Goal: Task Accomplishment & Management: Manage account settings

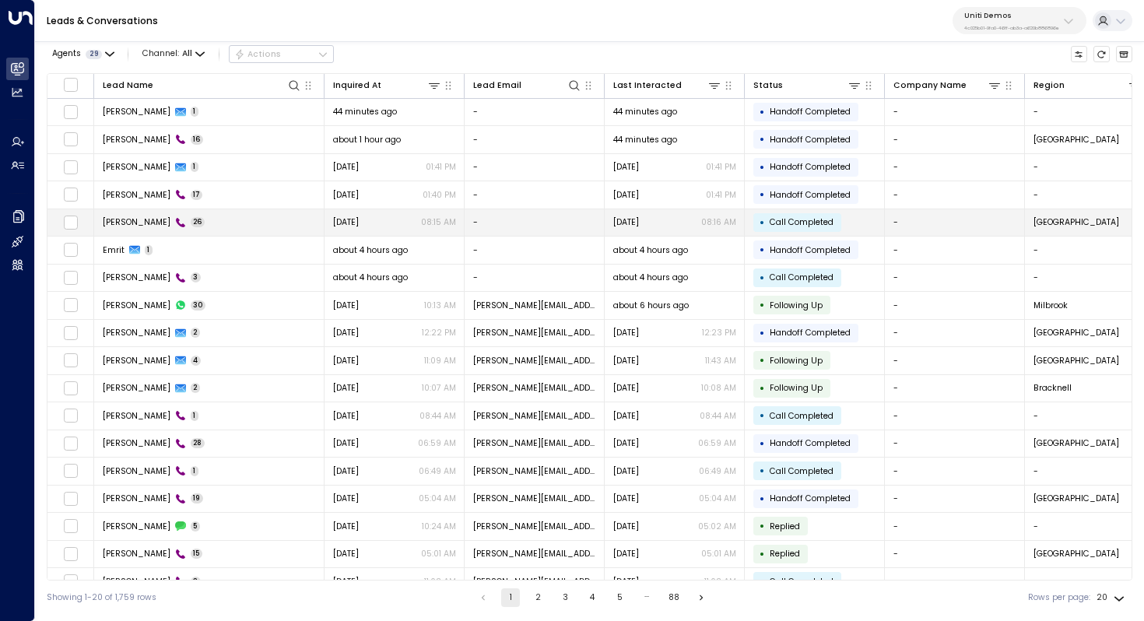
scroll to position [75, 0]
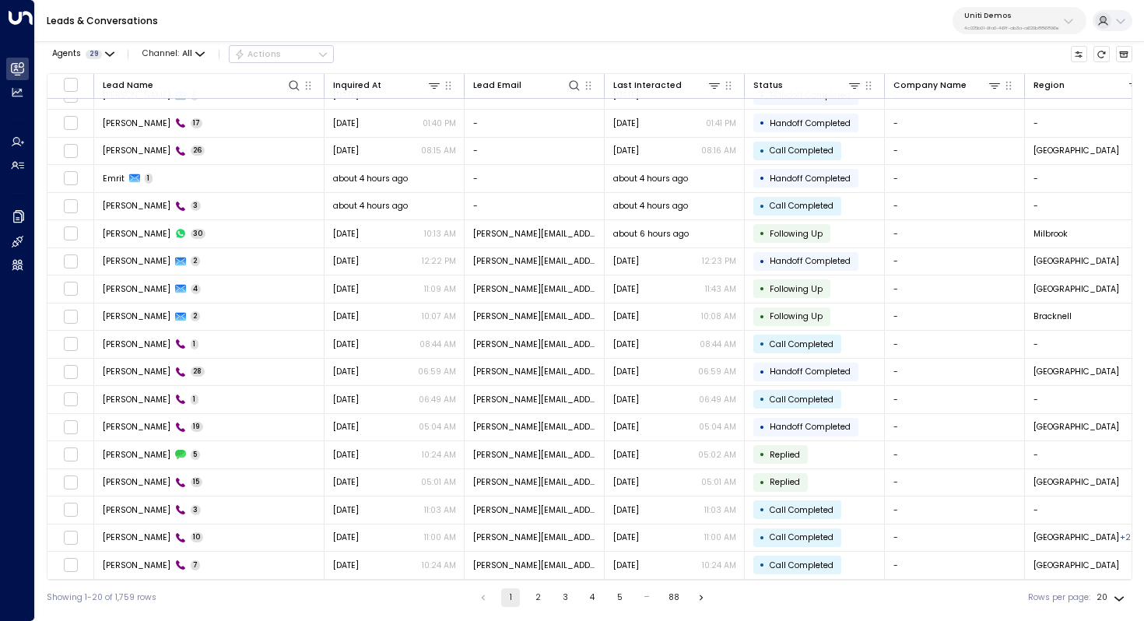
click at [1035, 22] on div "Uniti Demos 4c025b01-9fa0-46ff-ab3a-a620b886896e" at bounding box center [1011, 21] width 95 height 20
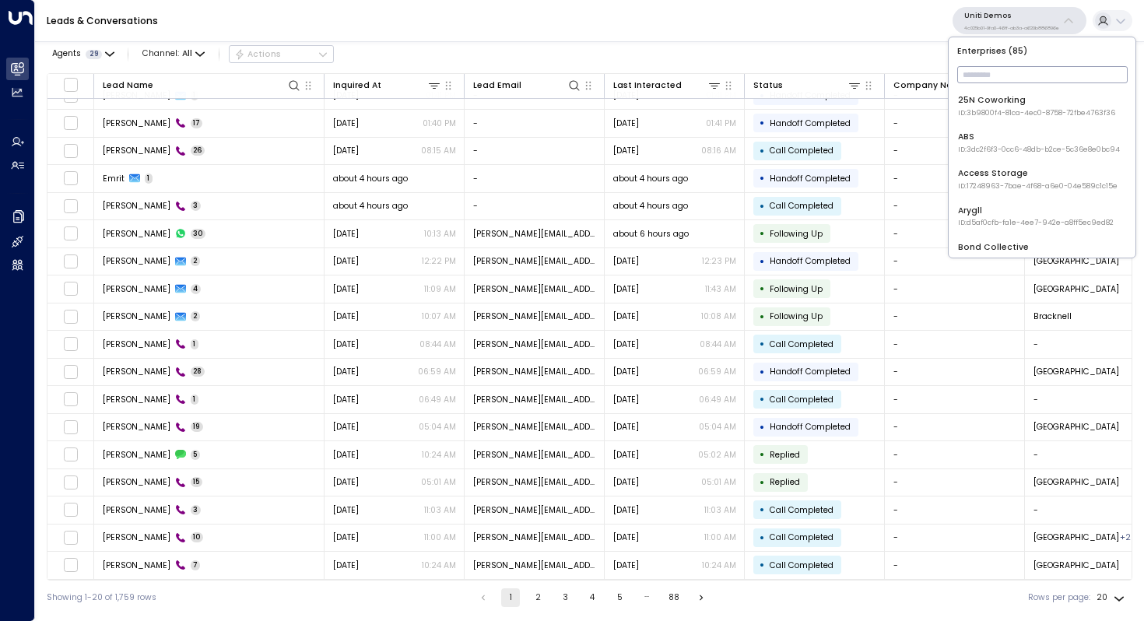
click at [1011, 65] on input "text" at bounding box center [1042, 74] width 170 height 25
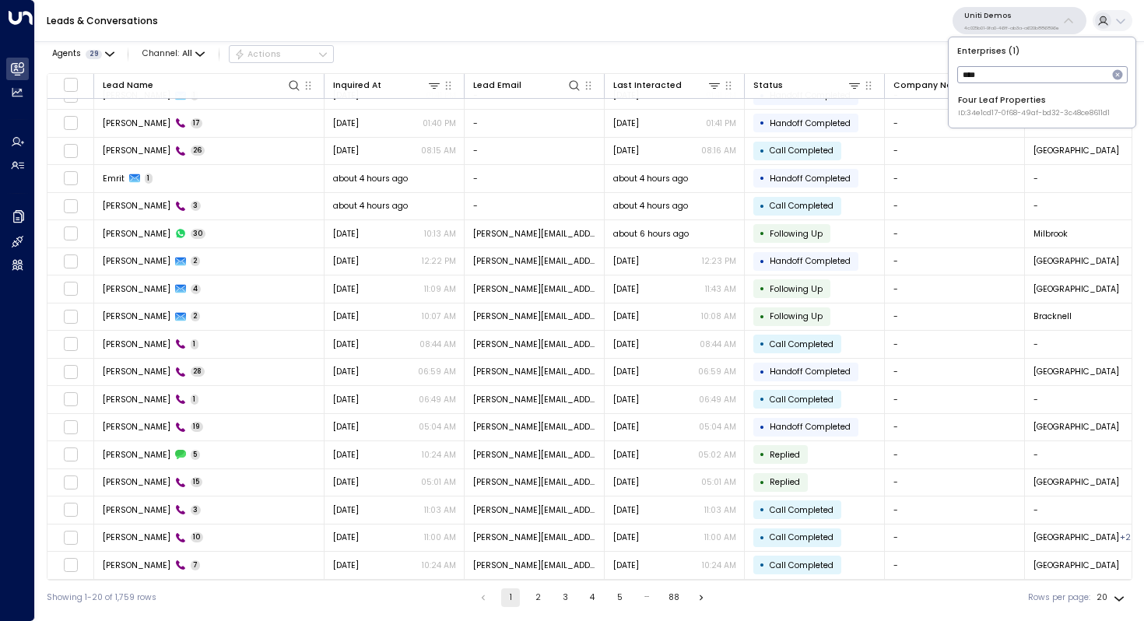
type input "****"
click at [986, 103] on div "Four Leaf Properties ID: 34e1cd17-0f68-49af-bd32-3c48ce8611d1" at bounding box center [1034, 106] width 152 height 24
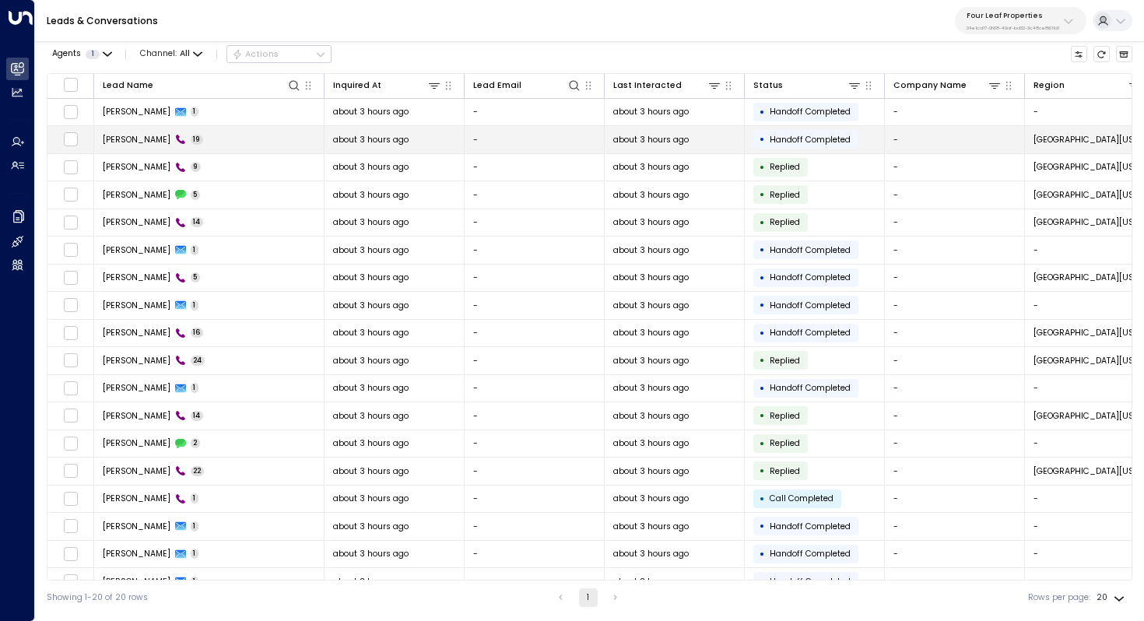
click at [228, 147] on td "[PERSON_NAME] 19" at bounding box center [209, 139] width 230 height 27
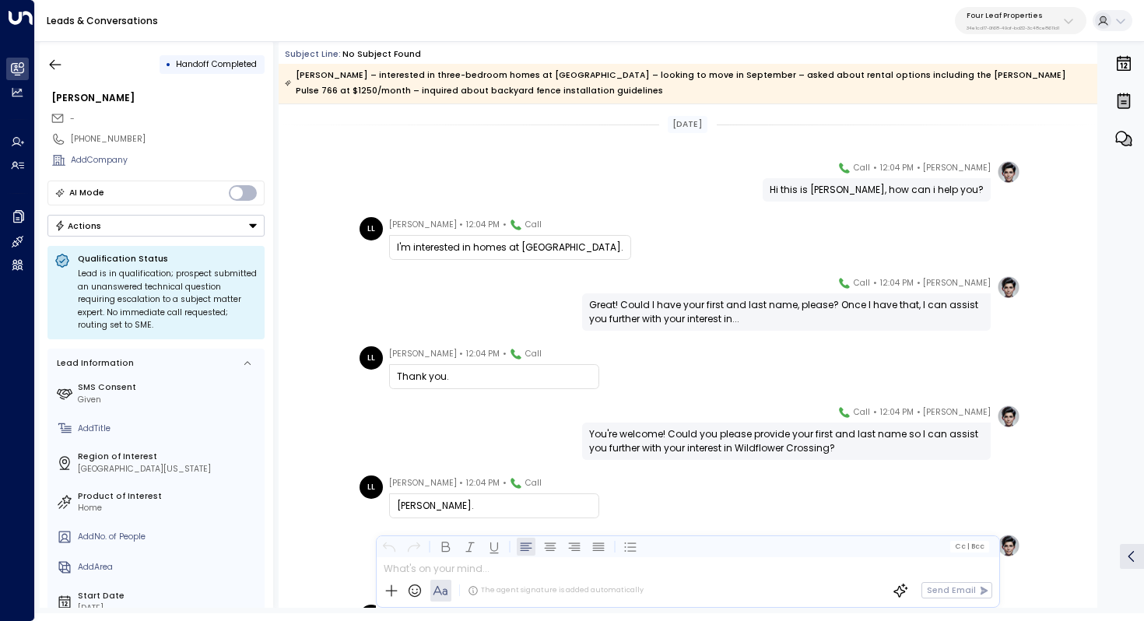
click at [704, 308] on div "Great! Could I have your first and last name, please? Once I have that, I can a…" at bounding box center [786, 312] width 395 height 28
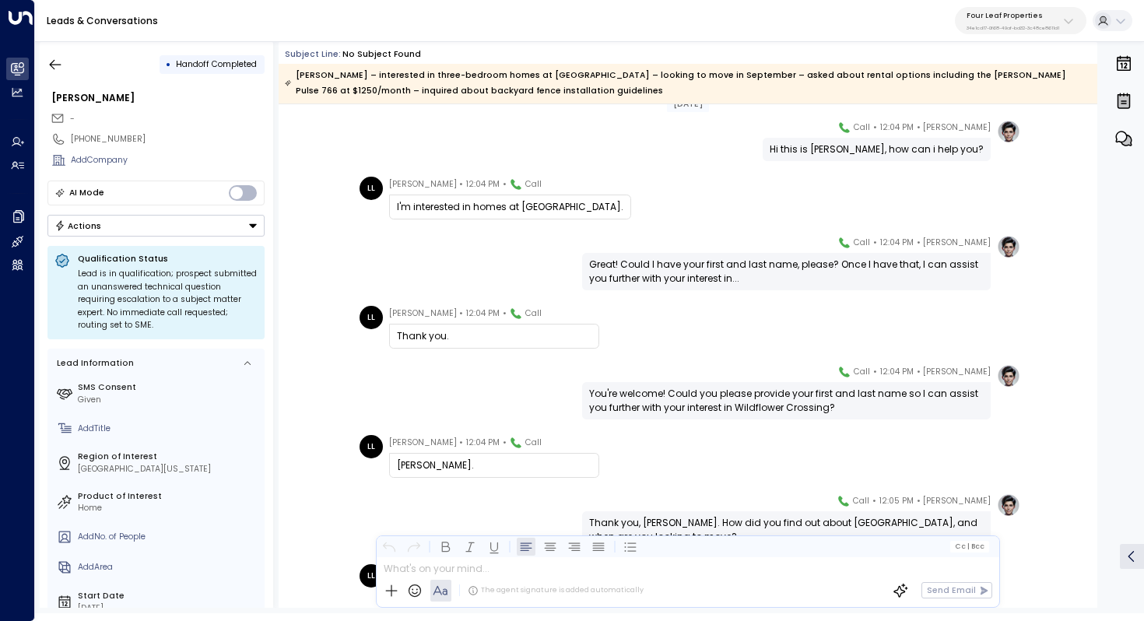
scroll to position [105, 0]
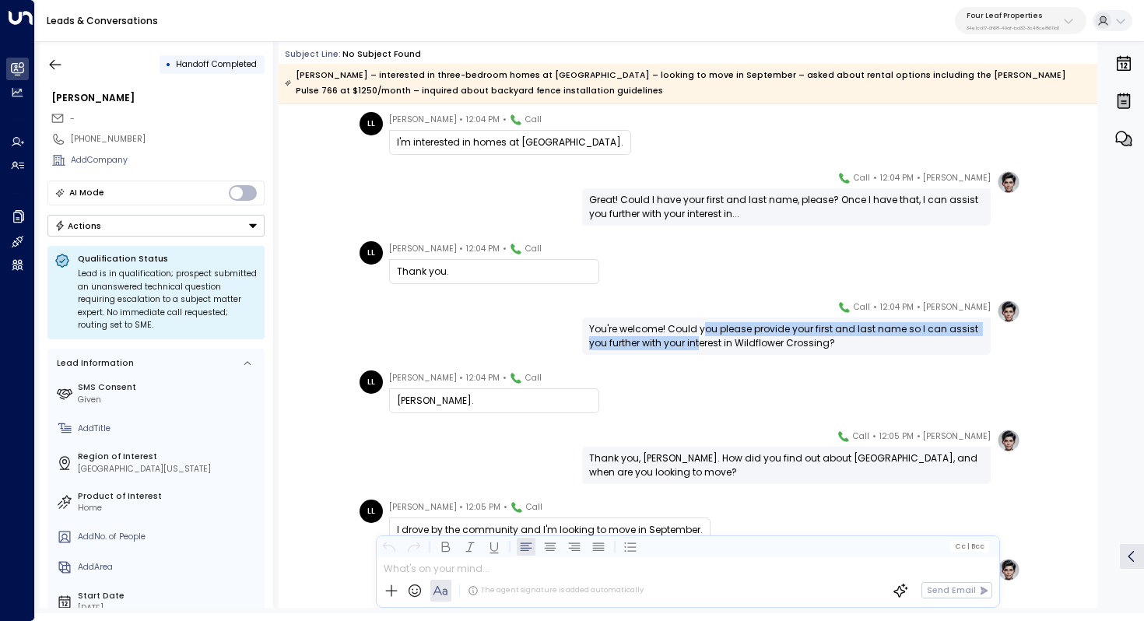
click at [699, 339] on div "You're welcome! Could you please provide your first and last name so I can assi…" at bounding box center [786, 336] width 395 height 28
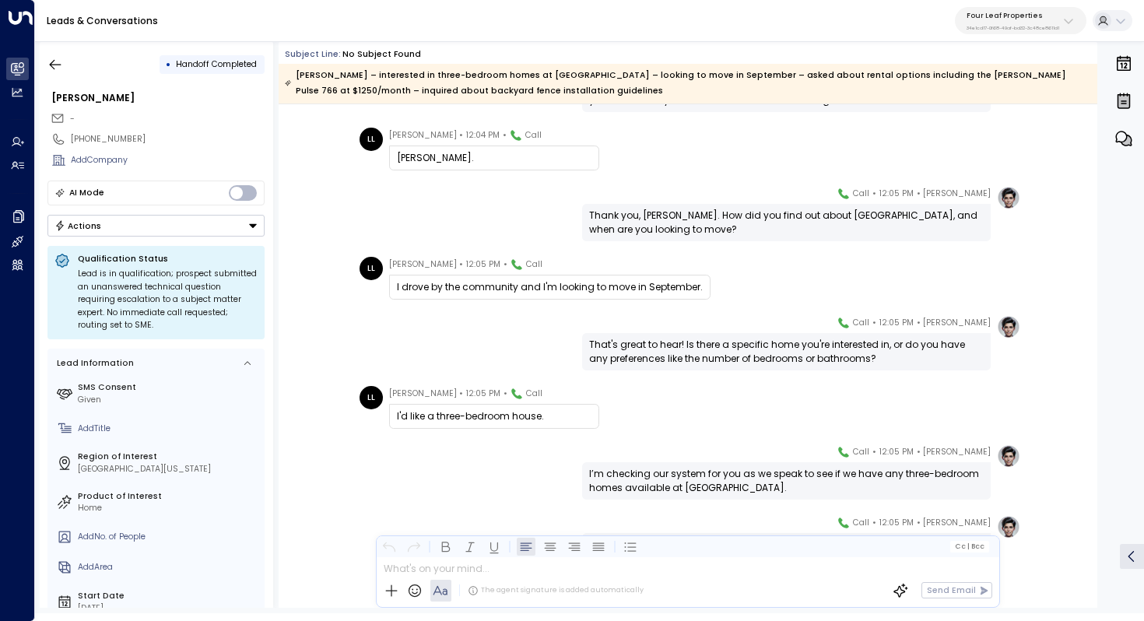
scroll to position [347, 0]
drag, startPoint x: 568, startPoint y: 290, endPoint x: 585, endPoint y: 290, distance: 17.1
click at [585, 290] on div "I drove by the community and I'm looking to move in September." at bounding box center [550, 288] width 306 height 14
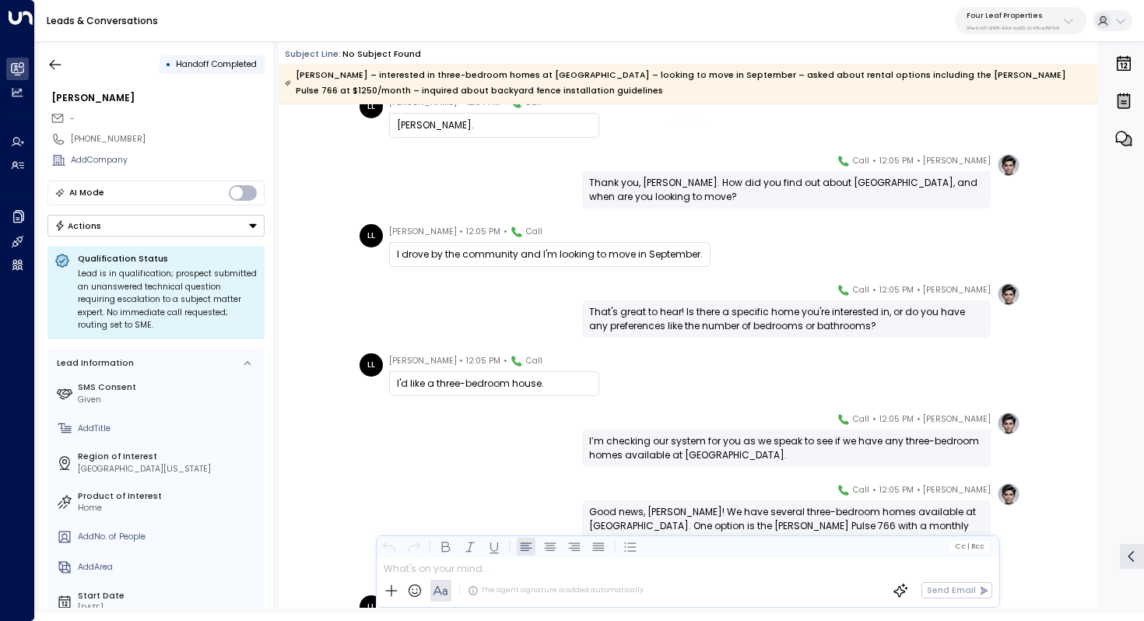
scroll to position [388, 0]
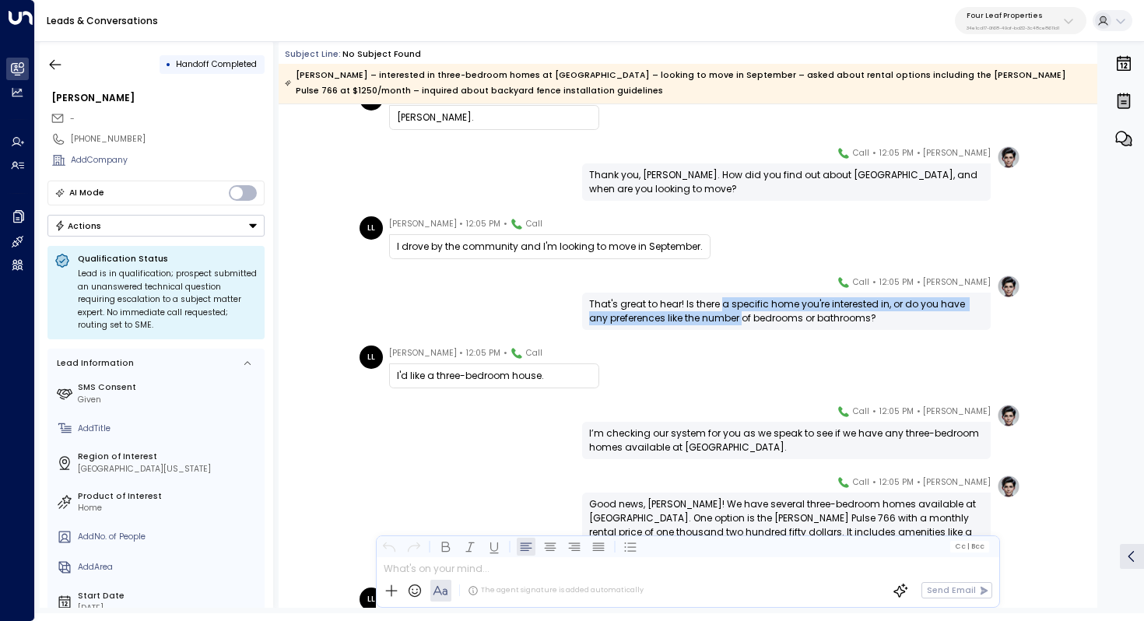
drag, startPoint x: 721, startPoint y: 304, endPoint x: 721, endPoint y: 314, distance: 10.9
click at [721, 314] on div "That's great to hear! Is there a specific home you're interested in, or do you …" at bounding box center [786, 311] width 395 height 28
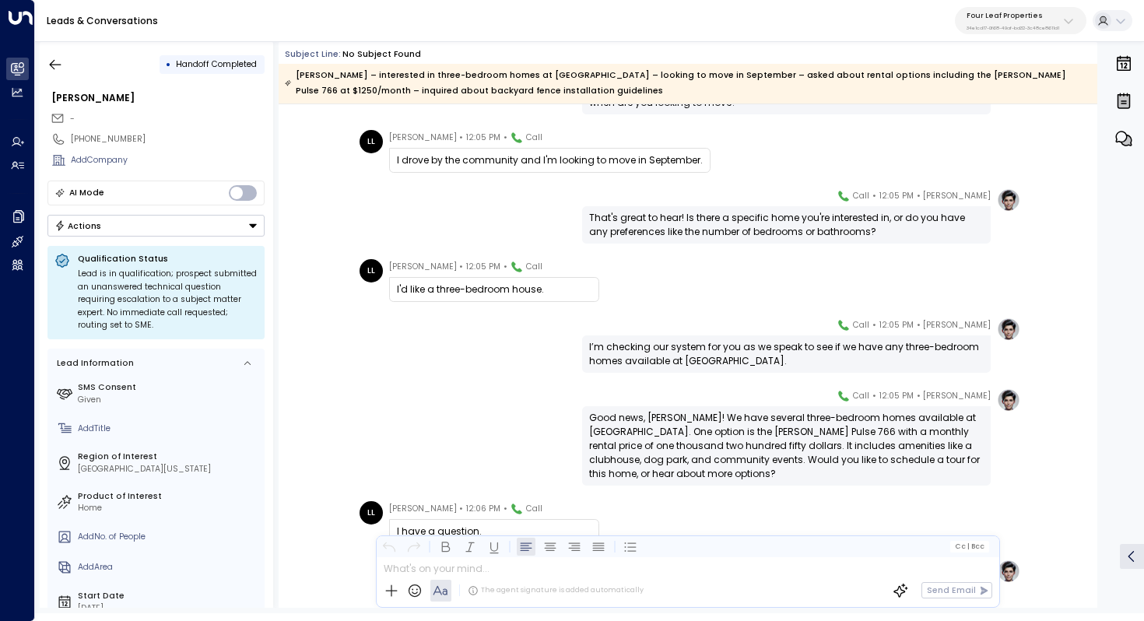
scroll to position [522, 0]
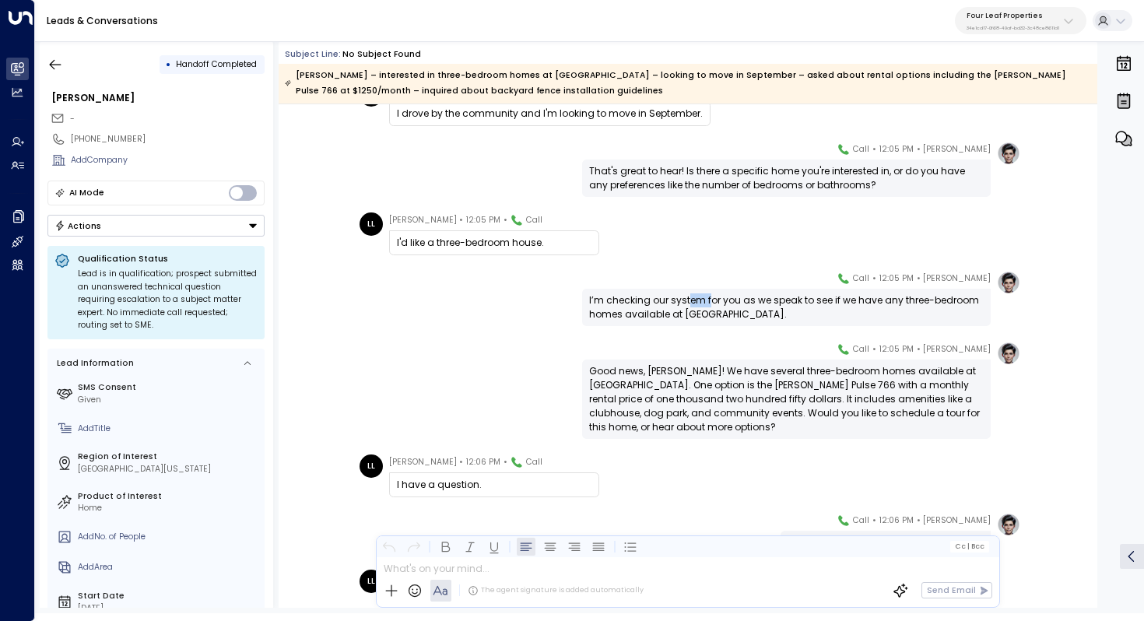
drag, startPoint x: 684, startPoint y: 297, endPoint x: 712, endPoint y: 297, distance: 28.0
click at [712, 297] on div "I’m checking our system for you as we speak to see if we have any three-bedroom…" at bounding box center [786, 307] width 395 height 28
click at [740, 304] on div "I’m checking our system for you as we speak to see if we have any three-bedroom…" at bounding box center [786, 307] width 395 height 28
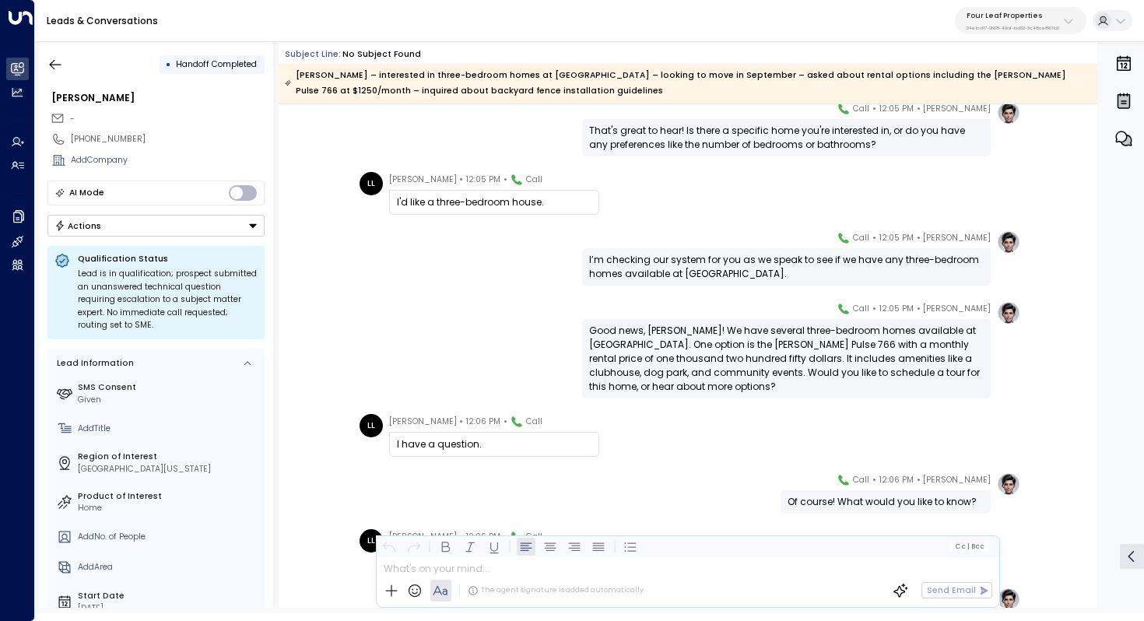
scroll to position [585, 0]
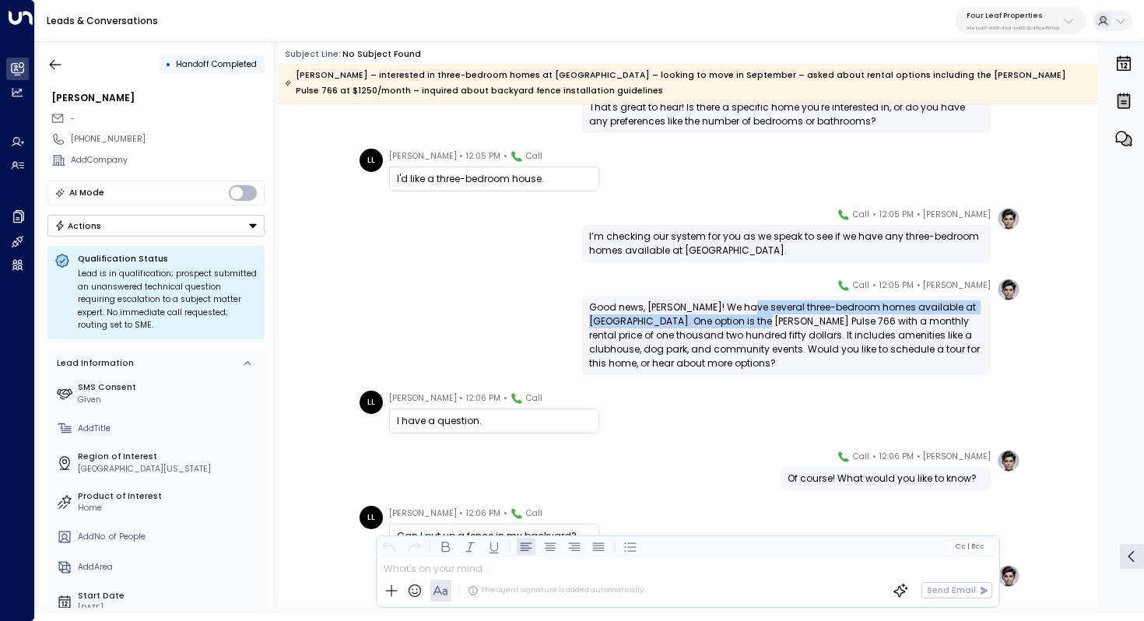
click at [742, 315] on div "Good news, [PERSON_NAME]! We have several three-bedroom homes available at [GEO…" at bounding box center [786, 335] width 395 height 70
click at [749, 318] on div "Good news, [PERSON_NAME]! We have several three-bedroom homes available at [GEO…" at bounding box center [786, 335] width 395 height 70
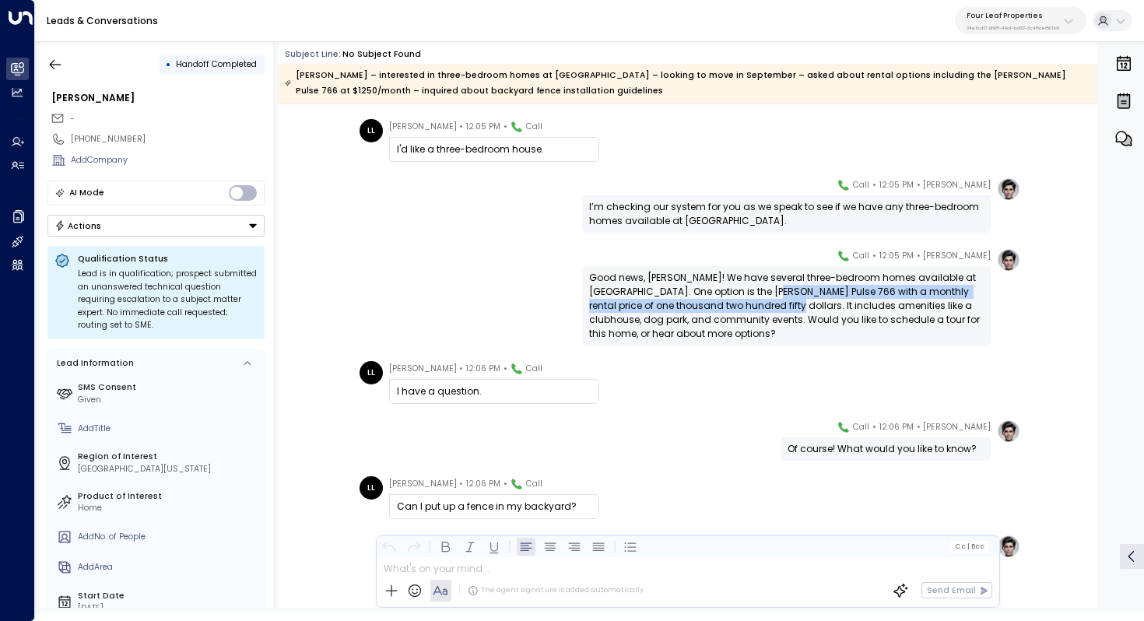
drag, startPoint x: 760, startPoint y: 294, endPoint x: 760, endPoint y: 303, distance: 8.6
click at [760, 303] on div "Good news, [PERSON_NAME]! We have several three-bedroom homes available at [GEO…" at bounding box center [786, 306] width 395 height 70
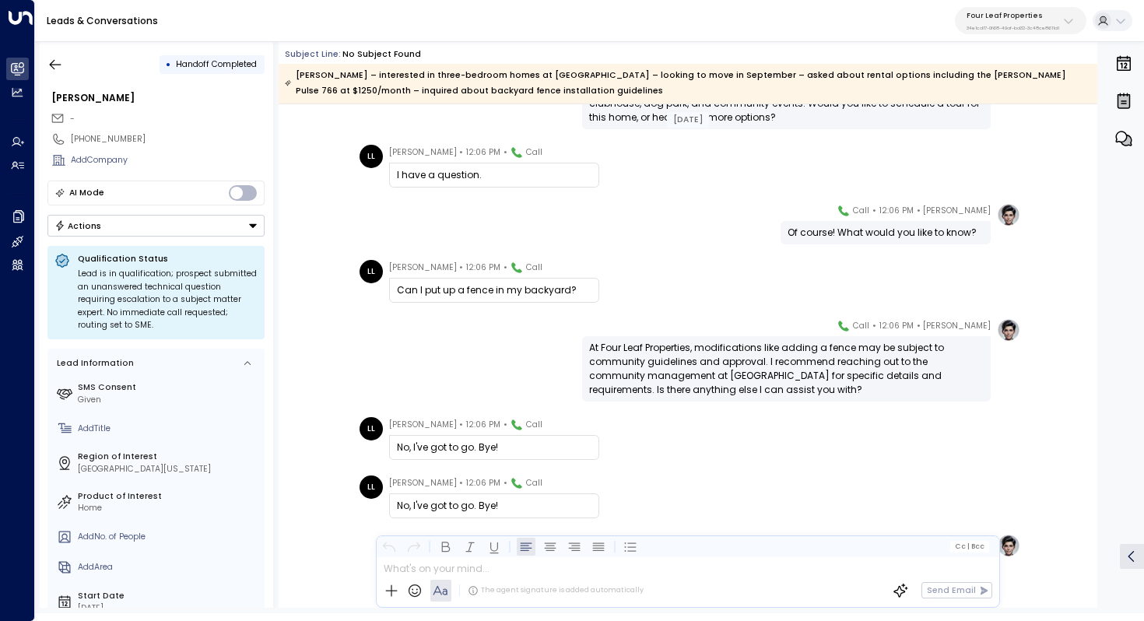
scroll to position [832, 0]
click at [735, 356] on div "At Four Leaf Properties, modifications like adding a fence may be subject to co…" at bounding box center [786, 368] width 395 height 56
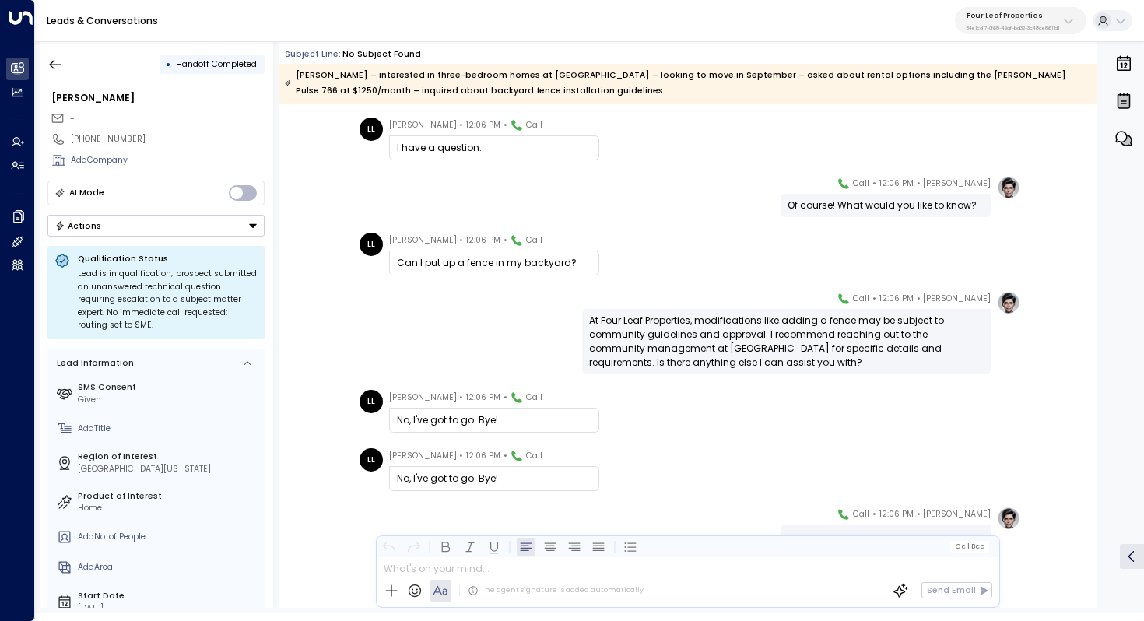
scroll to position [867, 0]
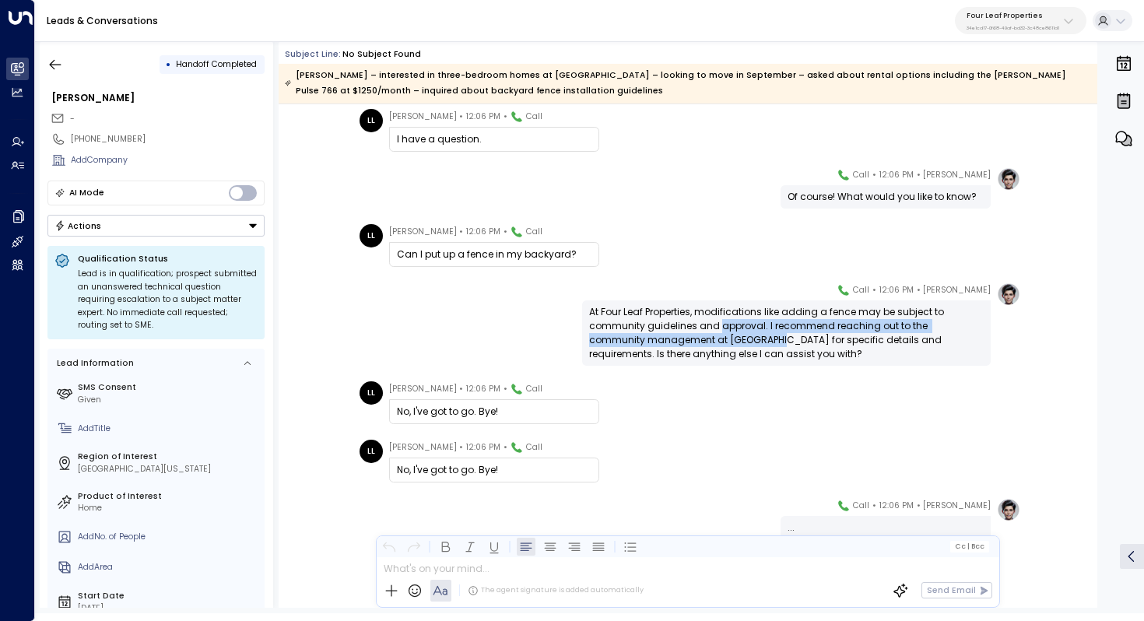
drag, startPoint x: 715, startPoint y: 325, endPoint x: 715, endPoint y: 335, distance: 10.1
click at [715, 335] on div "At Four Leaf Properties, modifications like adding a fence may be subject to co…" at bounding box center [786, 333] width 395 height 56
click at [724, 334] on div "At Four Leaf Properties, modifications like adding a fence may be subject to co…" at bounding box center [786, 333] width 395 height 56
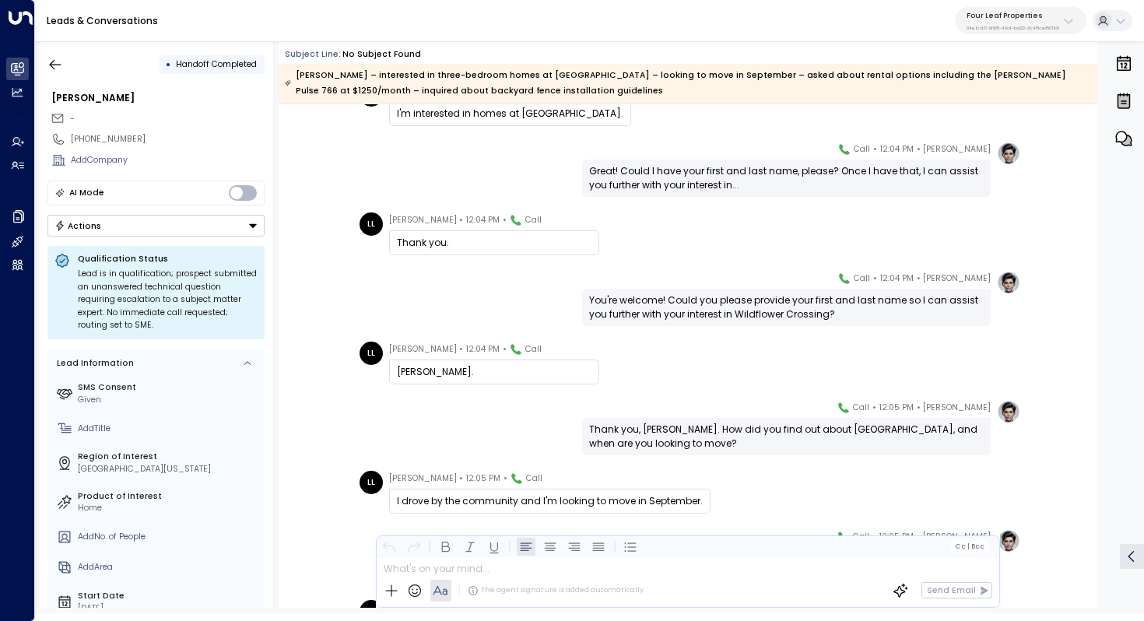
scroll to position [76, 0]
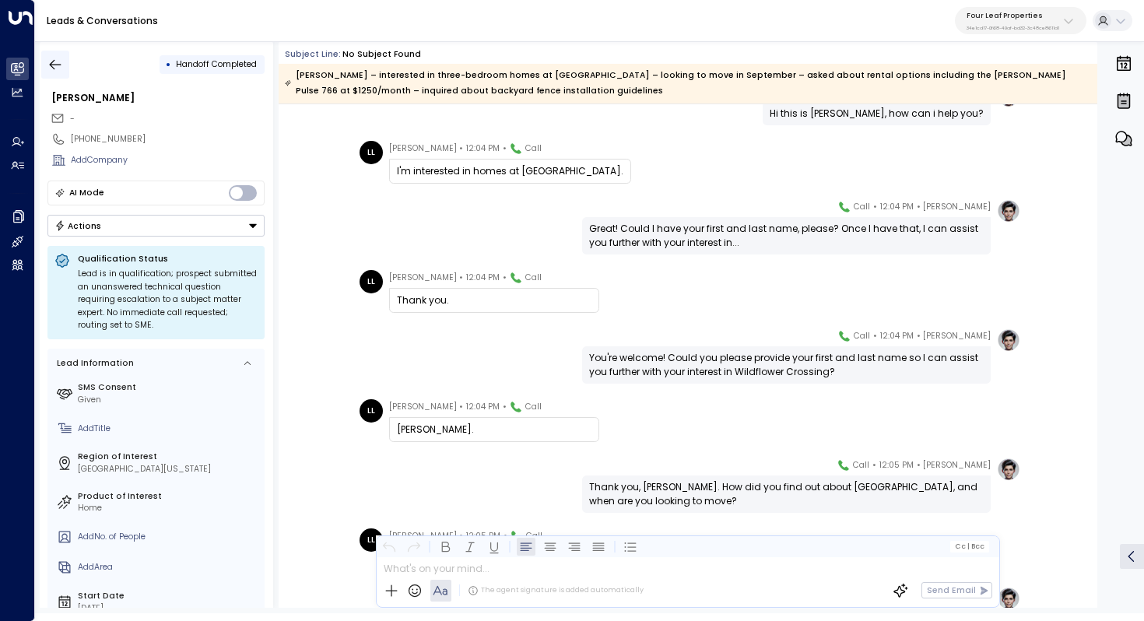
click at [48, 62] on icon "button" at bounding box center [55, 65] width 16 height 16
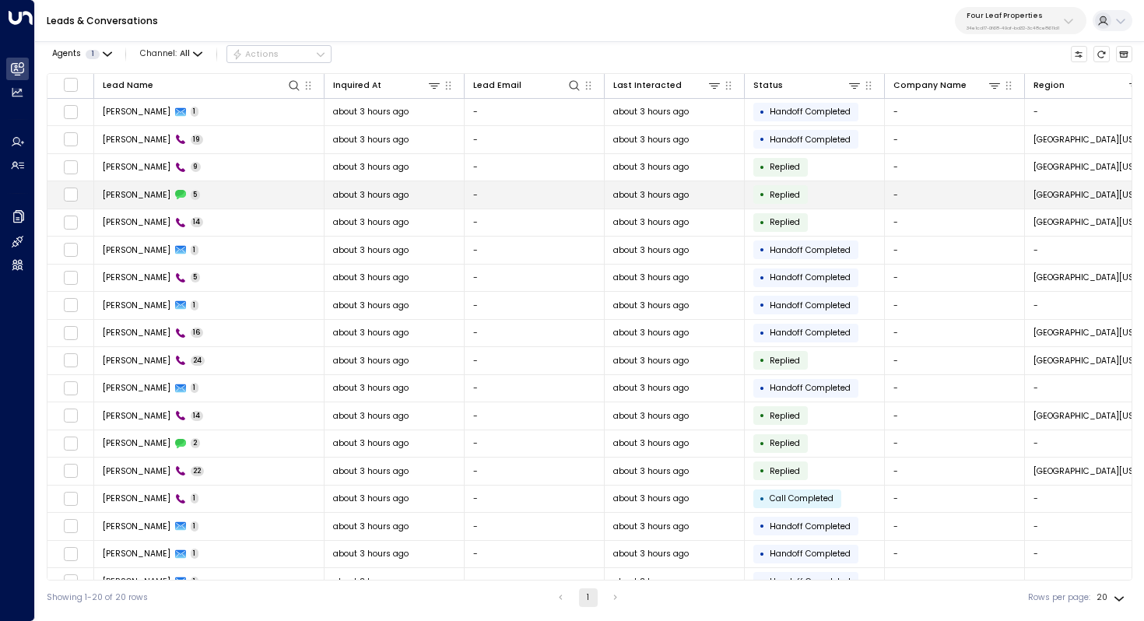
click at [208, 195] on td "[PERSON_NAME] 5" at bounding box center [209, 194] width 230 height 27
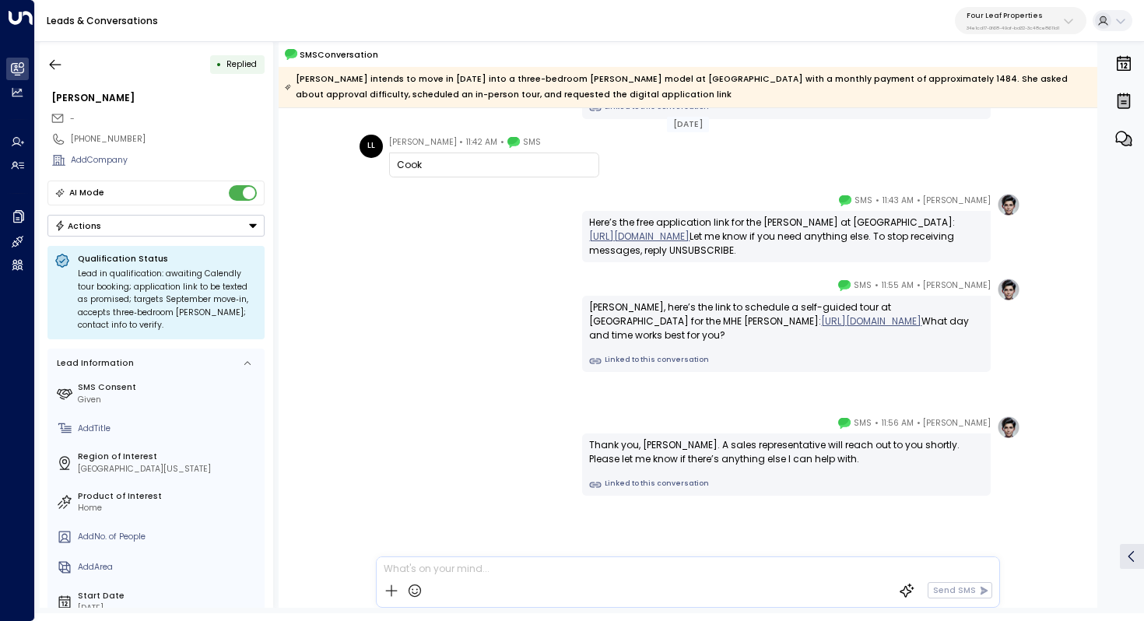
scroll to position [158, 0]
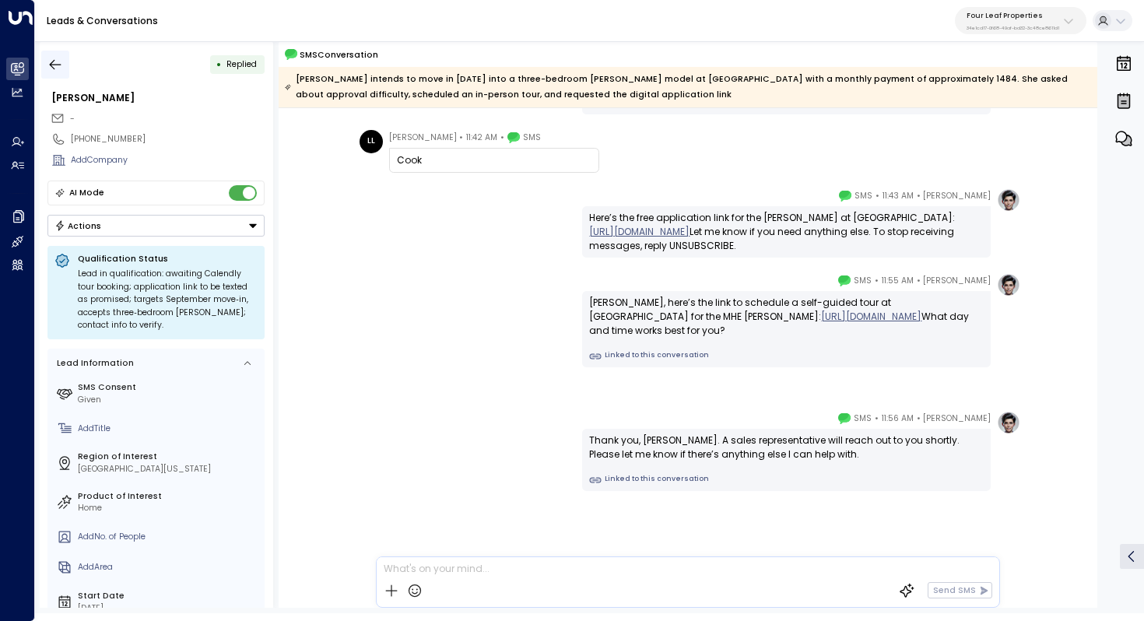
click at [57, 58] on icon "button" at bounding box center [55, 65] width 16 height 16
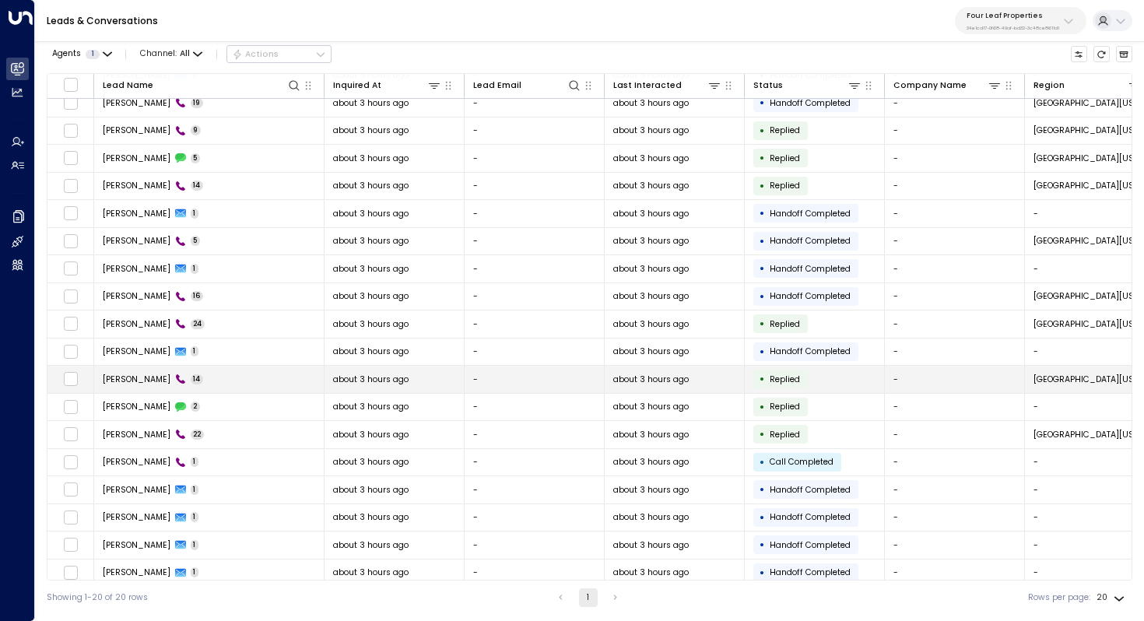
scroll to position [75, 0]
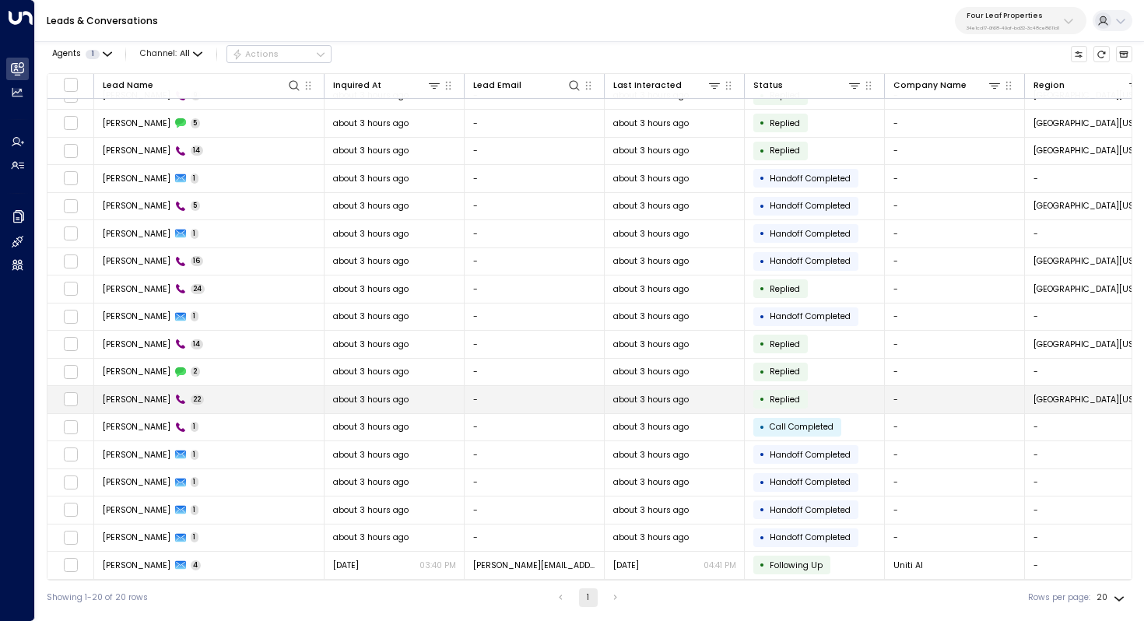
click at [210, 397] on td "[PERSON_NAME] 22" at bounding box center [209, 399] width 230 height 27
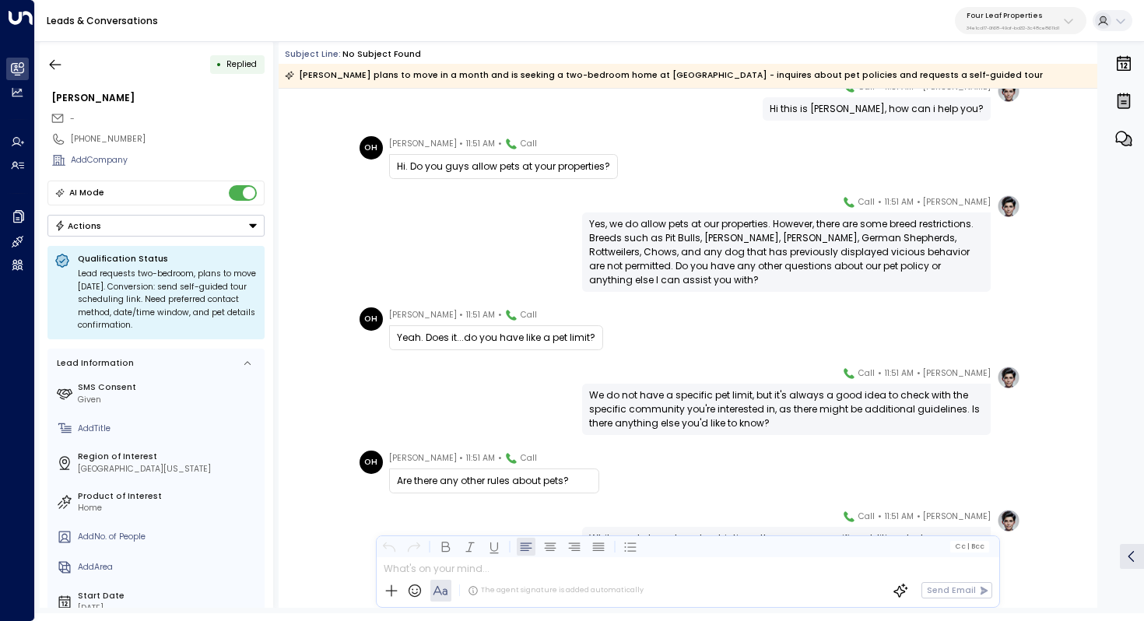
scroll to position [121, 0]
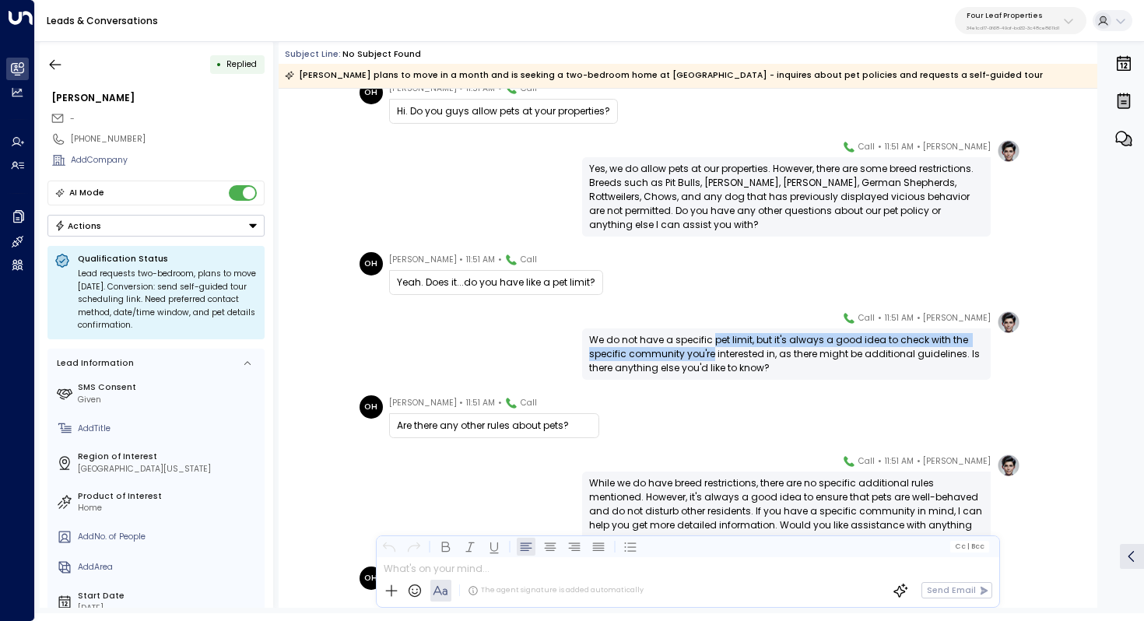
drag, startPoint x: 711, startPoint y: 342, endPoint x: 711, endPoint y: 356, distance: 14.0
click at [711, 356] on div "We do not have a specific pet limit, but it's always a good idea to check with …" at bounding box center [786, 354] width 395 height 42
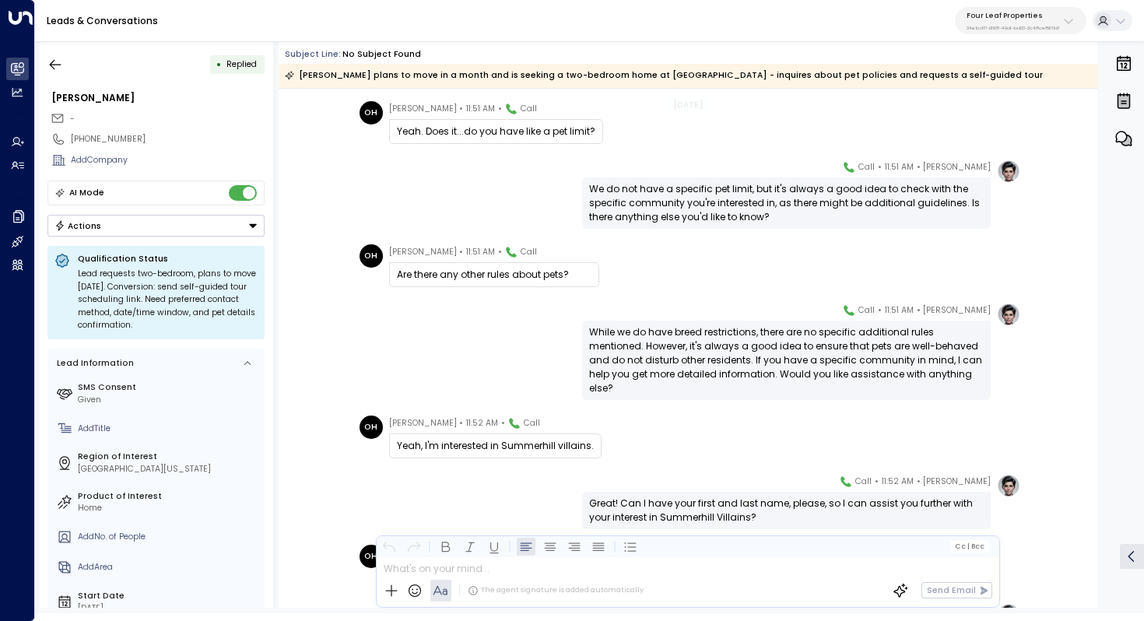
scroll to position [271, 0]
drag, startPoint x: 734, startPoint y: 332, endPoint x: 734, endPoint y: 345, distance: 13.2
click at [734, 345] on div "While we do have breed restrictions, there are no specific additional rules men…" at bounding box center [786, 361] width 395 height 70
click at [739, 342] on div "While we do have breed restrictions, there are no specific additional rules men…" at bounding box center [786, 361] width 395 height 70
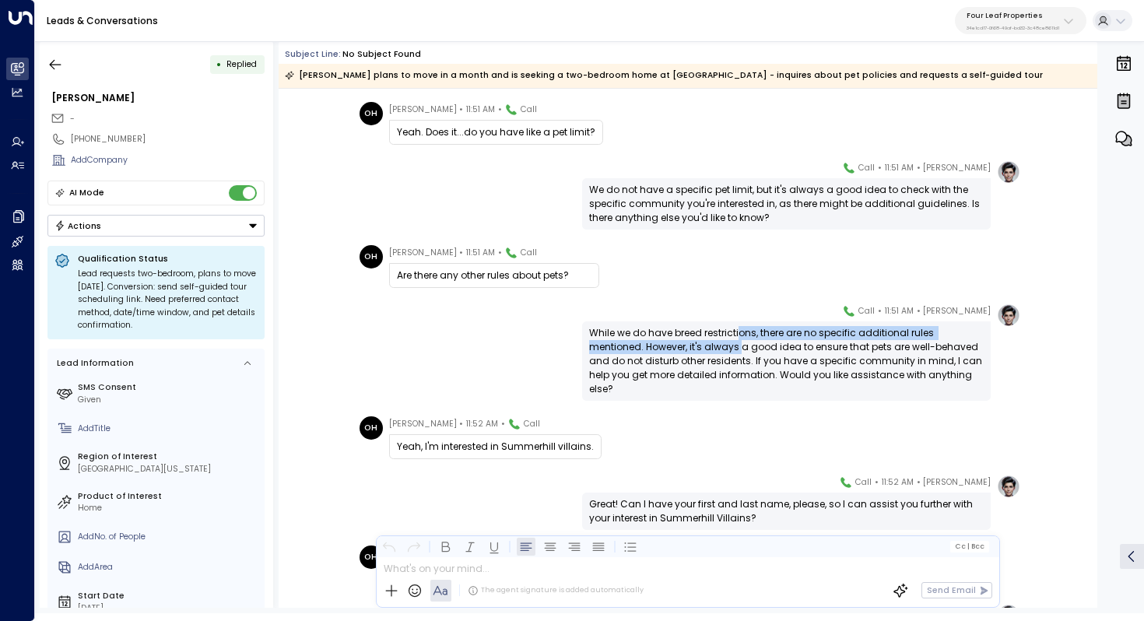
click at [739, 342] on div "While we do have breed restrictions, there are no specific additional rules men…" at bounding box center [786, 361] width 395 height 70
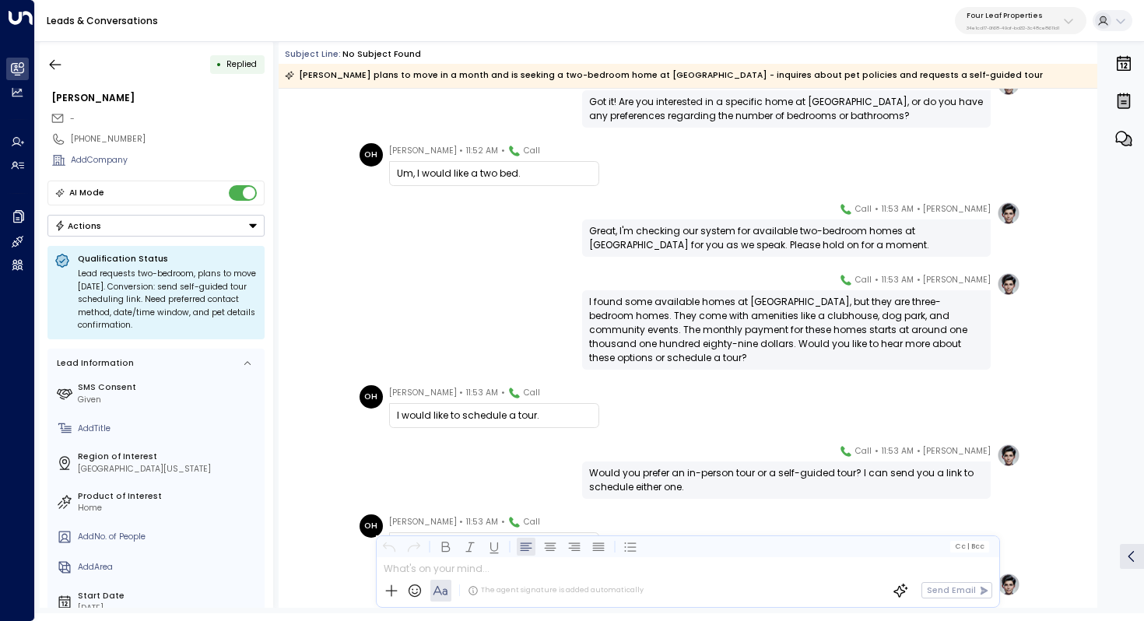
scroll to position [932, 0]
click at [764, 311] on div "I found some available homes at [GEOGRAPHIC_DATA], but they are three-bedroom h…" at bounding box center [786, 329] width 395 height 70
drag, startPoint x: 770, startPoint y: 299, endPoint x: 770, endPoint y: 310, distance: 10.9
click at [770, 310] on div "I found some available homes at [GEOGRAPHIC_DATA], but they are three-bedroom h…" at bounding box center [786, 329] width 395 height 70
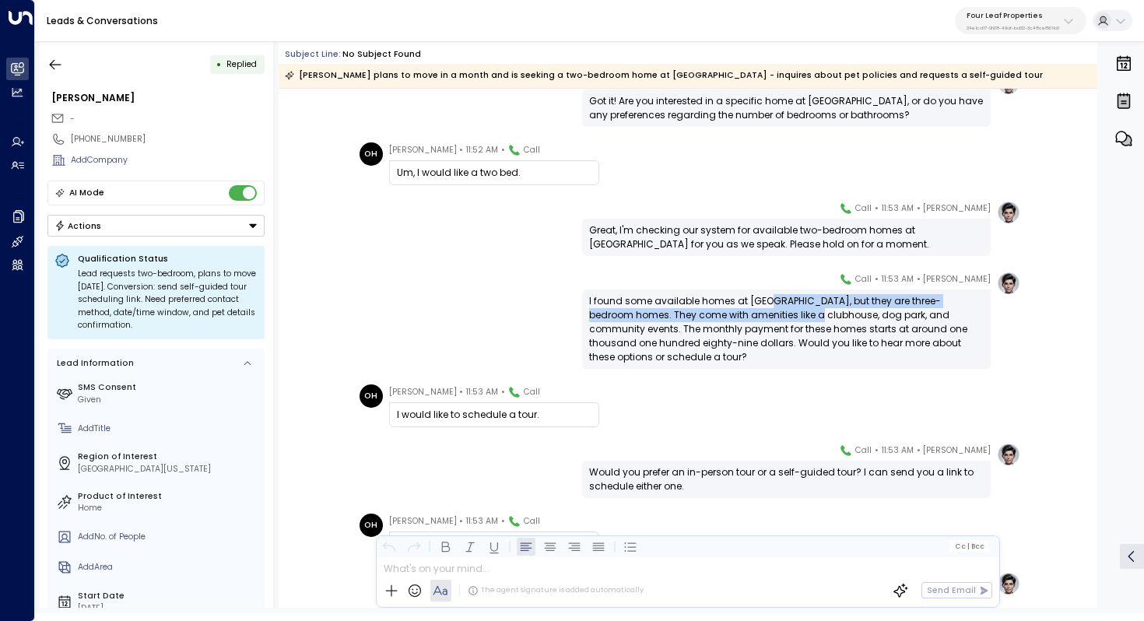
click at [770, 310] on div "I found some available homes at [GEOGRAPHIC_DATA], but they are three-bedroom h…" at bounding box center [786, 329] width 395 height 70
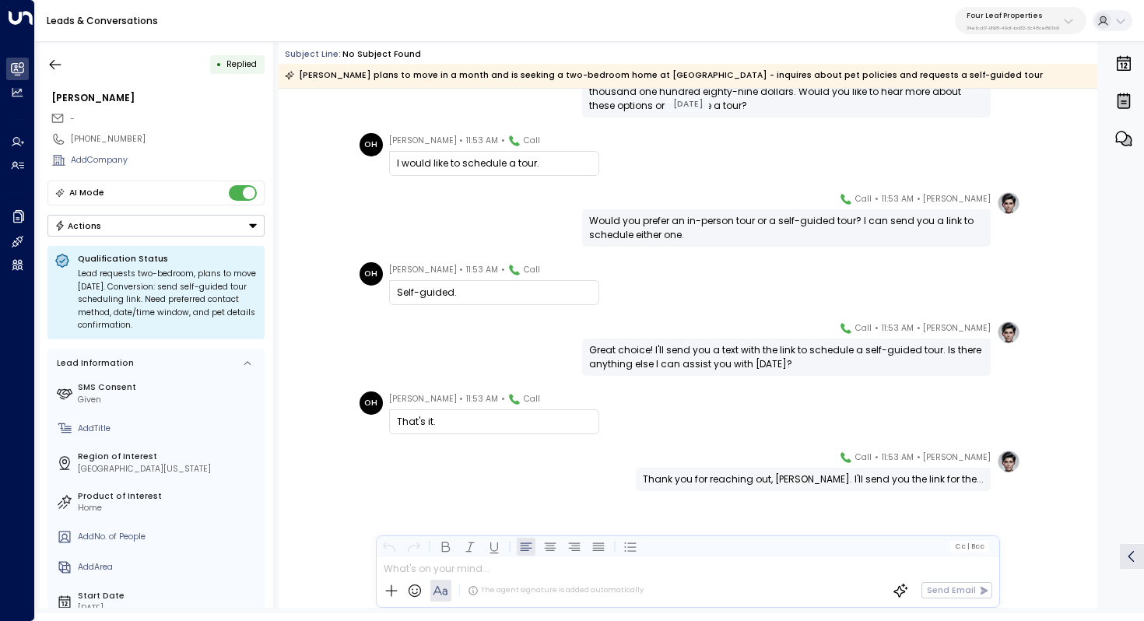
scroll to position [1184, 0]
click at [46, 68] on button "button" at bounding box center [55, 65] width 28 height 28
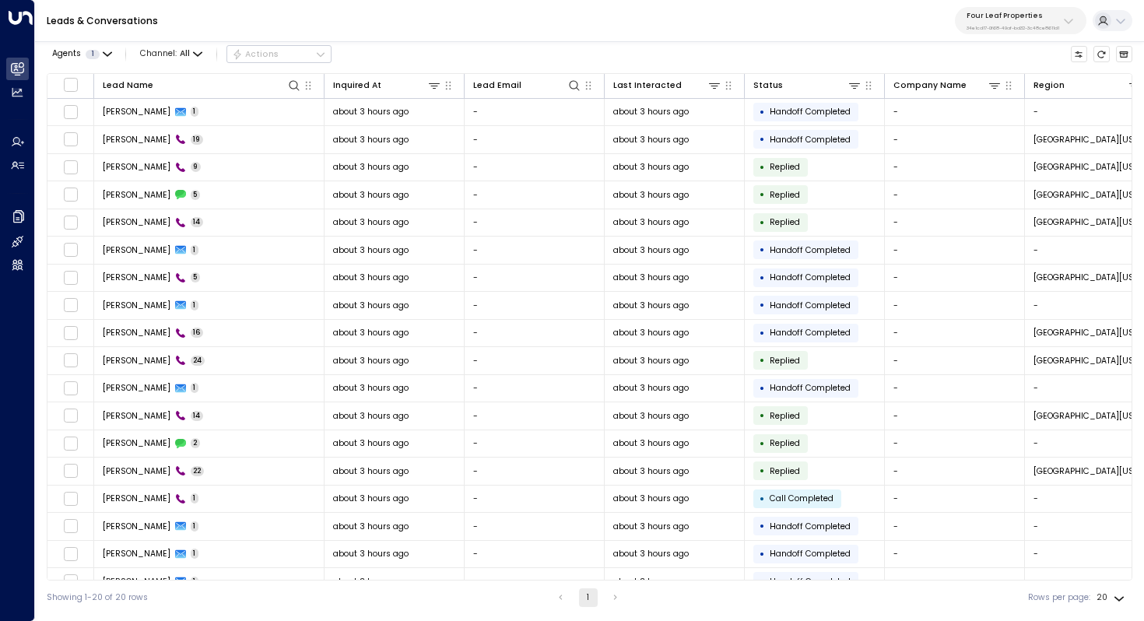
click at [601, 597] on ul "1" at bounding box center [588, 597] width 75 height 19
click at [583, 597] on button "1" at bounding box center [588, 597] width 19 height 19
click at [551, 596] on li "pagination navigation" at bounding box center [561, 597] width 20 height 19
click at [581, 597] on button "1" at bounding box center [588, 597] width 19 height 19
click at [609, 597] on li "pagination navigation" at bounding box center [616, 597] width 20 height 19
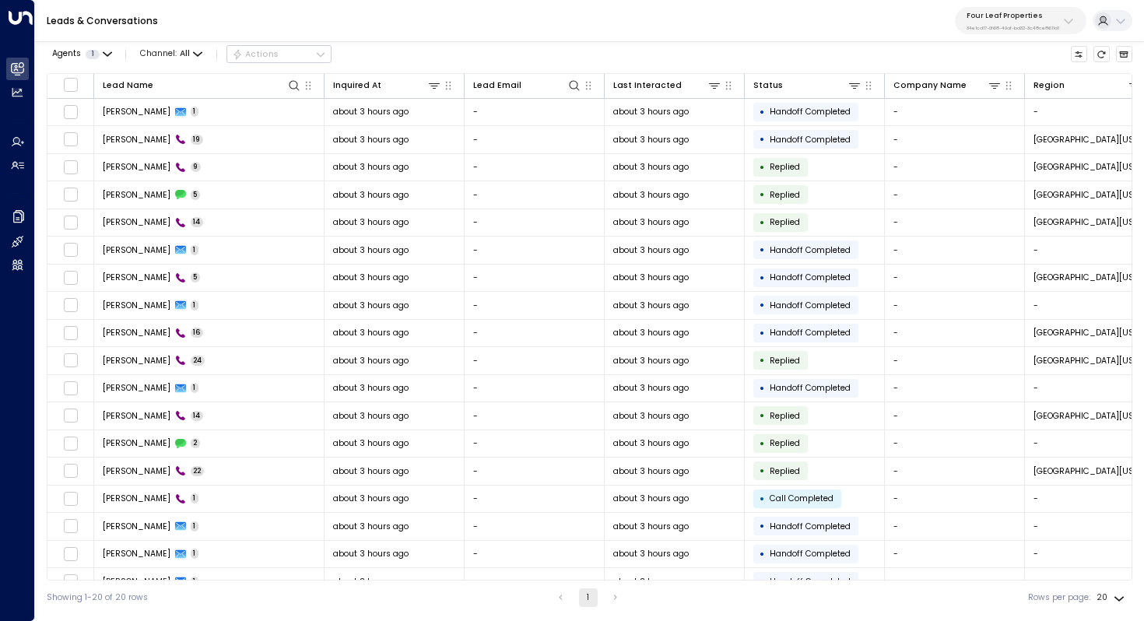
click at [560, 597] on li "pagination navigation" at bounding box center [561, 597] width 20 height 19
click at [582, 602] on button "1" at bounding box center [588, 597] width 19 height 19
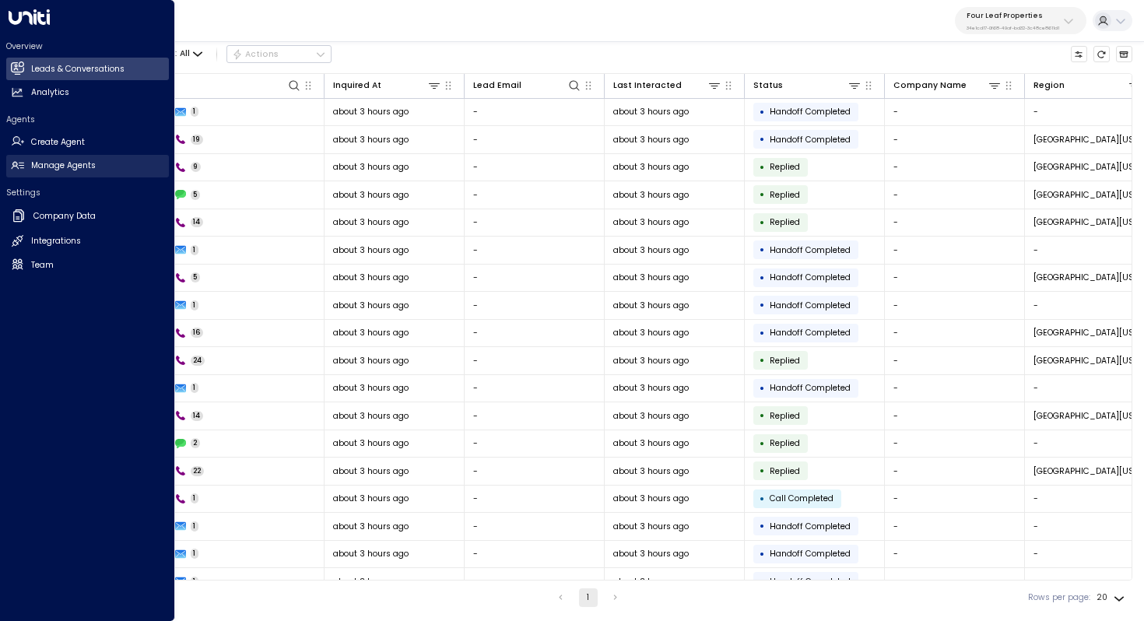
click at [82, 174] on link "Manage Agents Manage Agents" at bounding box center [87, 166] width 163 height 23
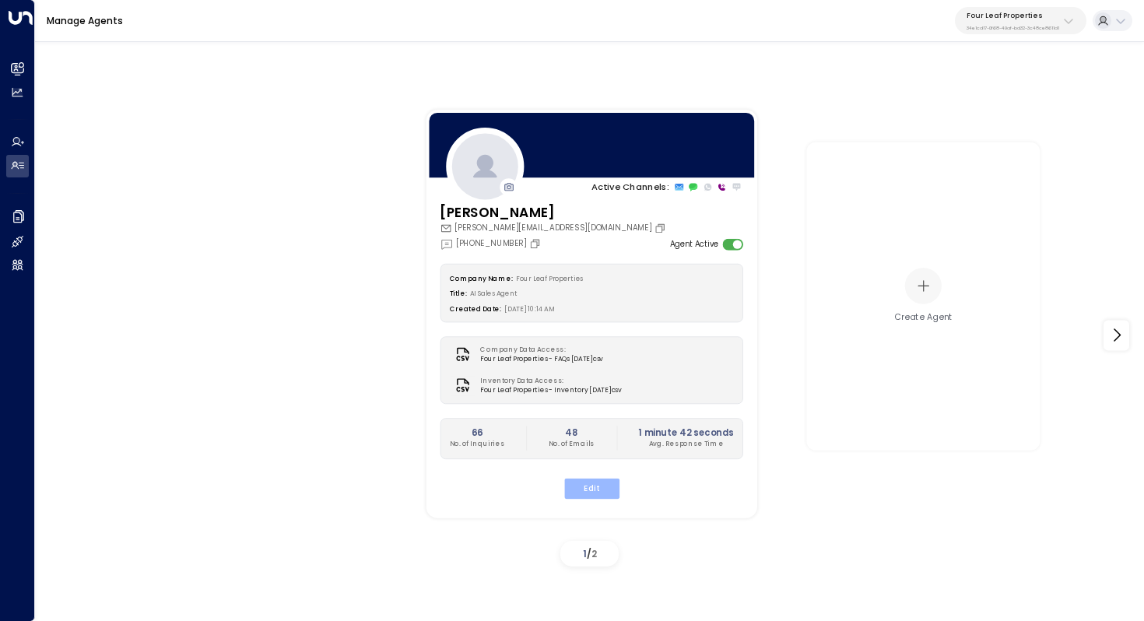
click at [589, 493] on button "Edit" at bounding box center [591, 488] width 55 height 20
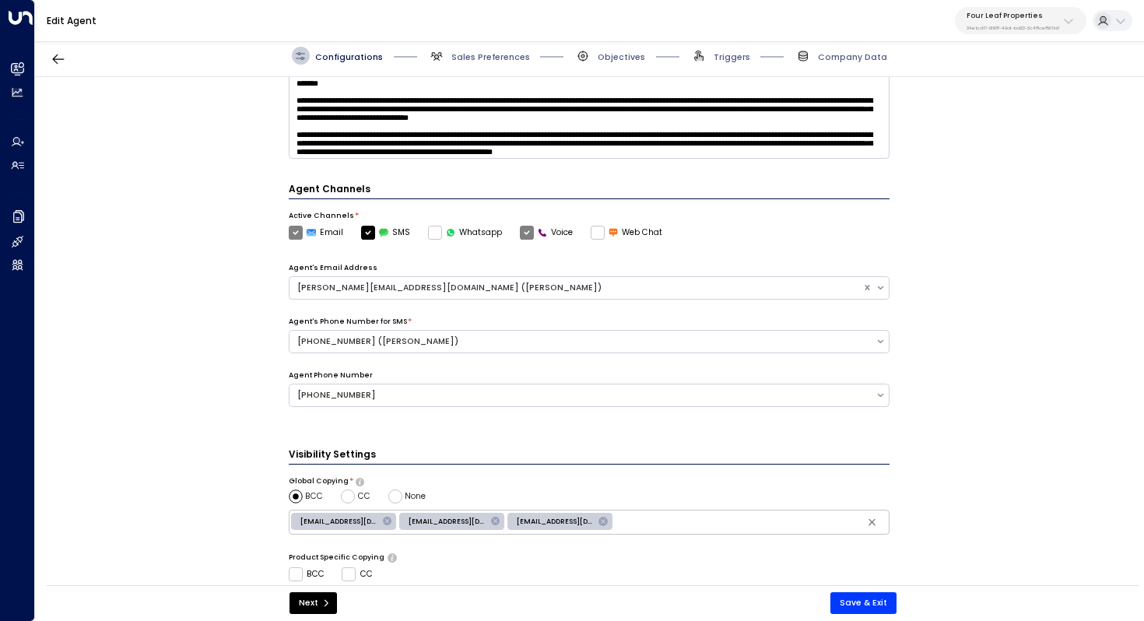
scroll to position [432, 0]
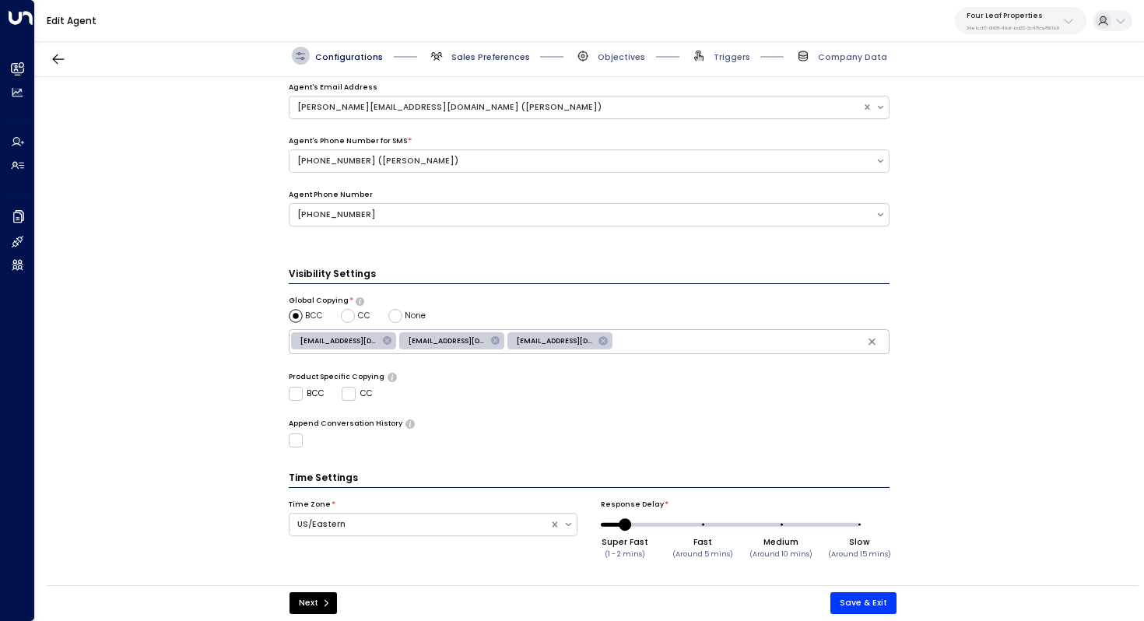
click at [478, 54] on span "Sales Preferences" at bounding box center [490, 57] width 79 height 12
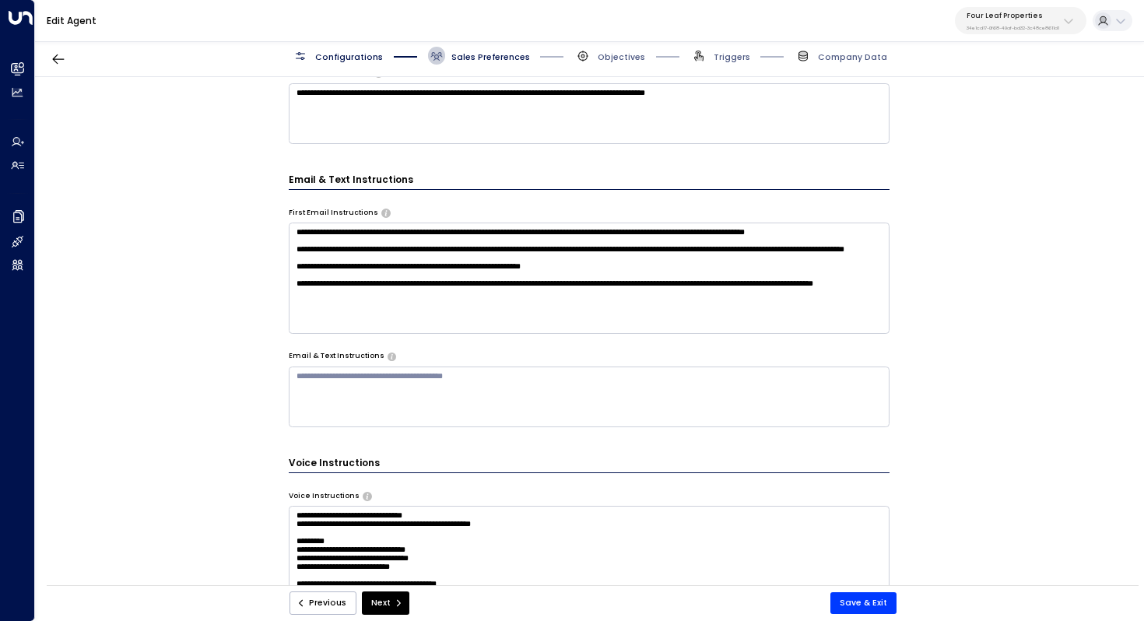
scroll to position [420, 0]
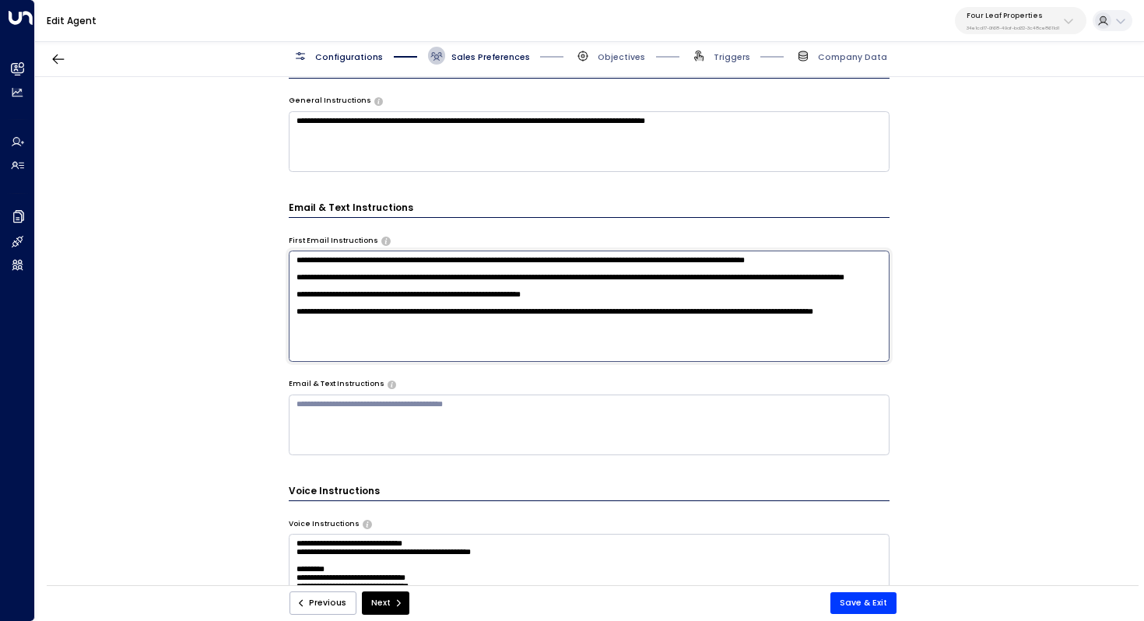
click at [616, 269] on textarea "**********" at bounding box center [590, 306] width 602 height 111
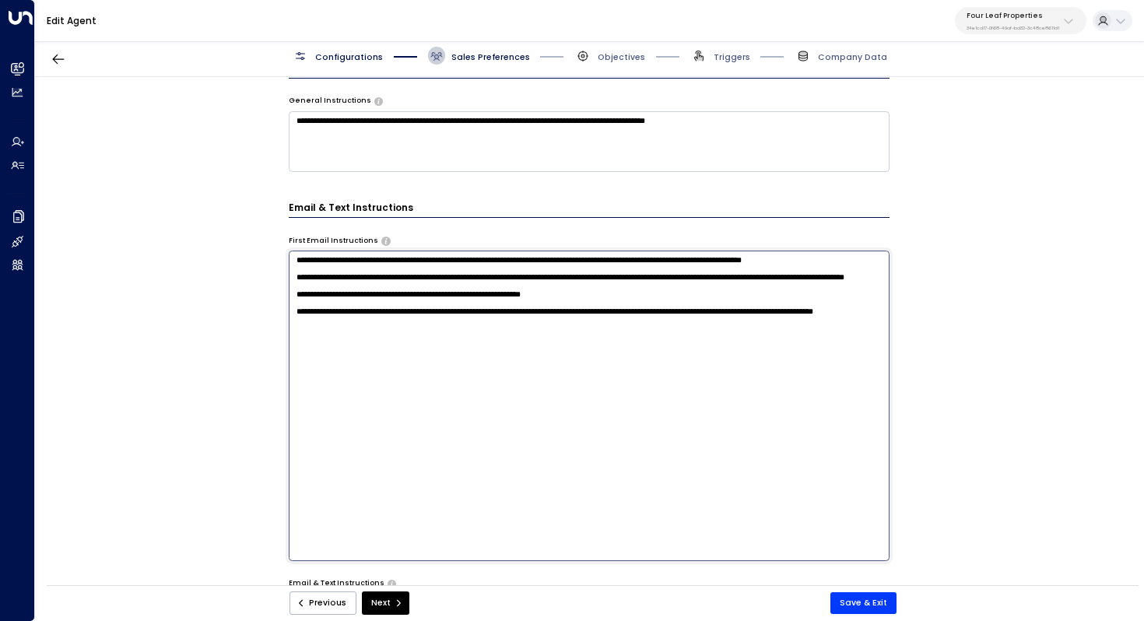
drag, startPoint x: 818, startPoint y: 260, endPoint x: 878, endPoint y: 260, distance: 59.9
click at [878, 260] on textarea "**********" at bounding box center [590, 406] width 602 height 310
click at [529, 268] on textarea "**********" at bounding box center [590, 406] width 602 height 310
drag, startPoint x: 485, startPoint y: 269, endPoint x: 669, endPoint y: 258, distance: 184.0
click at [669, 258] on textarea "**********" at bounding box center [590, 406] width 602 height 310
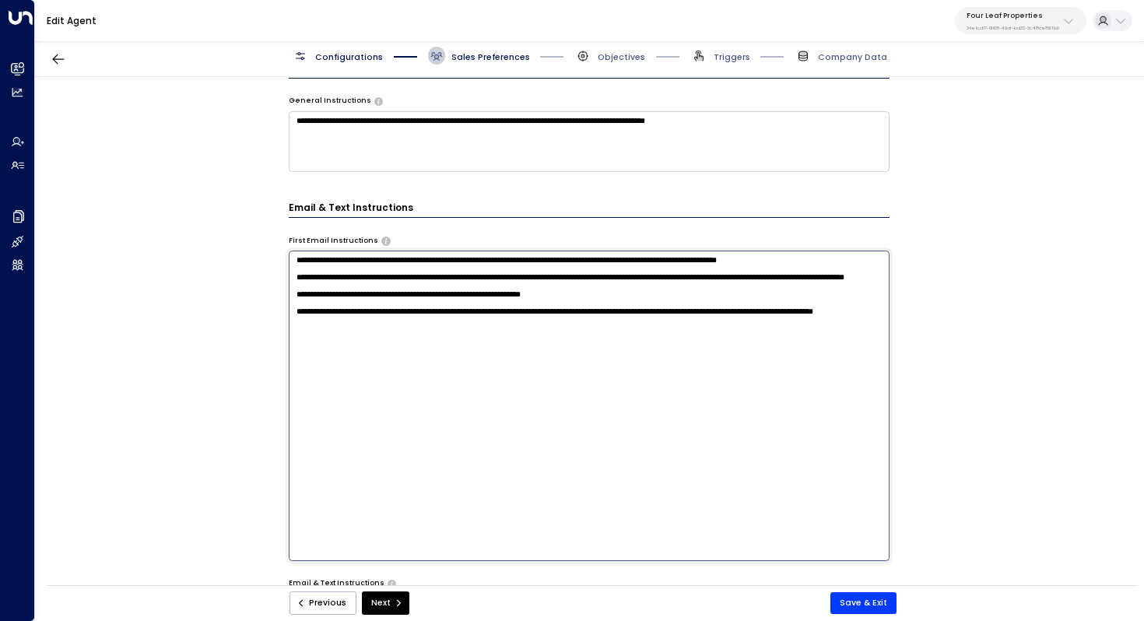
paste textarea "**********"
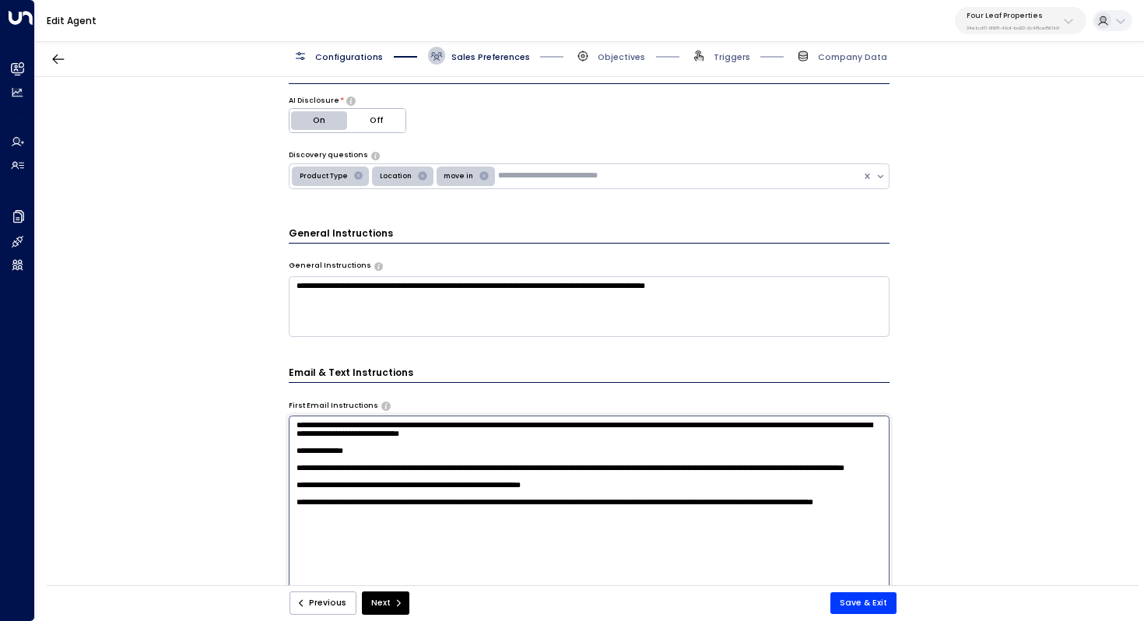
scroll to position [297, 0]
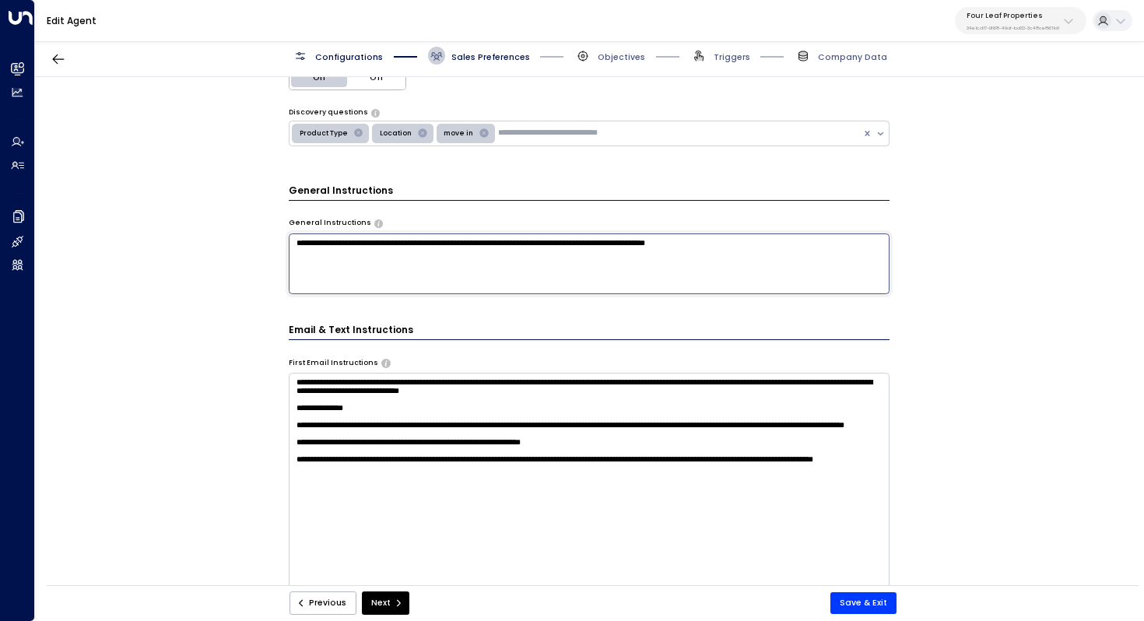
click at [620, 260] on textarea "**********" at bounding box center [590, 264] width 602 height 61
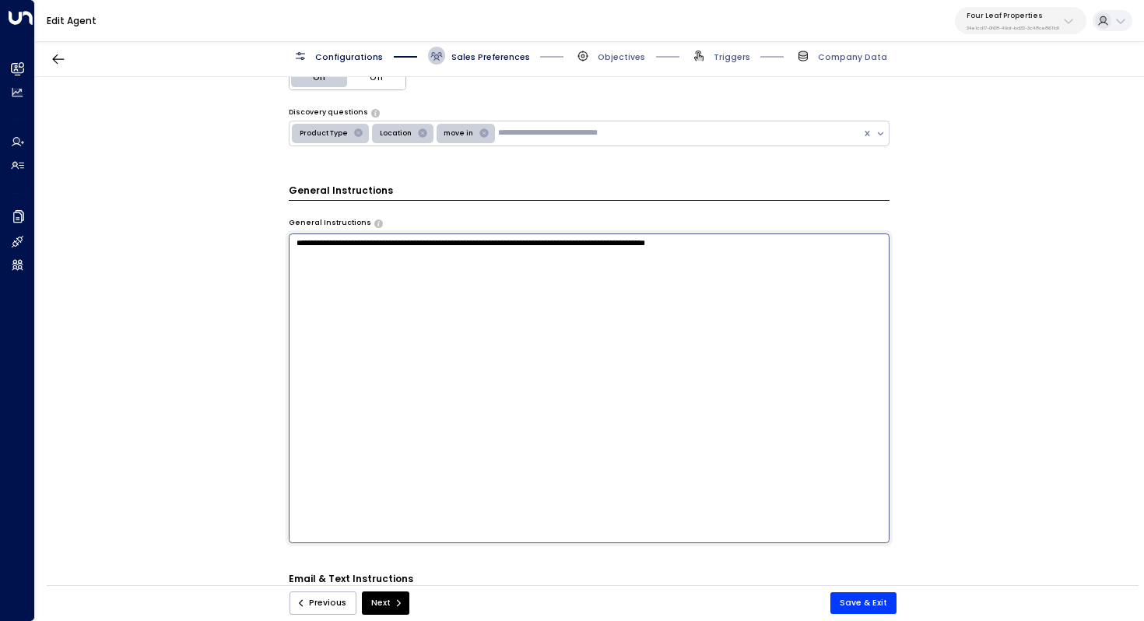
click at [526, 244] on textarea "**********" at bounding box center [590, 389] width 602 height 310
click at [1041, 330] on div "**********" at bounding box center [589, 335] width 1108 height 516
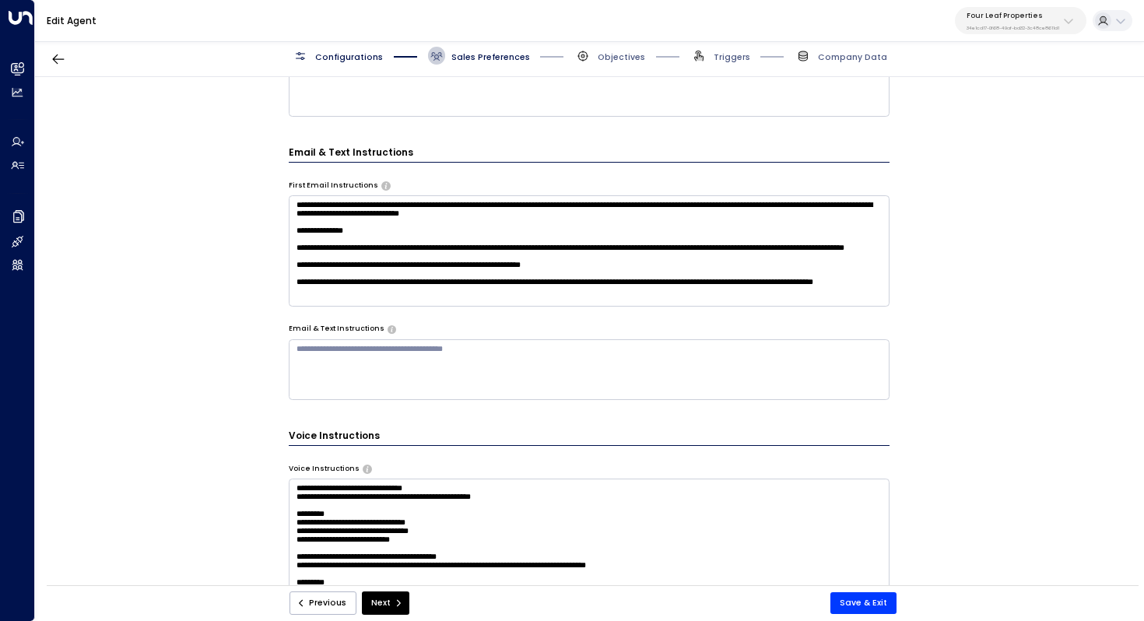
scroll to position [476, 0]
click at [381, 244] on textarea "**********" at bounding box center [590, 250] width 602 height 111
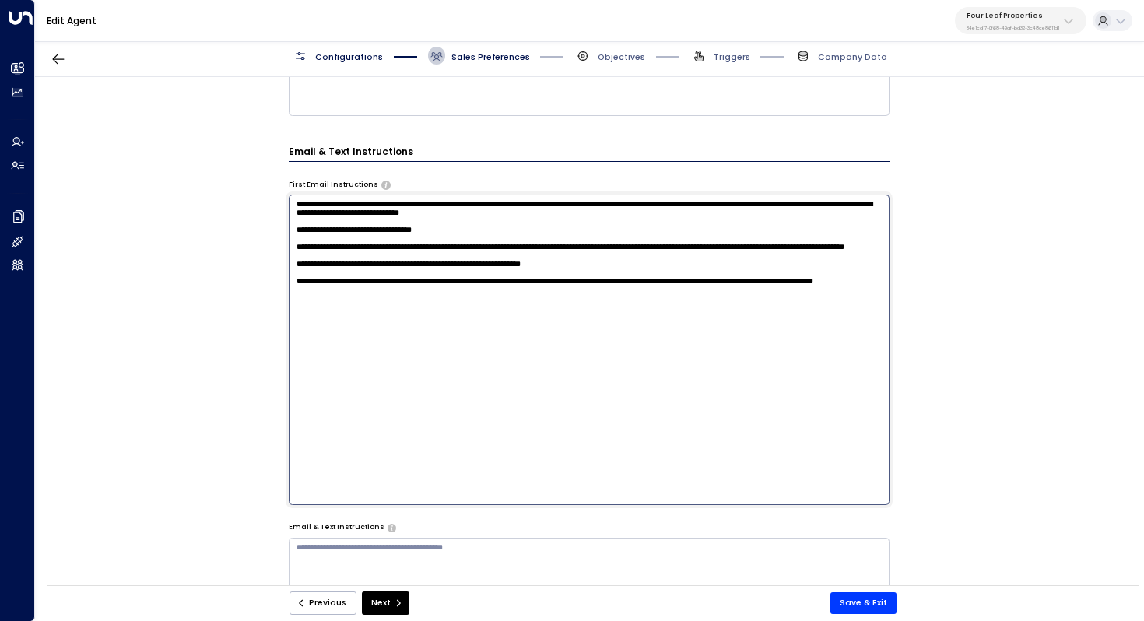
drag, startPoint x: 448, startPoint y: 237, endPoint x: 369, endPoint y: 237, distance: 79.4
click at [369, 237] on textarea "**********" at bounding box center [590, 350] width 602 height 310
click at [365, 275] on textarea "**********" at bounding box center [590, 350] width 602 height 310
click at [415, 285] on textarea "**********" at bounding box center [590, 350] width 602 height 310
drag, startPoint x: 434, startPoint y: 280, endPoint x: 283, endPoint y: 267, distance: 151.6
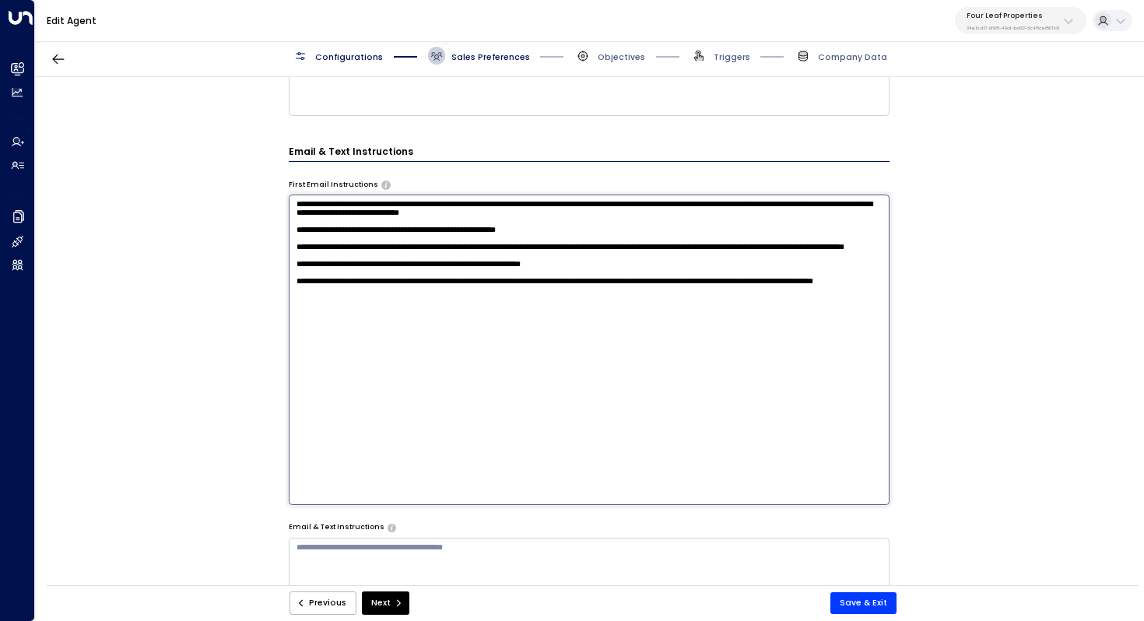
click at [283, 267] on div "**********" at bounding box center [589, 335] width 1108 height 516
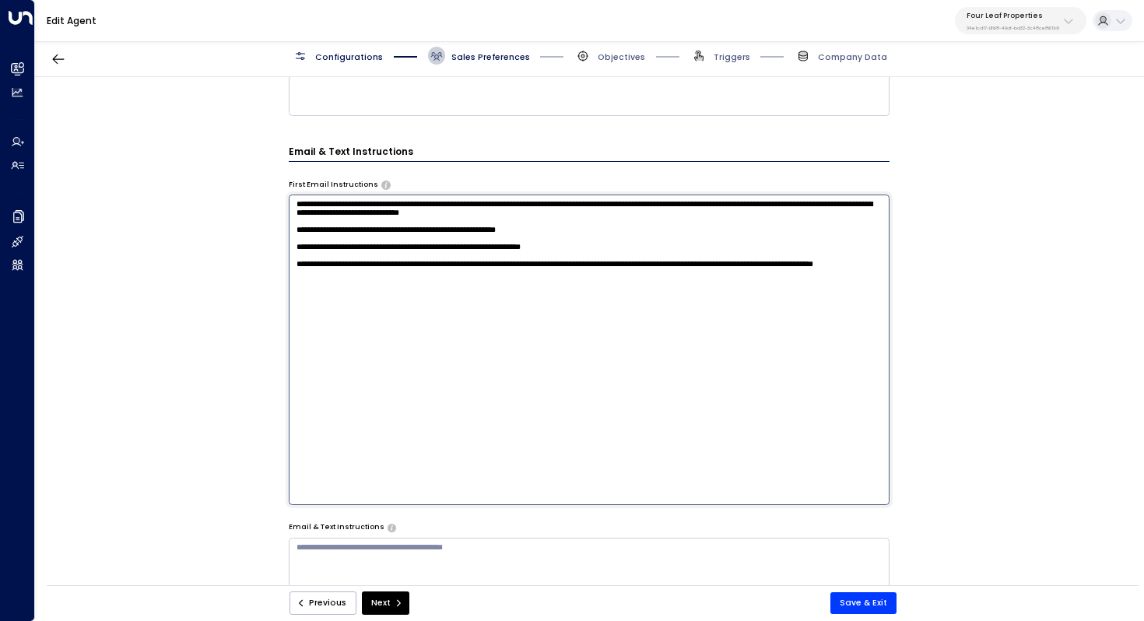
click at [475, 304] on textarea "**********" at bounding box center [590, 350] width 602 height 310
paste textarea "**********"
click at [303, 327] on textarea "**********" at bounding box center [590, 350] width 602 height 310
click at [349, 317] on textarea "**********" at bounding box center [590, 350] width 602 height 310
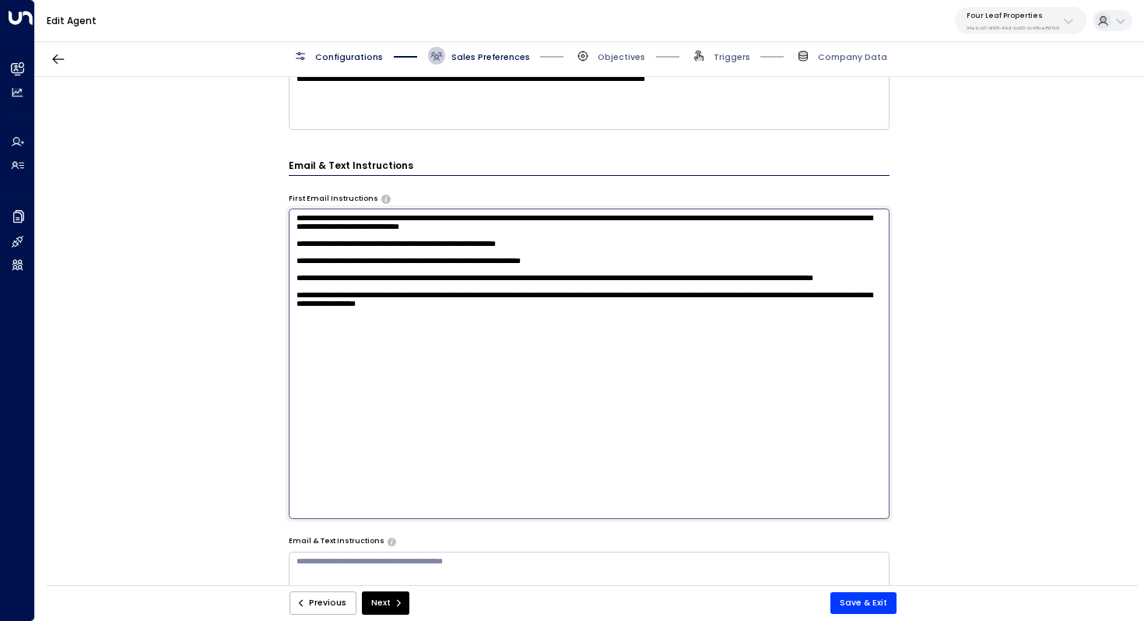
scroll to position [458, 0]
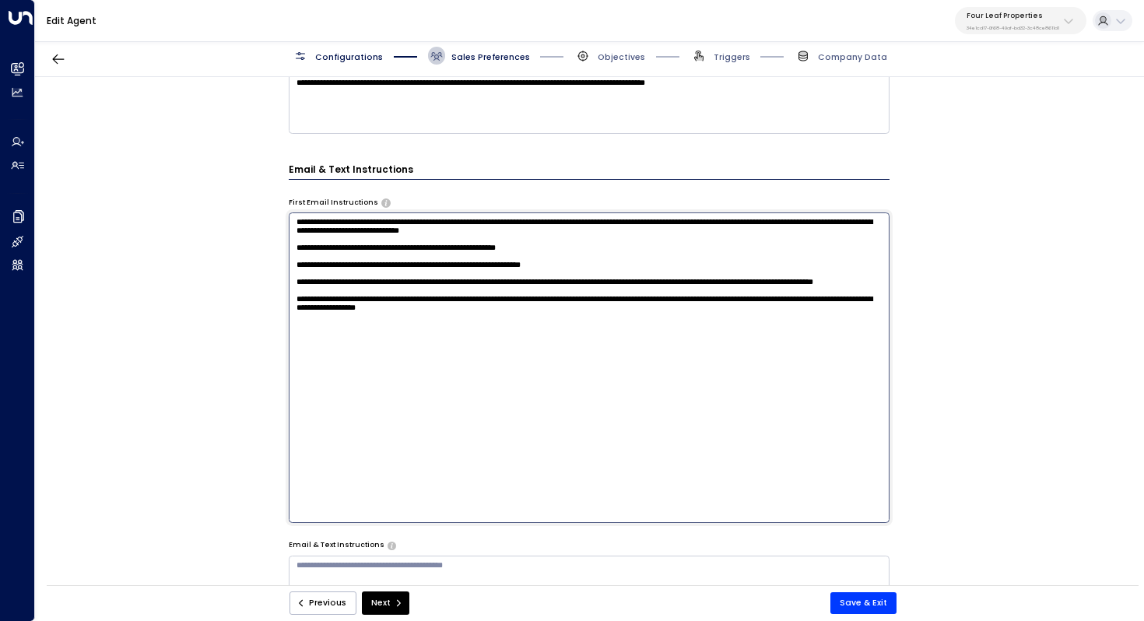
click at [441, 284] on textarea "**********" at bounding box center [590, 367] width 602 height 310
click at [474, 279] on textarea "**********" at bounding box center [590, 367] width 602 height 310
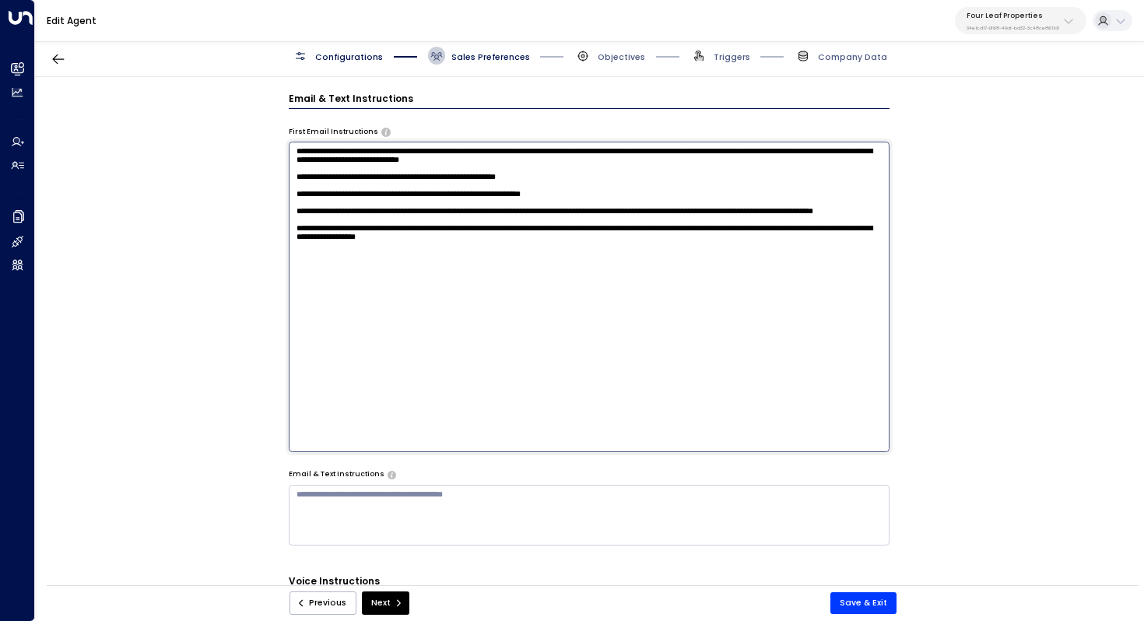
scroll to position [512, 0]
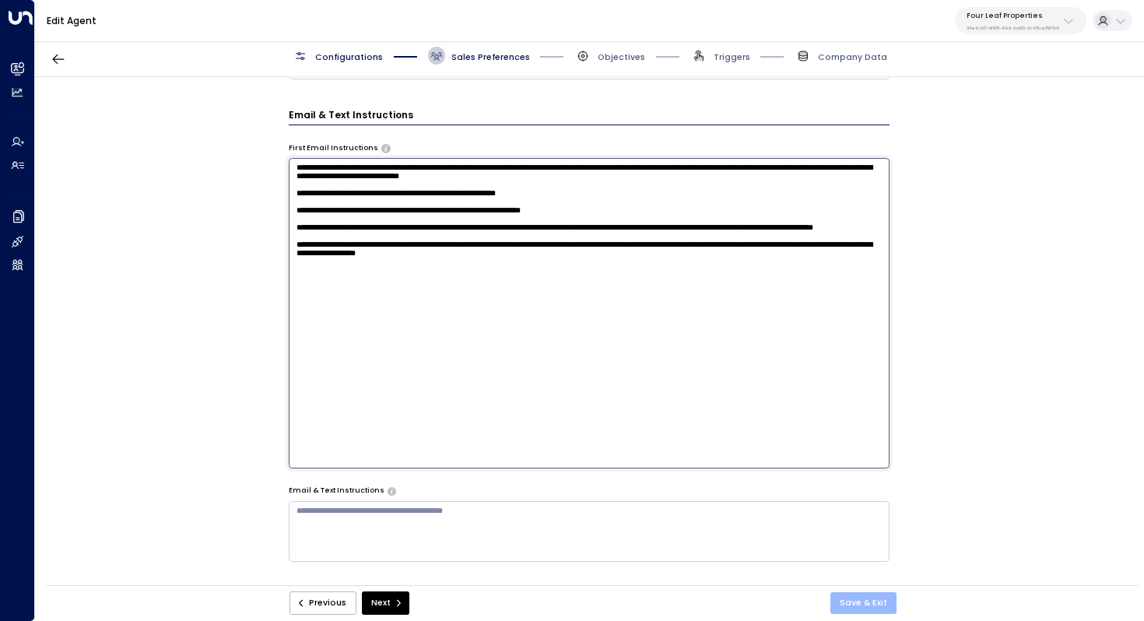
type textarea "**********"
click at [870, 595] on button "Save & Exit" at bounding box center [864, 603] width 66 height 22
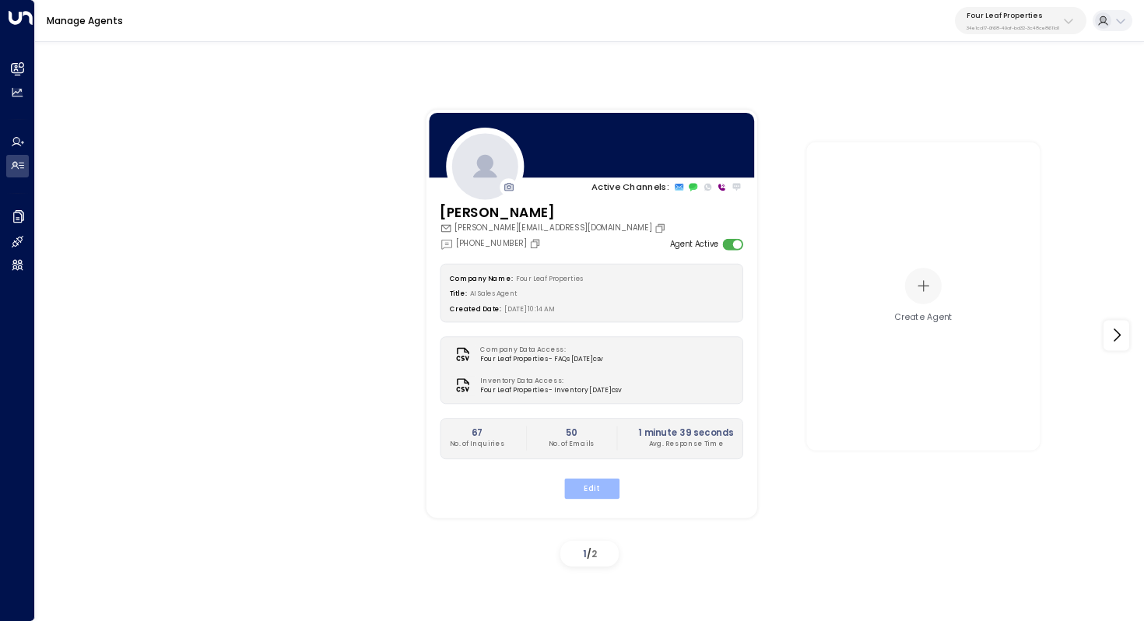
click at [597, 490] on button "Edit" at bounding box center [591, 488] width 55 height 20
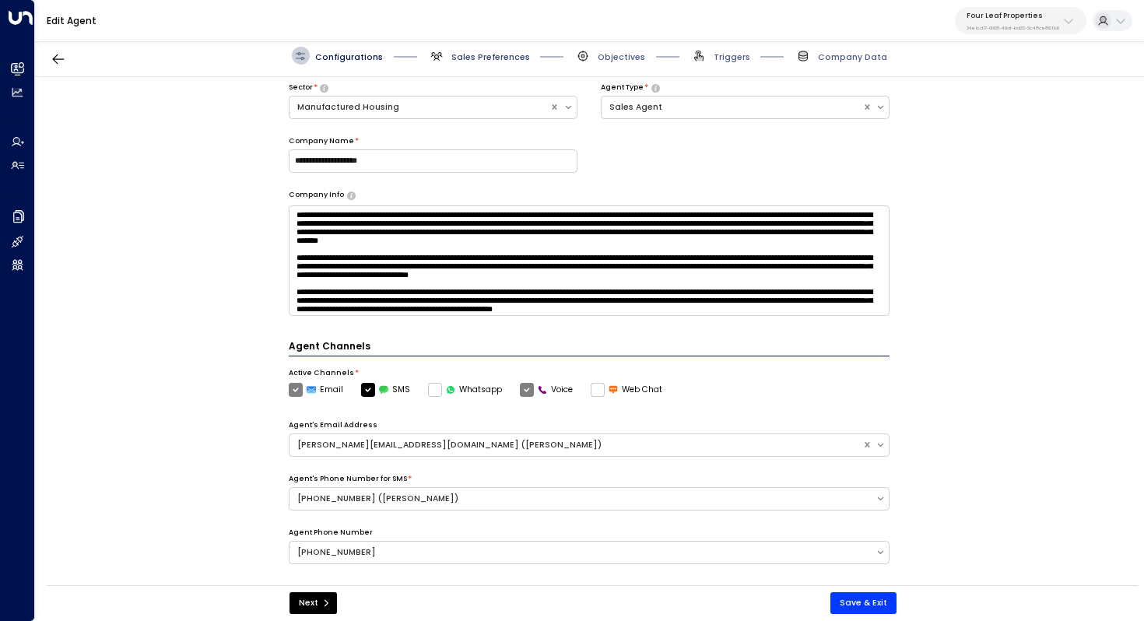
click at [482, 62] on span "Sales Preferences" at bounding box center [490, 57] width 79 height 12
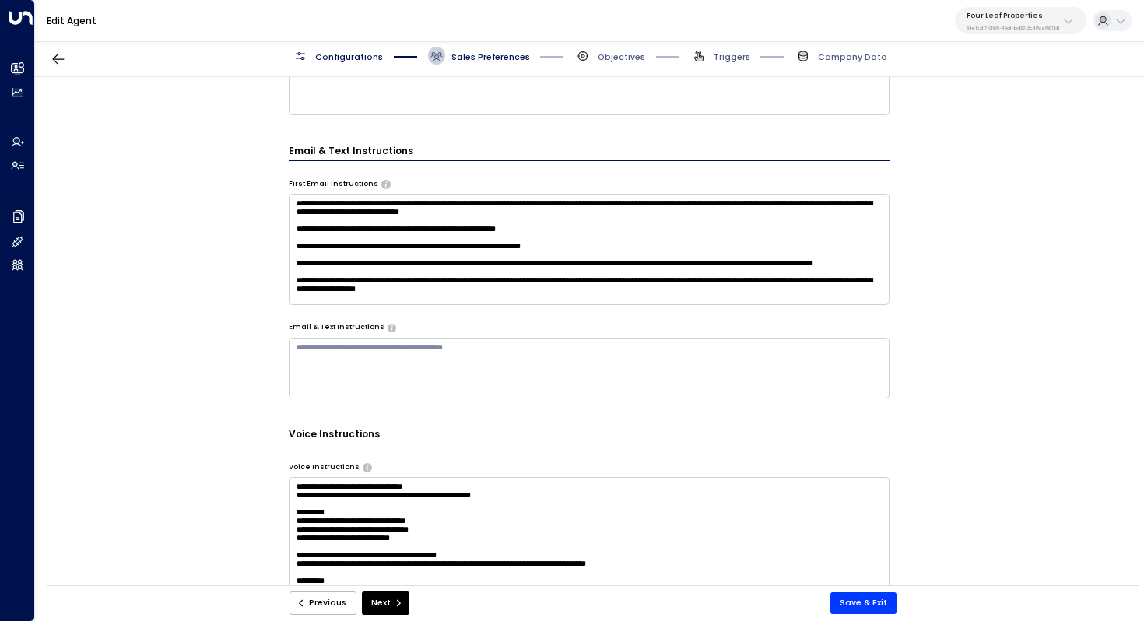
scroll to position [45, 0]
click at [565, 256] on textarea "**********" at bounding box center [590, 249] width 602 height 111
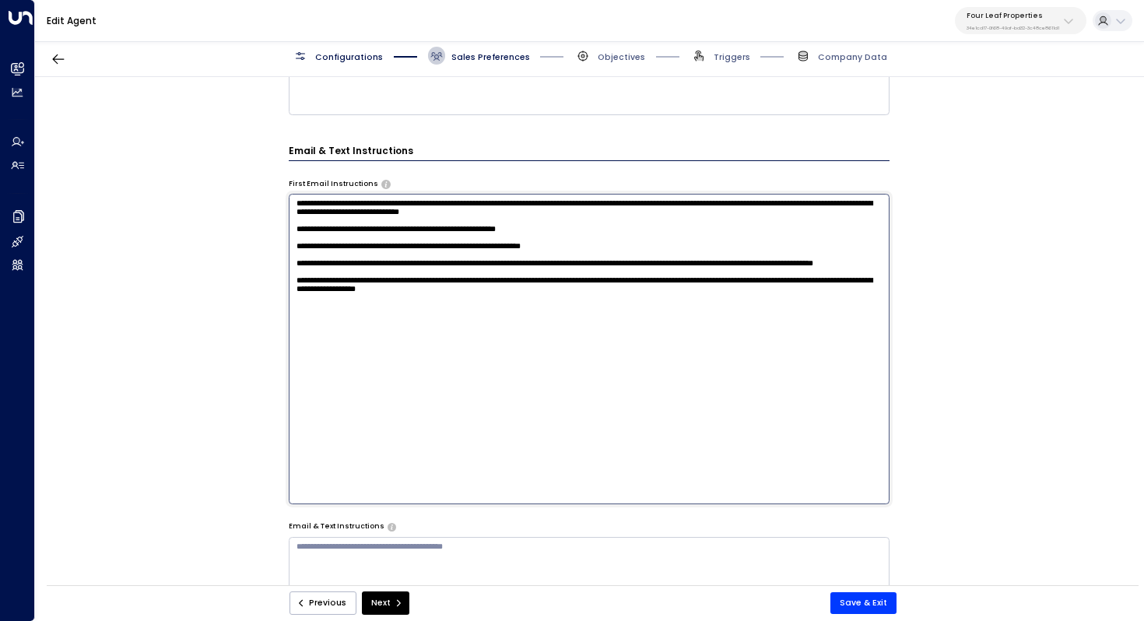
click at [545, 350] on textarea "**********" at bounding box center [590, 349] width 602 height 310
type textarea "**********"
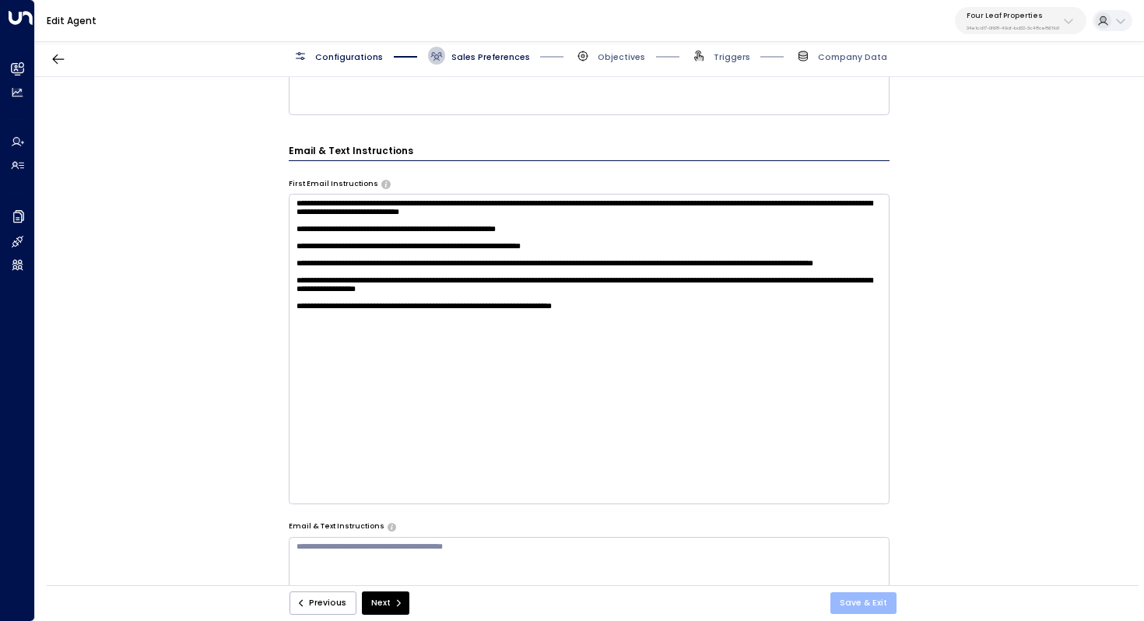
click at [863, 605] on button "Save & Exit" at bounding box center [864, 603] width 66 height 22
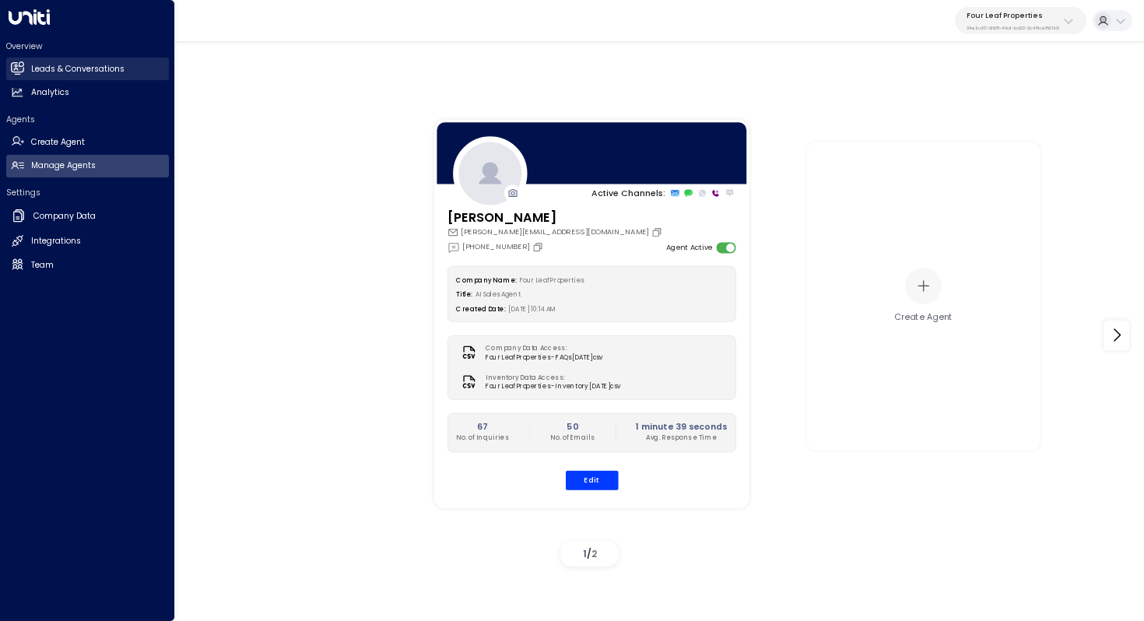
click at [121, 58] on link "Leads & Conversations Leads & Conversations" at bounding box center [87, 69] width 163 height 23
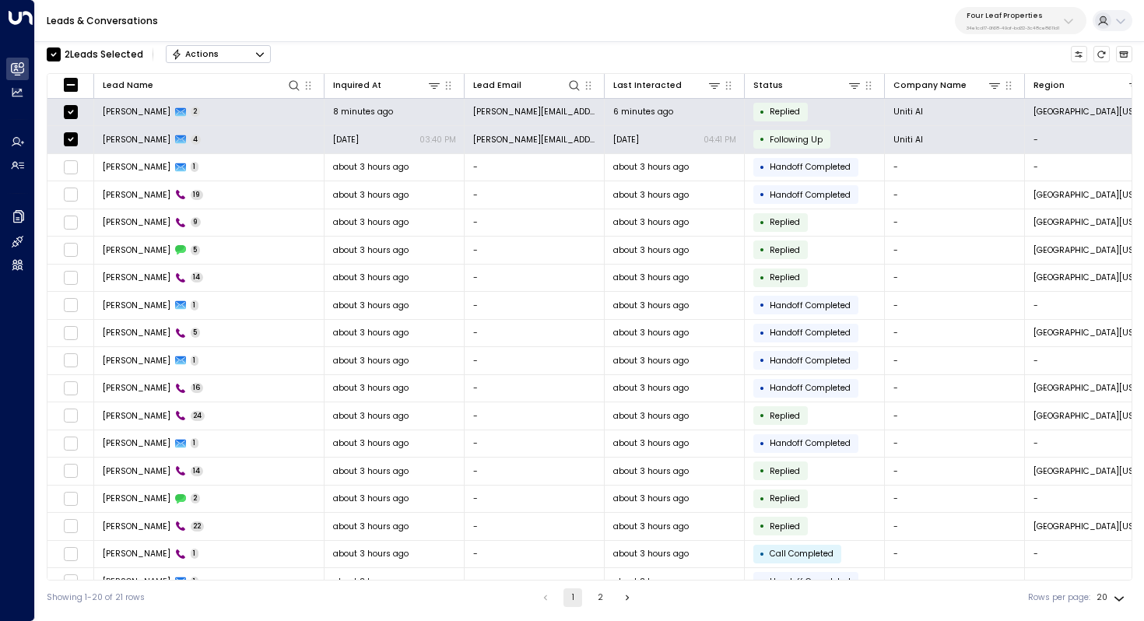
click at [258, 56] on icon "Button group with a nested menu" at bounding box center [260, 54] width 11 height 11
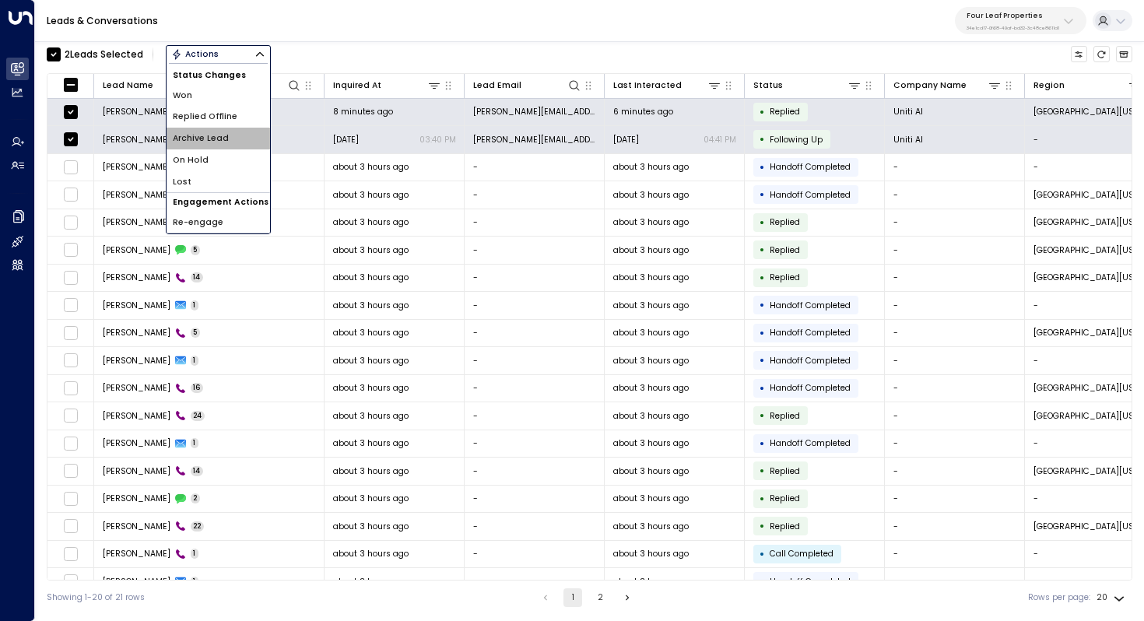
click at [234, 141] on li "Archive Lead" at bounding box center [219, 139] width 104 height 22
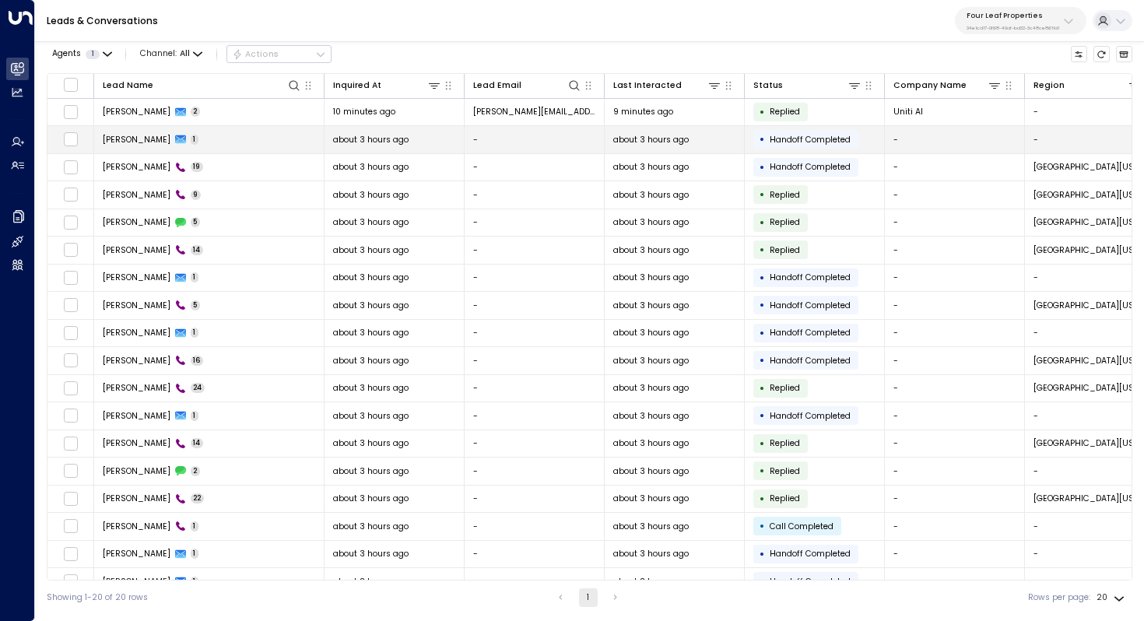
click at [243, 142] on td "[PERSON_NAME] 1" at bounding box center [209, 139] width 230 height 27
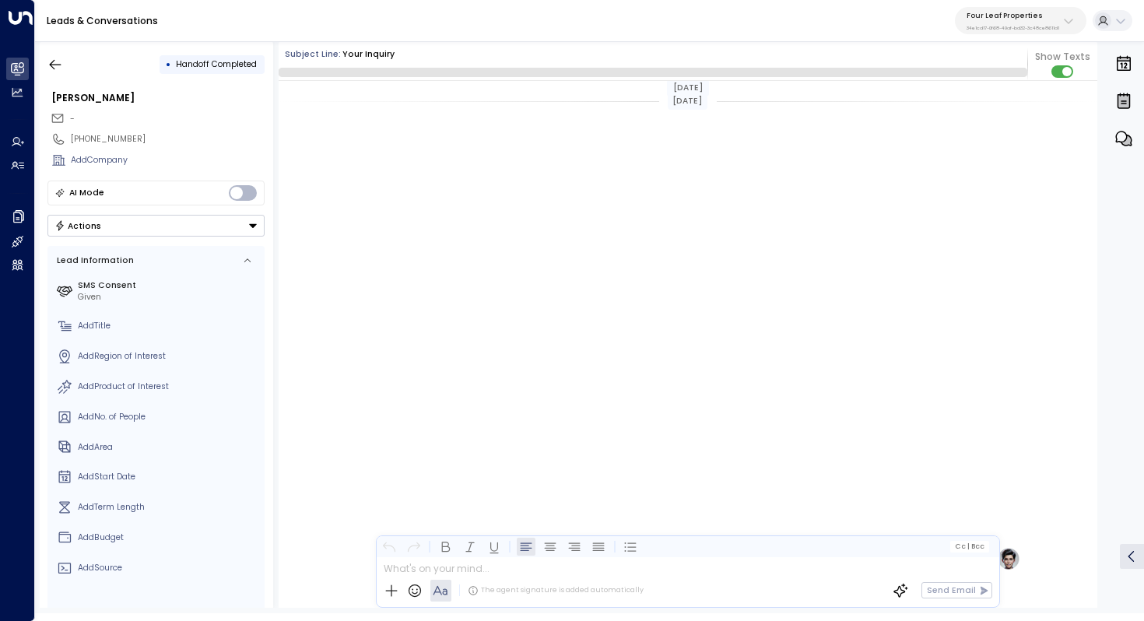
scroll to position [652, 0]
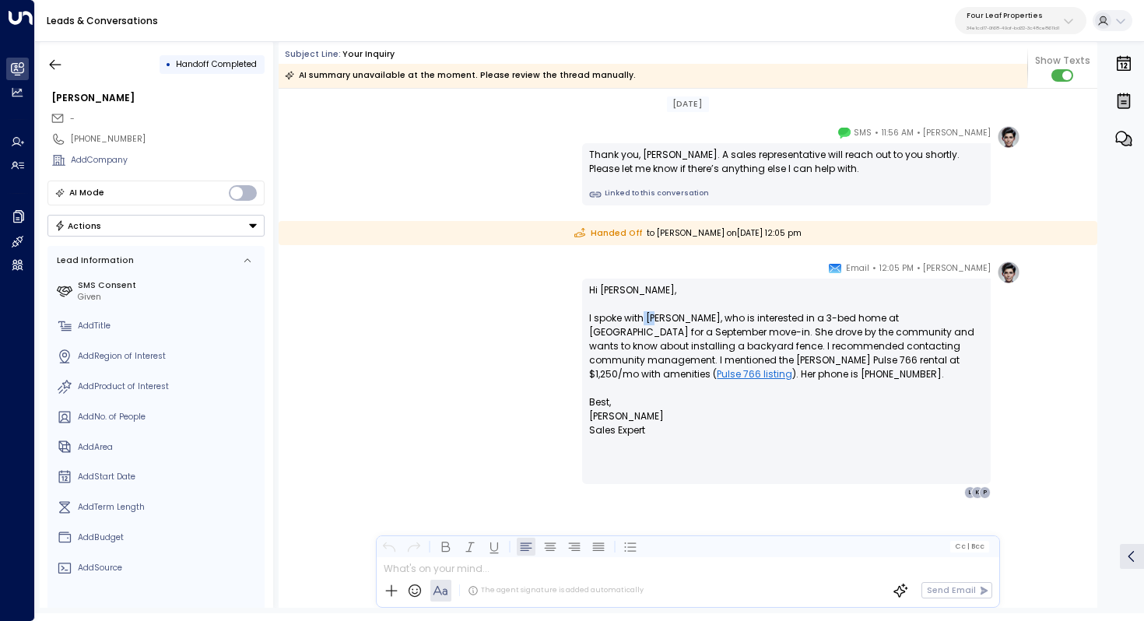
drag, startPoint x: 640, startPoint y: 320, endPoint x: 652, endPoint y: 320, distance: 11.7
click at [652, 320] on p "Hi [PERSON_NAME], I spoke with [PERSON_NAME], who is interested in a 3-bed home…" at bounding box center [786, 339] width 395 height 112
drag, startPoint x: 728, startPoint y: 319, endPoint x: 728, endPoint y: 330, distance: 10.9
click at [728, 330] on p "Hi [PERSON_NAME], I spoke with [PERSON_NAME], who is interested in a 3-bed home…" at bounding box center [786, 339] width 395 height 112
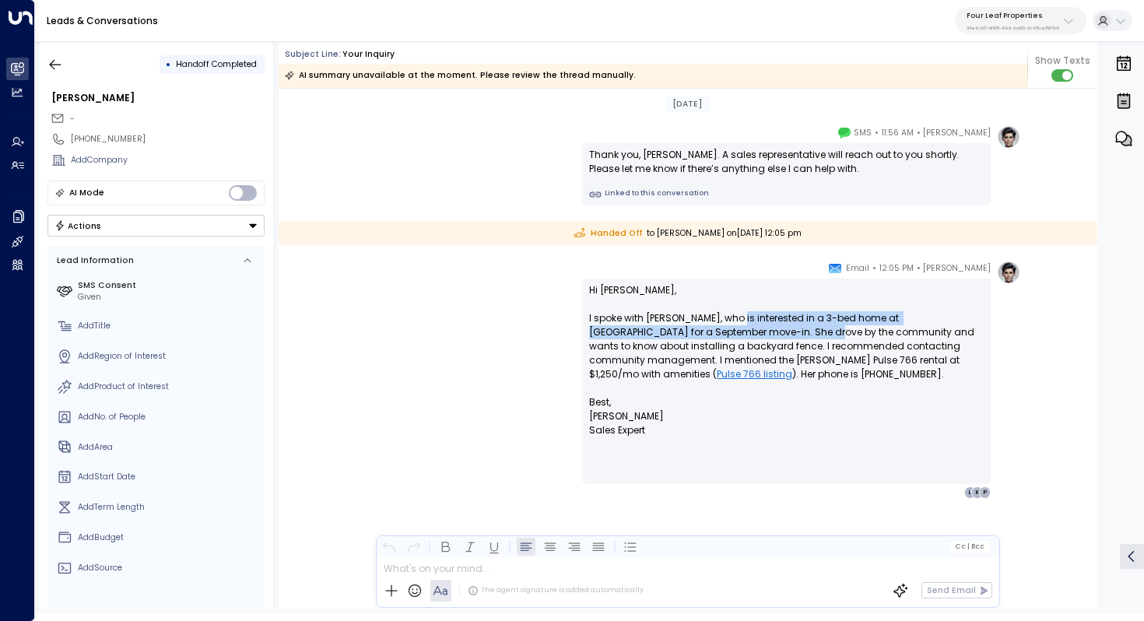
click at [728, 330] on p "Hi [PERSON_NAME], I spoke with [PERSON_NAME], who is interested in a 3-bed home…" at bounding box center [786, 339] width 395 height 112
click at [751, 327] on p "Hi [PERSON_NAME], I spoke with [PERSON_NAME], who is interested in a 3-bed home…" at bounding box center [786, 339] width 395 height 112
click at [776, 321] on p "Hi [PERSON_NAME], I spoke with [PERSON_NAME], who is interested in a 3-bed home…" at bounding box center [786, 339] width 395 height 112
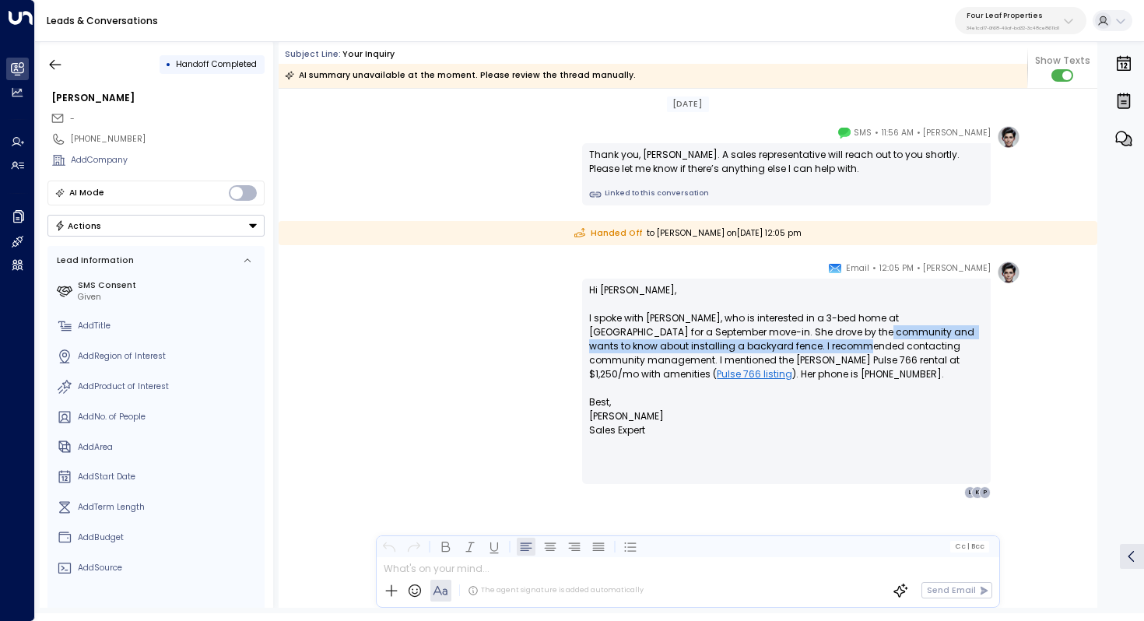
drag, startPoint x: 774, startPoint y: 332, endPoint x: 774, endPoint y: 346, distance: 14.0
click at [774, 346] on p "Hi [PERSON_NAME], I spoke with [PERSON_NAME], who is interested in a 3-bed home…" at bounding box center [786, 339] width 395 height 112
drag, startPoint x: 774, startPoint y: 339, endPoint x: 774, endPoint y: 350, distance: 10.9
click at [774, 350] on p "Hi [PERSON_NAME], I spoke with [PERSON_NAME], who is interested in a 3-bed home…" at bounding box center [786, 339] width 395 height 112
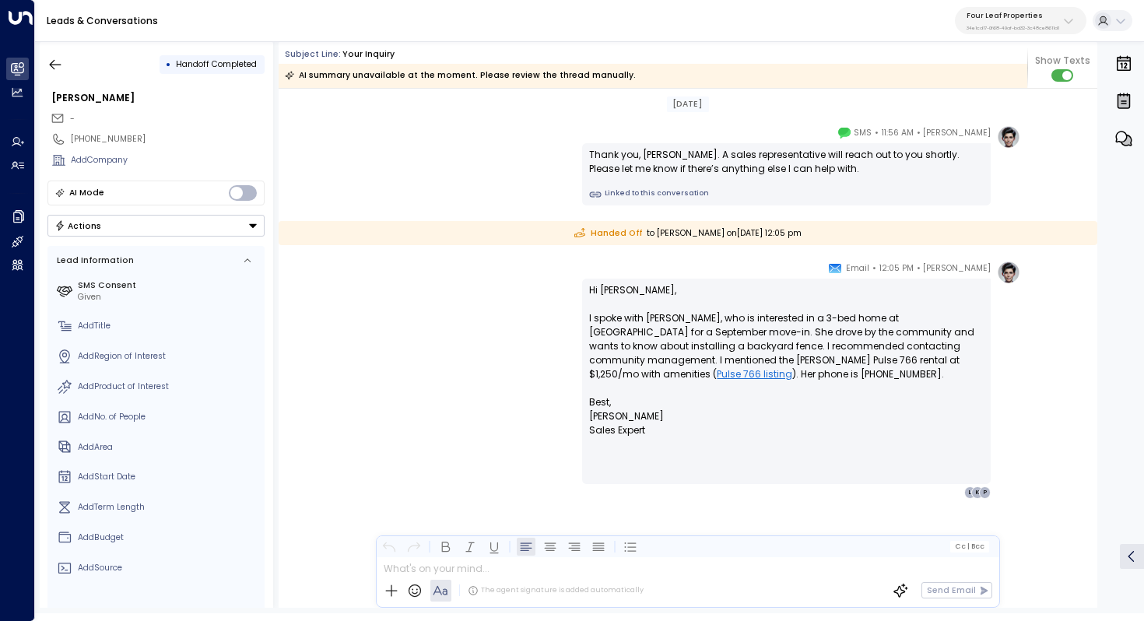
click at [774, 350] on p "Hi [PERSON_NAME], I spoke with [PERSON_NAME], who is interested in a 3-bed home…" at bounding box center [786, 339] width 395 height 112
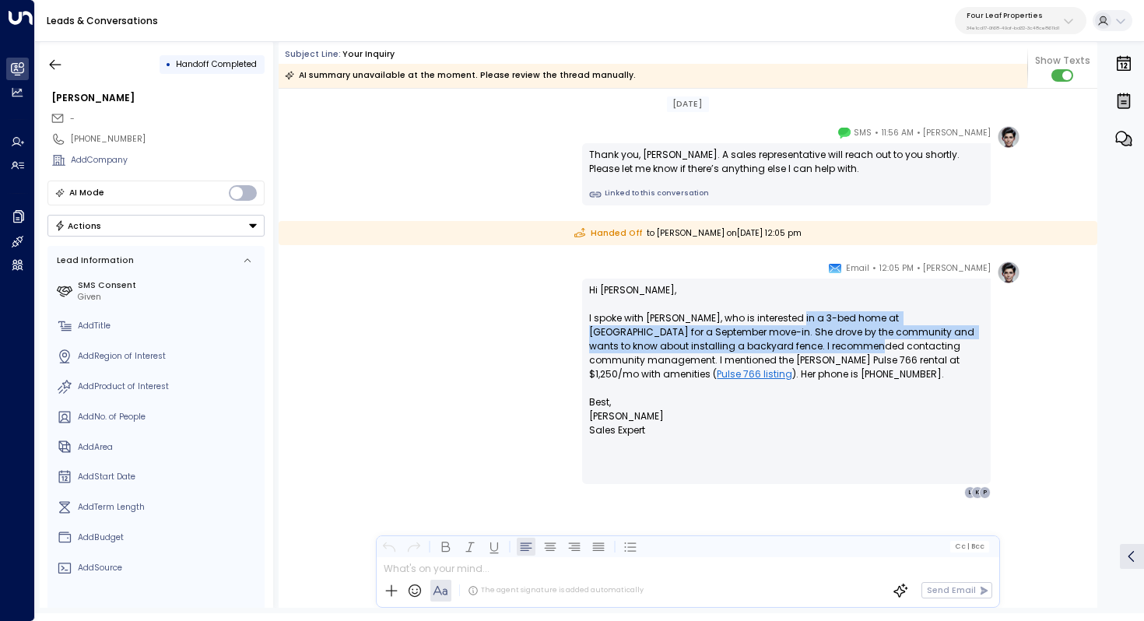
drag, startPoint x: 788, startPoint y: 324, endPoint x: 788, endPoint y: 344, distance: 20.2
click at [788, 344] on p "Hi [PERSON_NAME], I spoke with [PERSON_NAME], who is interested in a 3-bed home…" at bounding box center [786, 339] width 395 height 112
drag, startPoint x: 788, startPoint y: 335, endPoint x: 788, endPoint y: 346, distance: 11.7
click at [788, 346] on p "Hi [PERSON_NAME], I spoke with [PERSON_NAME], who is interested in a 3-bed home…" at bounding box center [786, 339] width 395 height 112
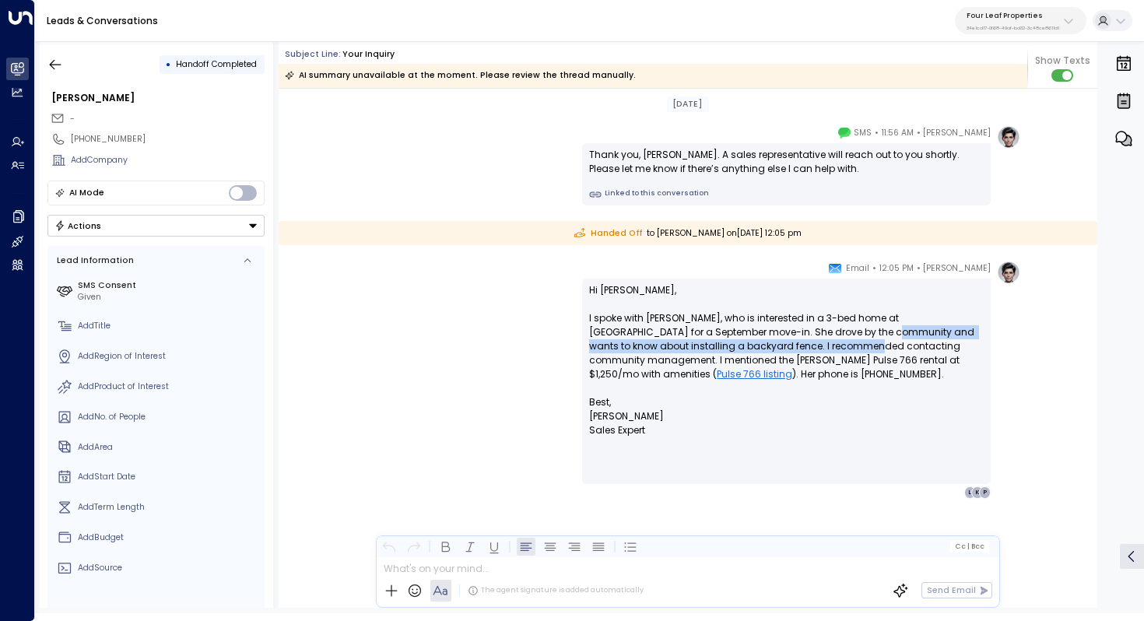
click at [788, 346] on p "Hi [PERSON_NAME], I spoke with [PERSON_NAME], who is interested in a 3-bed home…" at bounding box center [786, 339] width 395 height 112
click at [791, 346] on p "Hi [PERSON_NAME], I spoke with [PERSON_NAME], who is interested in a 3-bed home…" at bounding box center [786, 339] width 395 height 112
click at [774, 360] on p "Hi [PERSON_NAME], I spoke with [PERSON_NAME], who is interested in a 3-bed home…" at bounding box center [786, 339] width 395 height 112
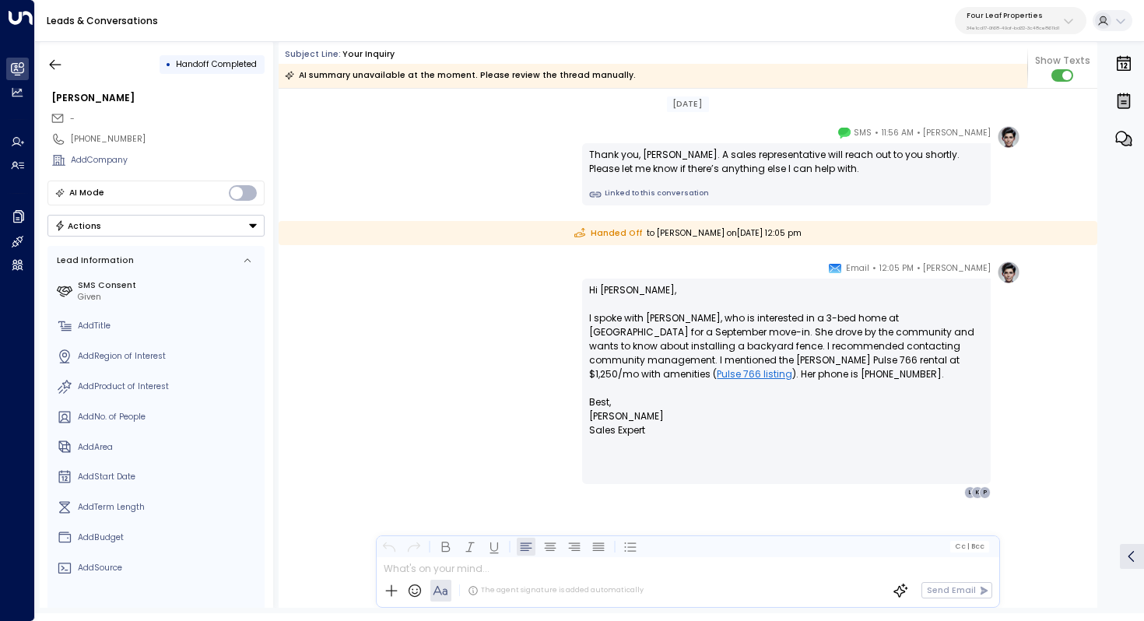
click at [70, 61] on div "• Handoff Completed" at bounding box center [155, 65] width 217 height 28
click at [54, 61] on icon "button" at bounding box center [55, 65] width 16 height 16
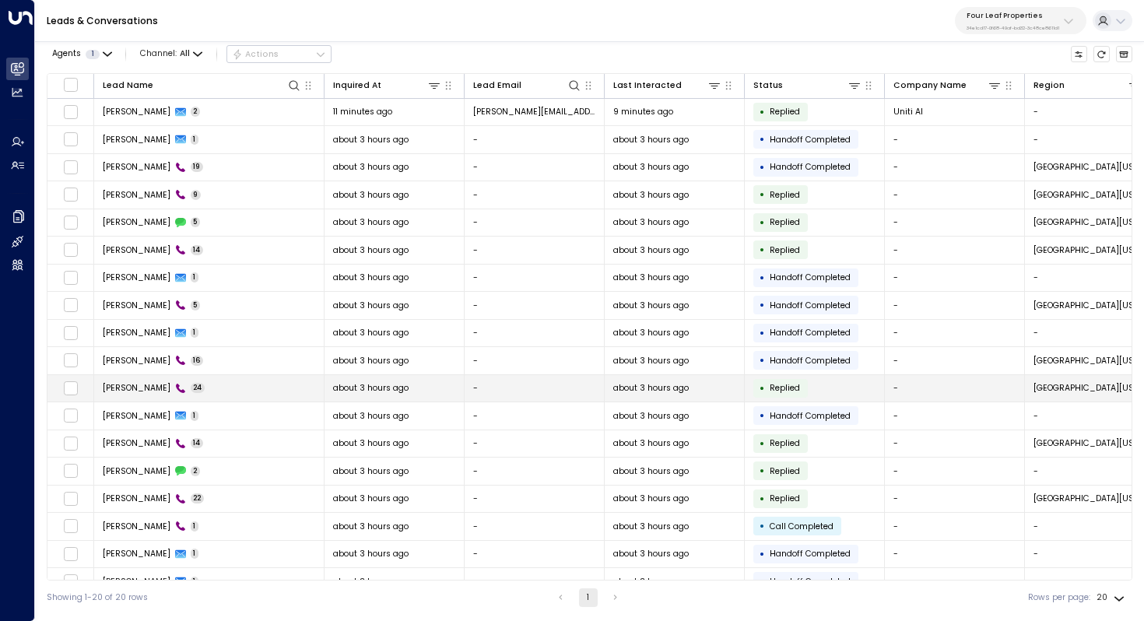
click at [202, 381] on td "[PERSON_NAME] 24" at bounding box center [209, 388] width 230 height 27
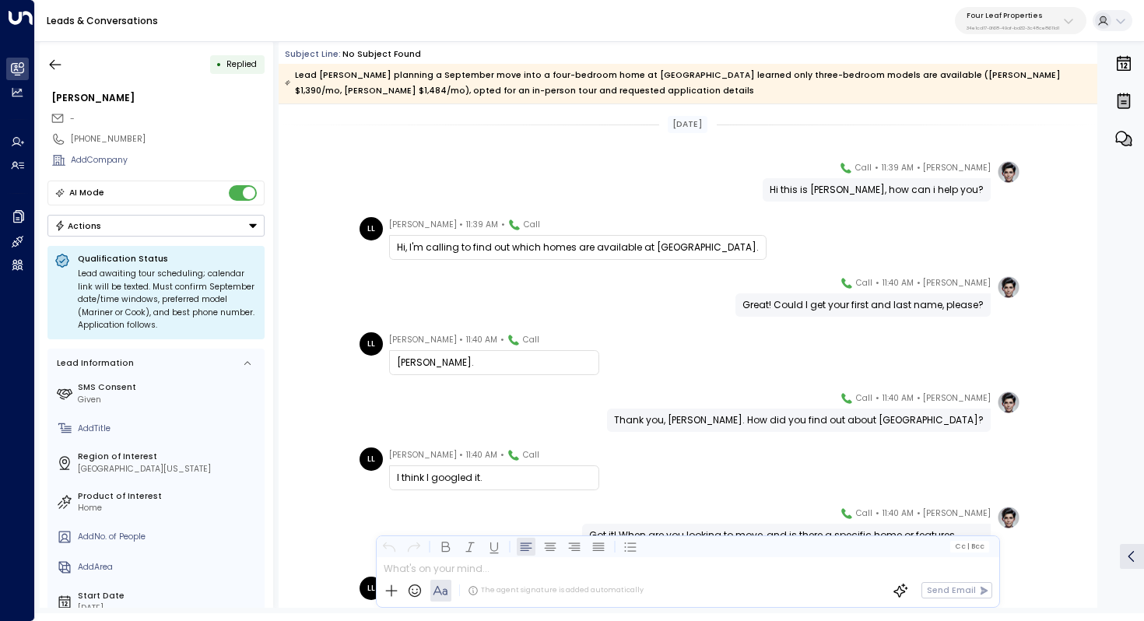
scroll to position [47, 0]
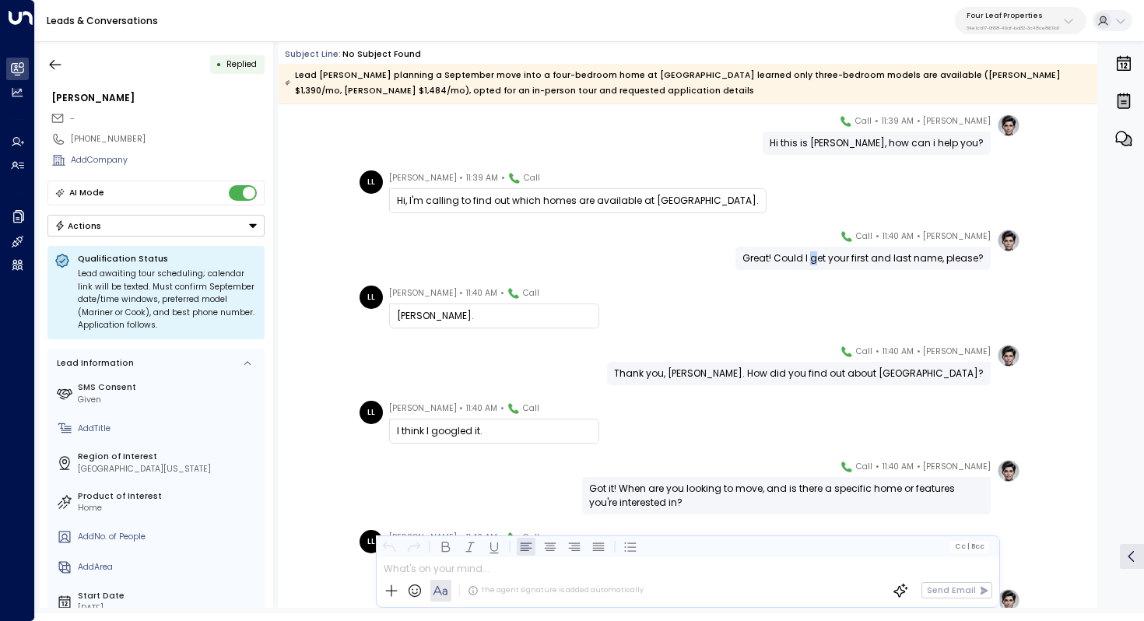
click at [822, 258] on div "Great! Could I get your first and last name, please?" at bounding box center [863, 258] width 241 height 14
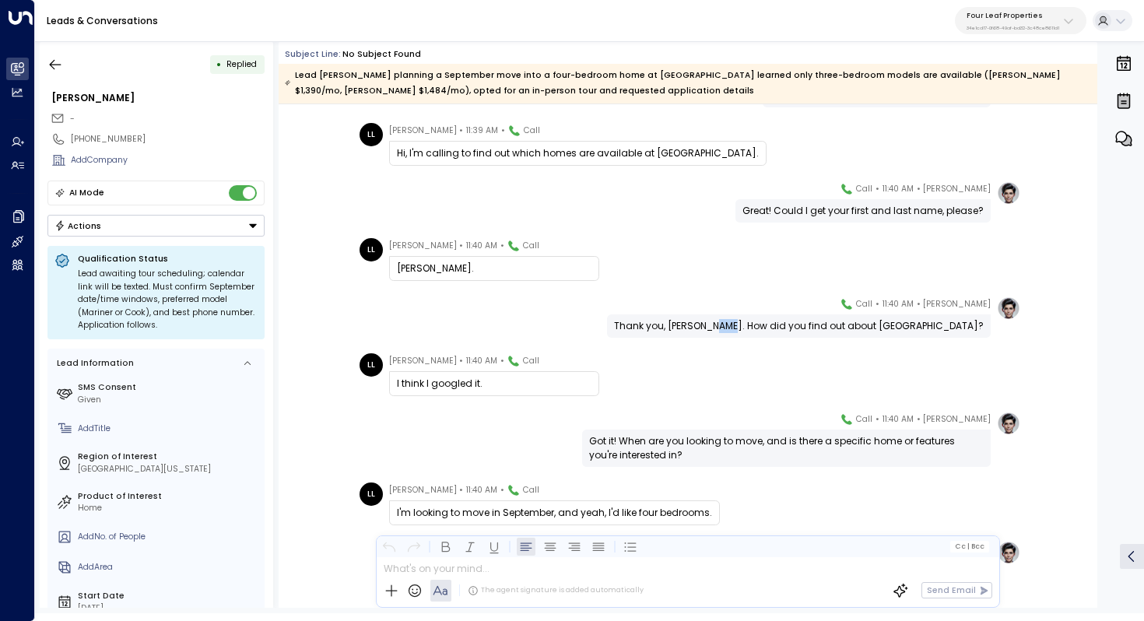
drag, startPoint x: 791, startPoint y: 321, endPoint x: 803, endPoint y: 321, distance: 12.5
click at [803, 321] on div "Thank you, [PERSON_NAME]. How did you find out about [GEOGRAPHIC_DATA]?" at bounding box center [799, 326] width 370 height 14
click at [839, 327] on div "Thank you, [PERSON_NAME]. How did you find out about [GEOGRAPHIC_DATA]?" at bounding box center [799, 326] width 370 height 14
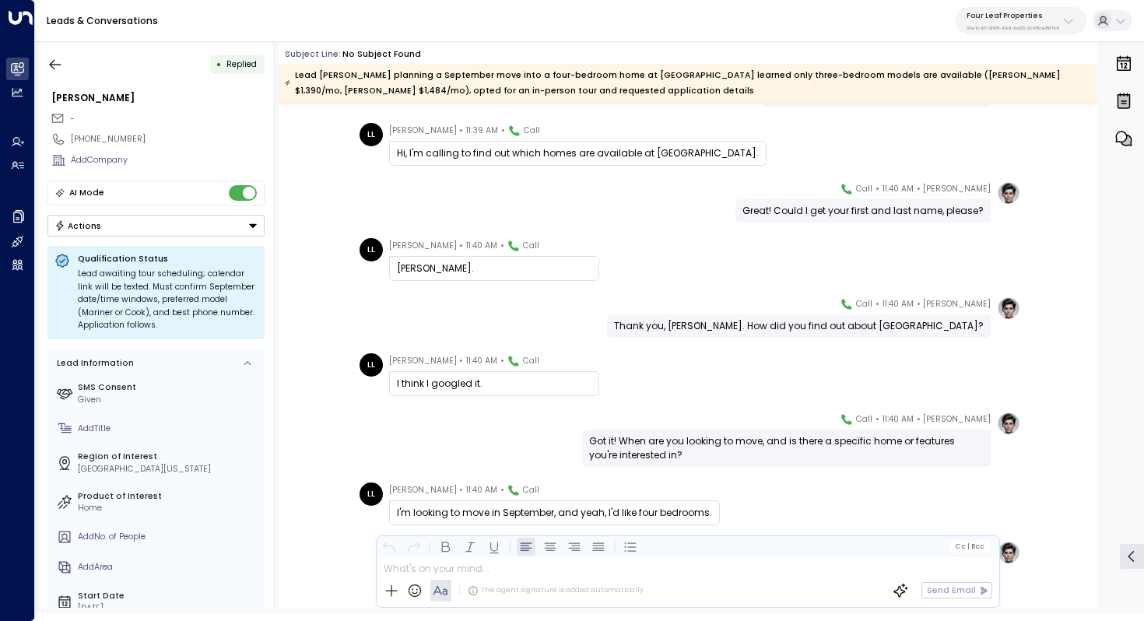
click at [776, 328] on div "Thank you, [PERSON_NAME]. How did you find out about [GEOGRAPHIC_DATA]?" at bounding box center [799, 326] width 370 height 14
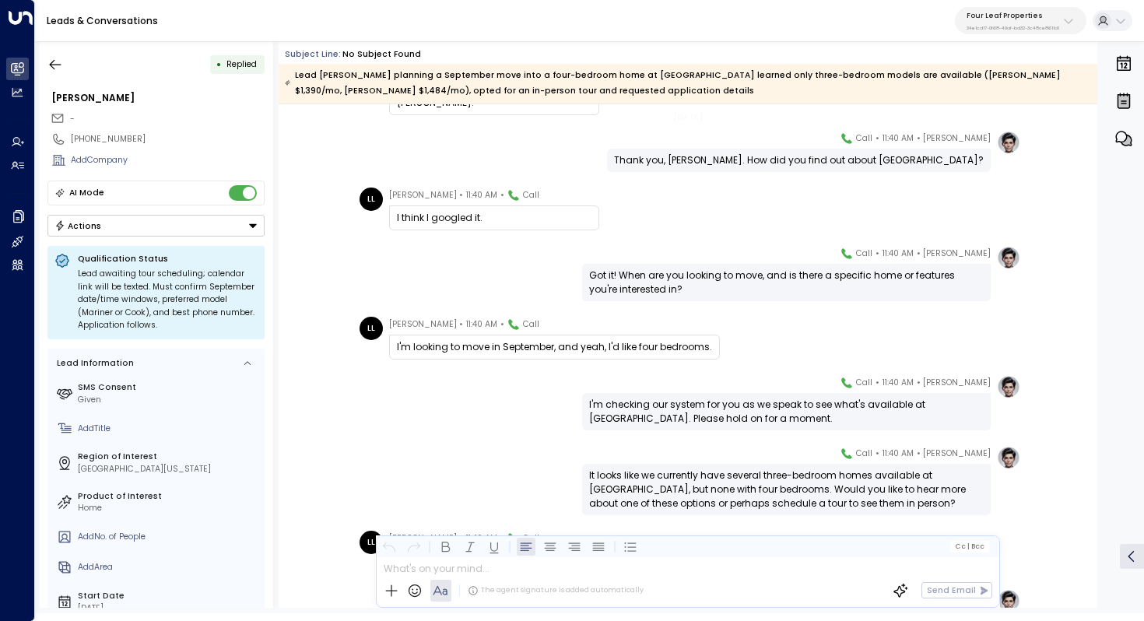
scroll to position [286, 0]
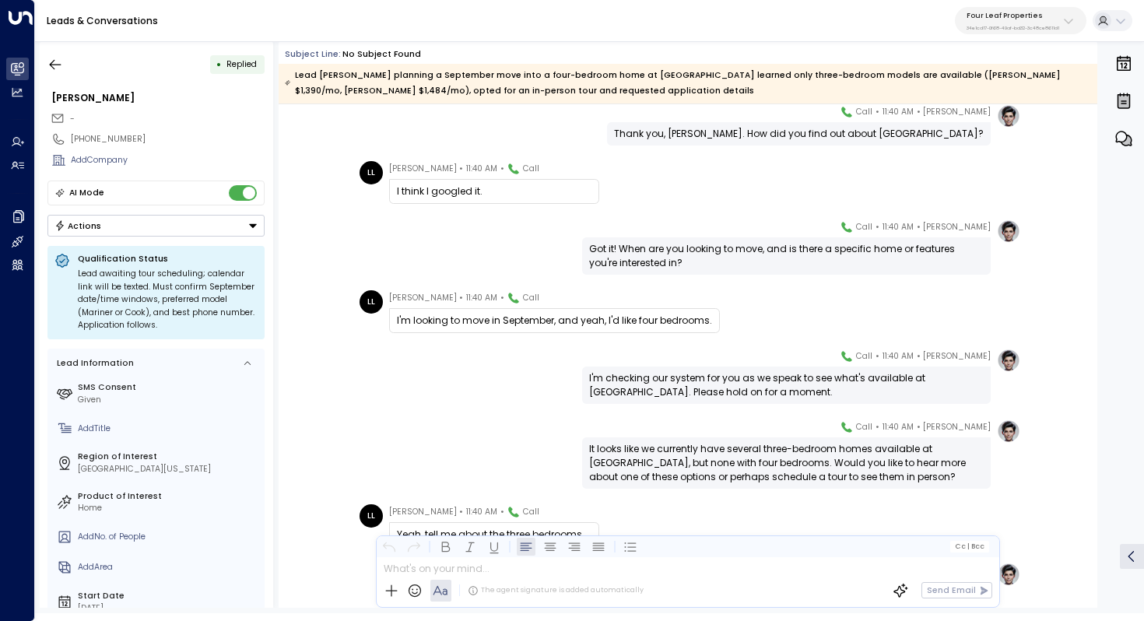
drag, startPoint x: 627, startPoint y: 328, endPoint x: 637, endPoint y: 328, distance: 10.1
click at [637, 328] on div "I'm looking to move in September, and yeah, I'd like four bedrooms." at bounding box center [554, 320] width 331 height 25
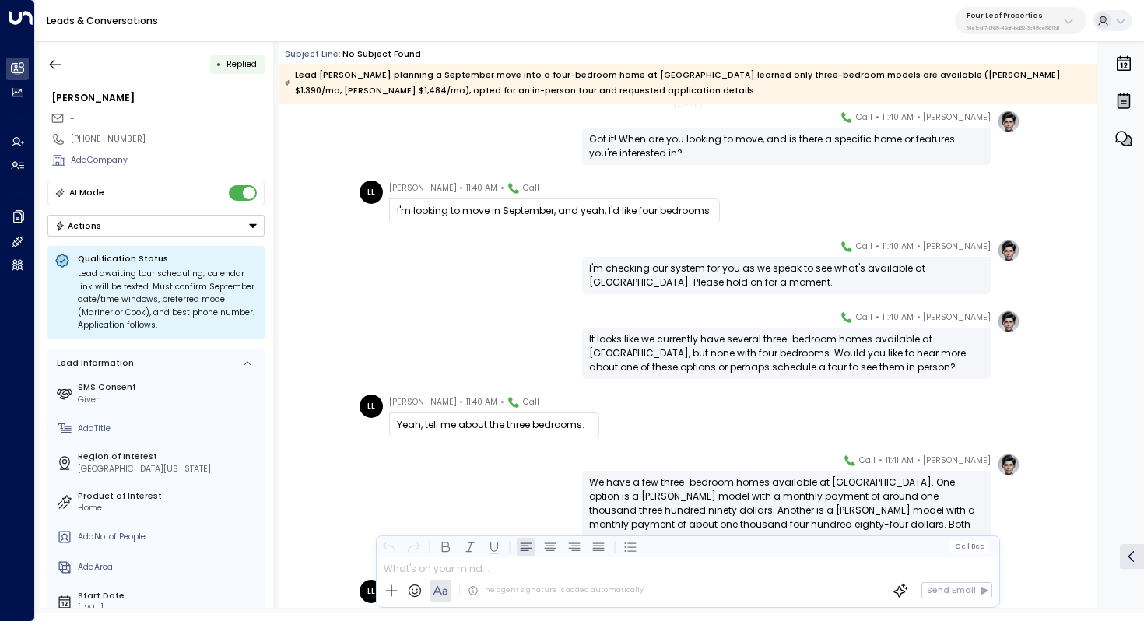
scroll to position [434, 0]
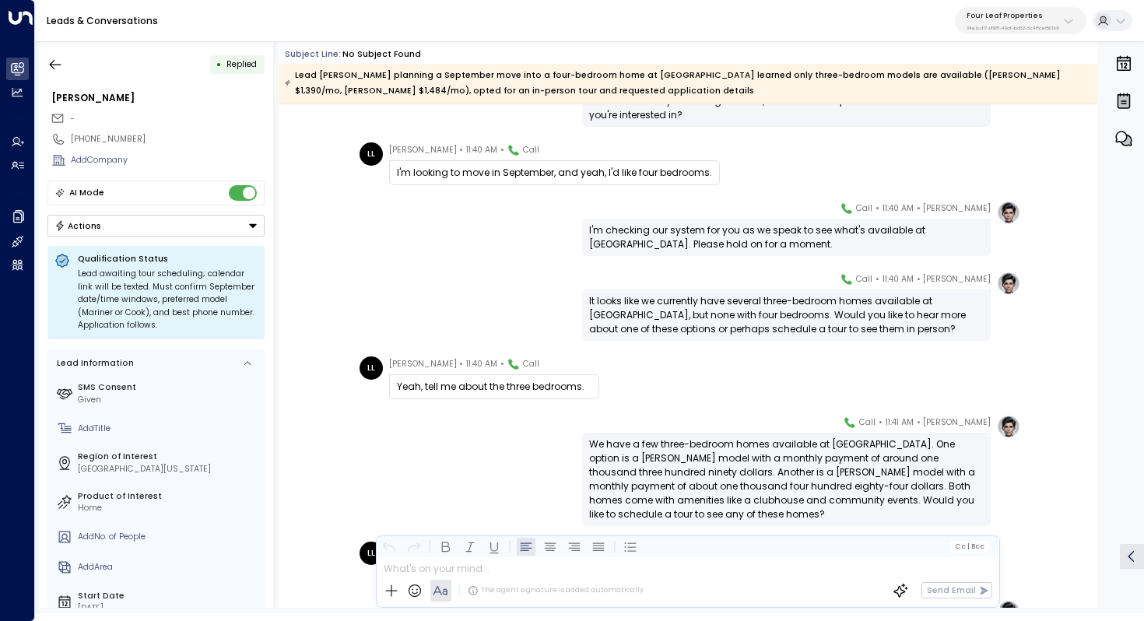
click at [739, 308] on div "It looks like we currently have several three-bedroom homes available at [GEOGR…" at bounding box center [786, 315] width 395 height 42
click at [758, 306] on div "It looks like we currently have several three-bedroom homes available at [GEOGR…" at bounding box center [786, 315] width 395 height 42
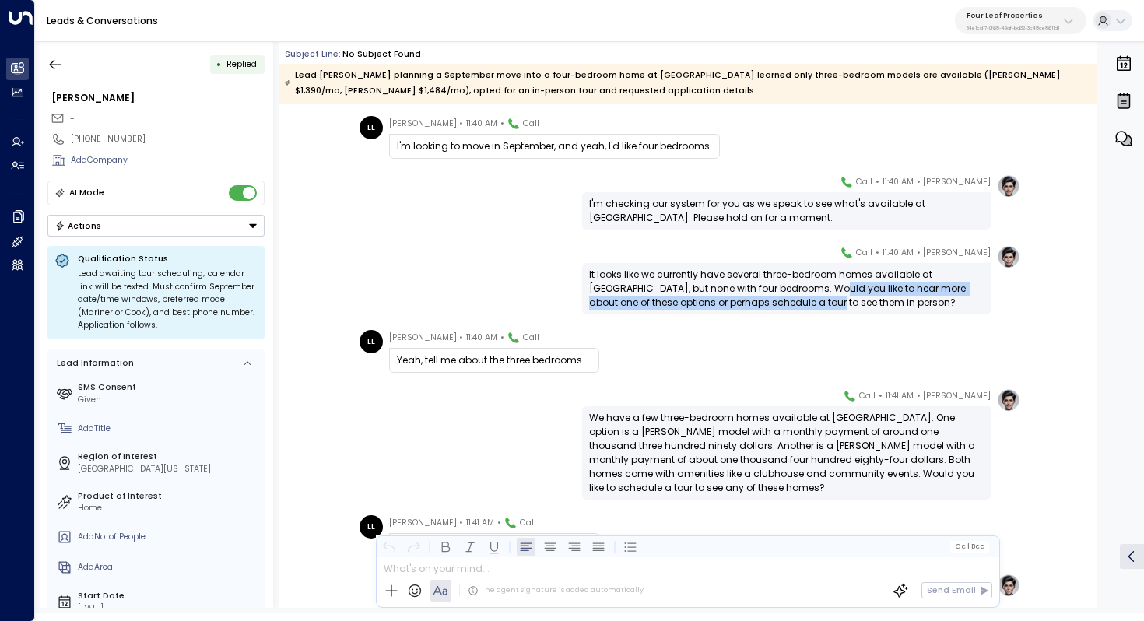
click at [792, 297] on div "It looks like we currently have several three-bedroom homes available at [GEOGR…" at bounding box center [786, 289] width 395 height 42
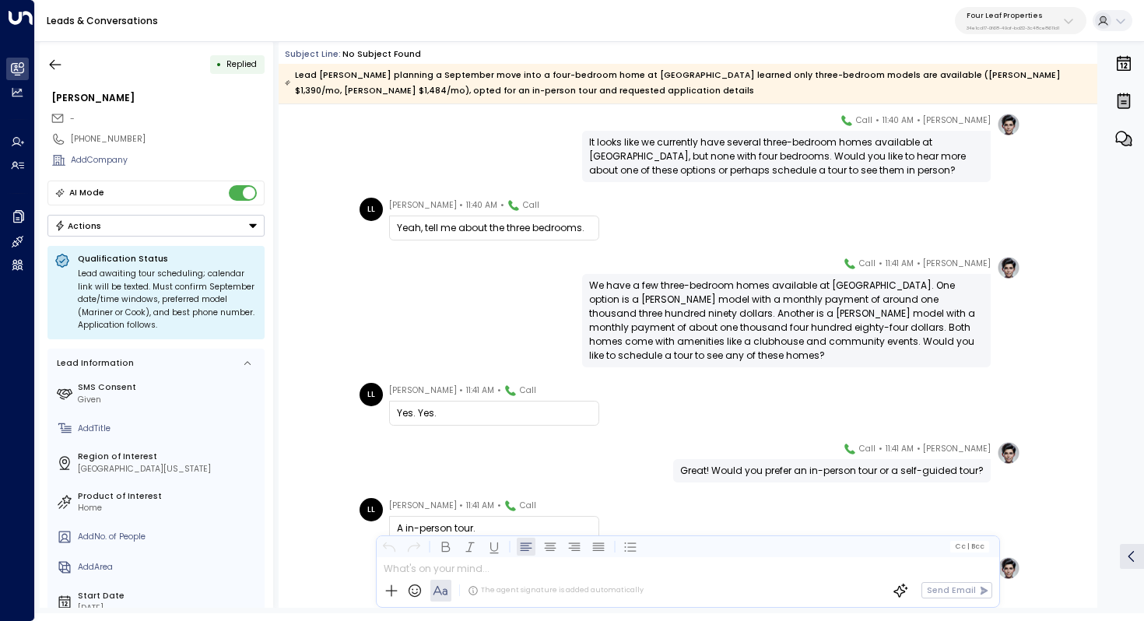
scroll to position [644, 0]
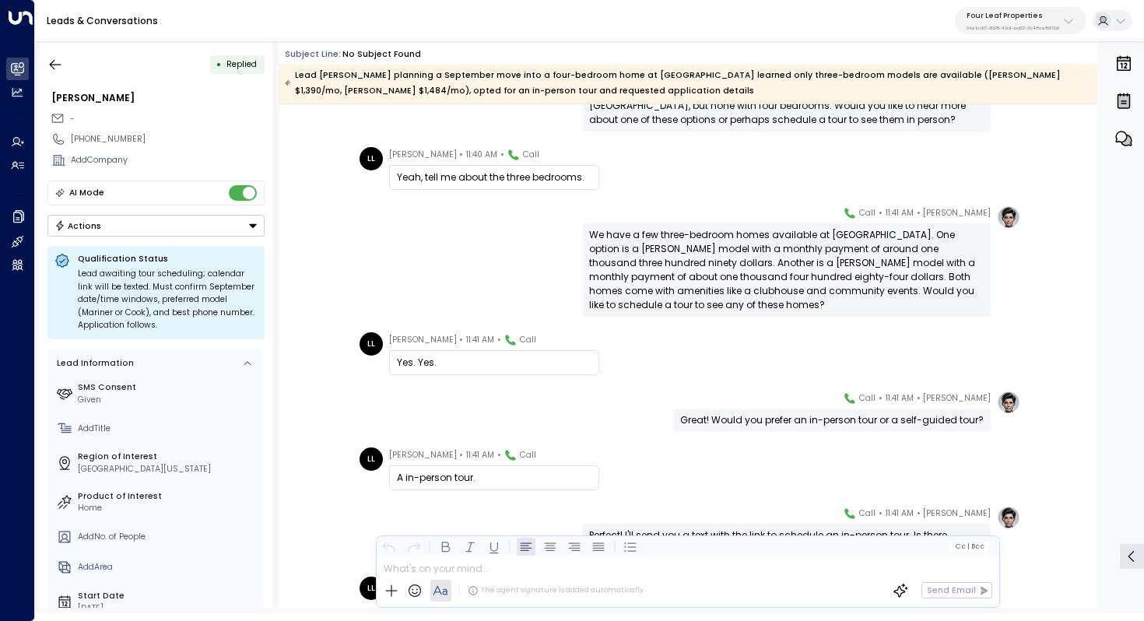
drag, startPoint x: 704, startPoint y: 243, endPoint x: 704, endPoint y: 251, distance: 8.6
click at [704, 251] on div "We have a few three-bedroom homes available at [GEOGRAPHIC_DATA]. One option is…" at bounding box center [786, 270] width 395 height 84
click at [726, 254] on div "We have a few three-bedroom homes available at [GEOGRAPHIC_DATA]. One option is…" at bounding box center [786, 270] width 395 height 84
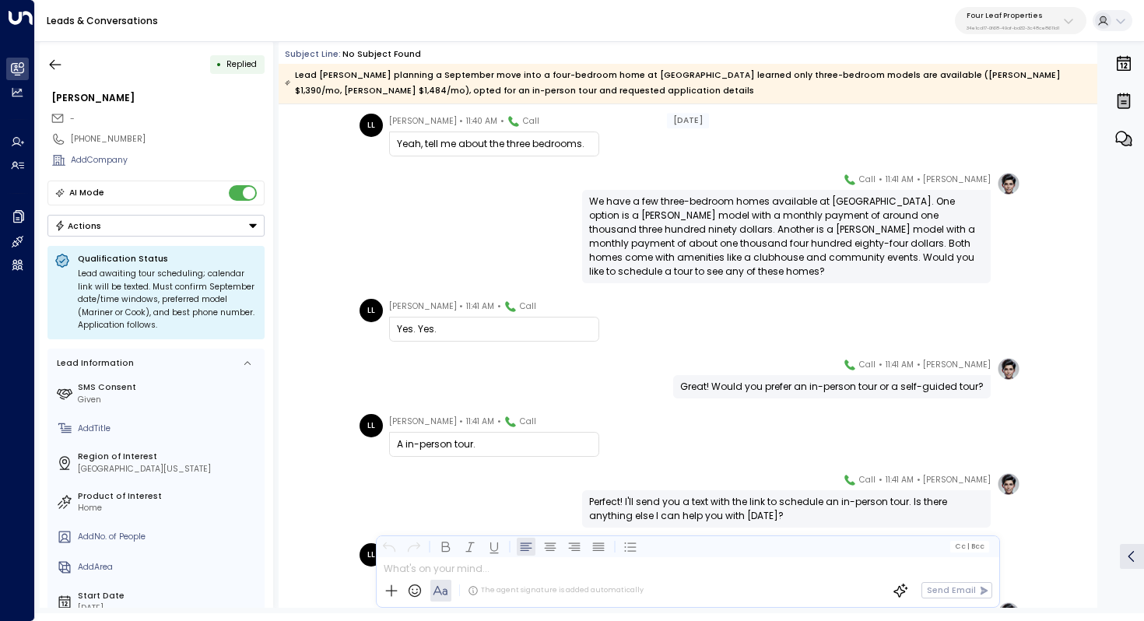
scroll to position [678, 0]
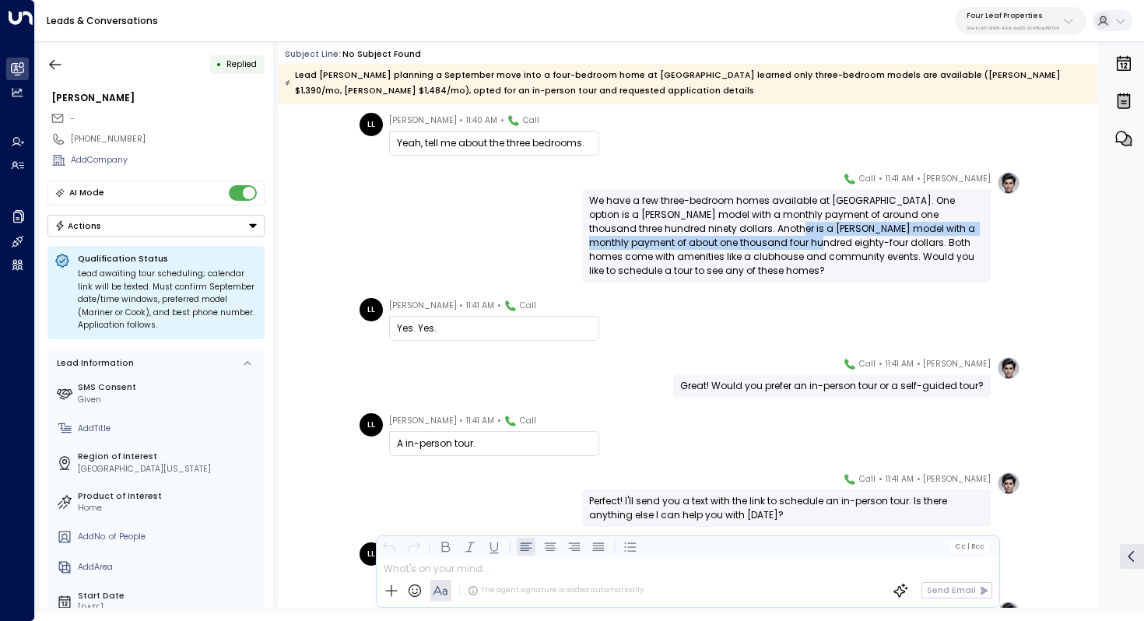
click at [732, 241] on div "We have a few three-bedroom homes available at [GEOGRAPHIC_DATA]. One option is…" at bounding box center [786, 236] width 395 height 84
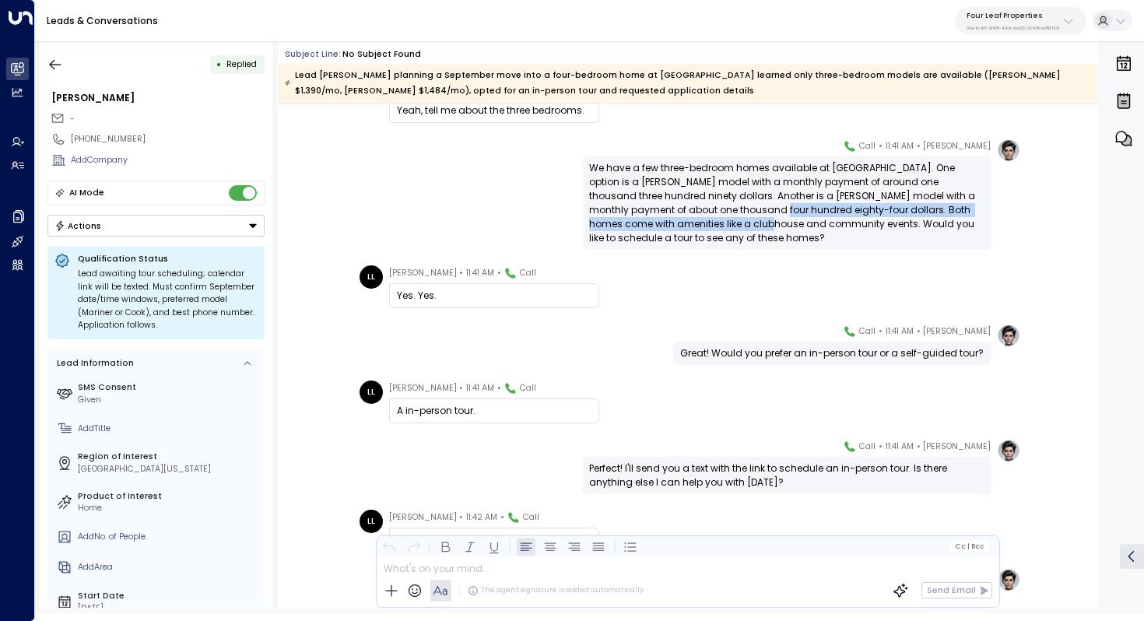
drag, startPoint x: 696, startPoint y: 209, endPoint x: 696, endPoint y: 218, distance: 9.3
click at [696, 218] on div "We have a few three-bedroom homes available at [GEOGRAPHIC_DATA]. One option is…" at bounding box center [786, 203] width 395 height 84
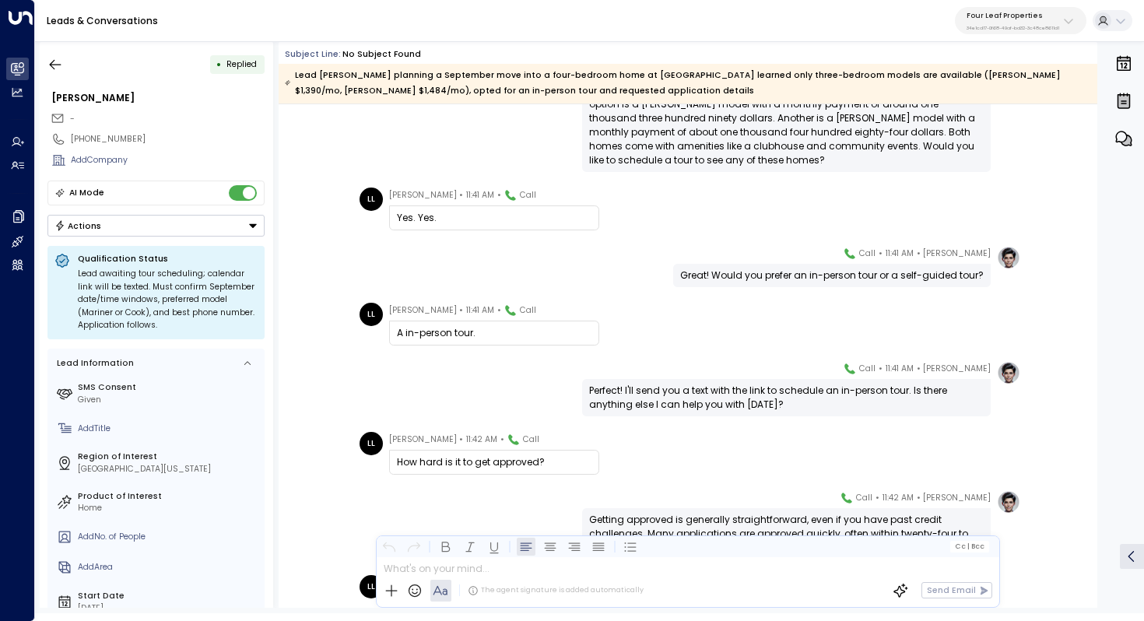
scroll to position [799, 0]
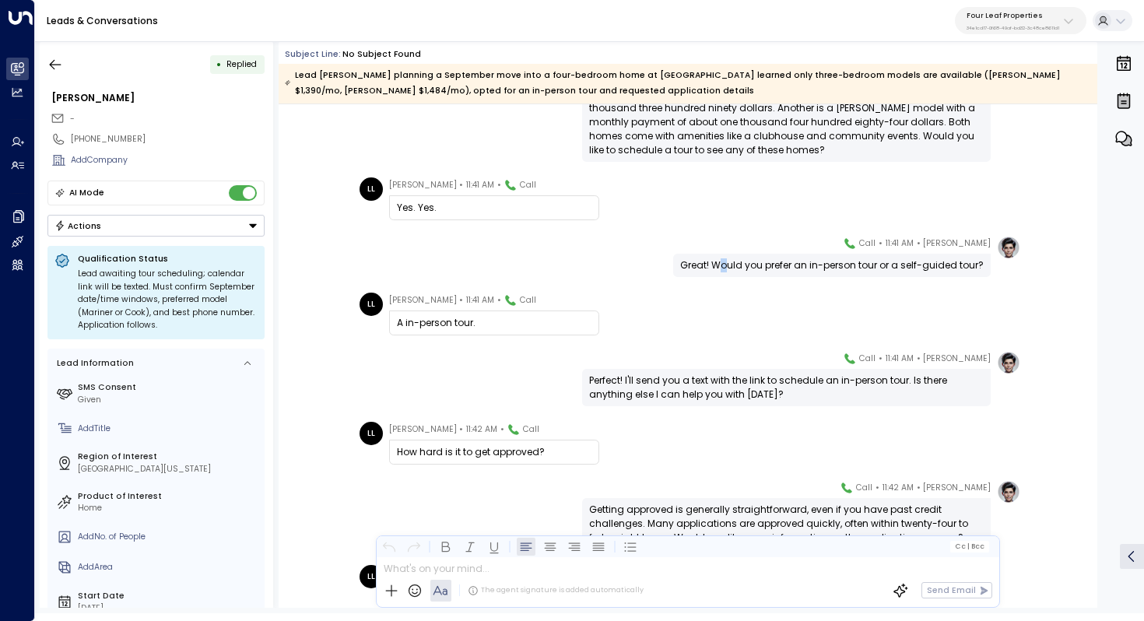
drag, startPoint x: 722, startPoint y: 267, endPoint x: 732, endPoint y: 267, distance: 10.1
click at [732, 267] on div "Great! Would you prefer an in-person tour or a self-guided tour?" at bounding box center [832, 265] width 304 height 14
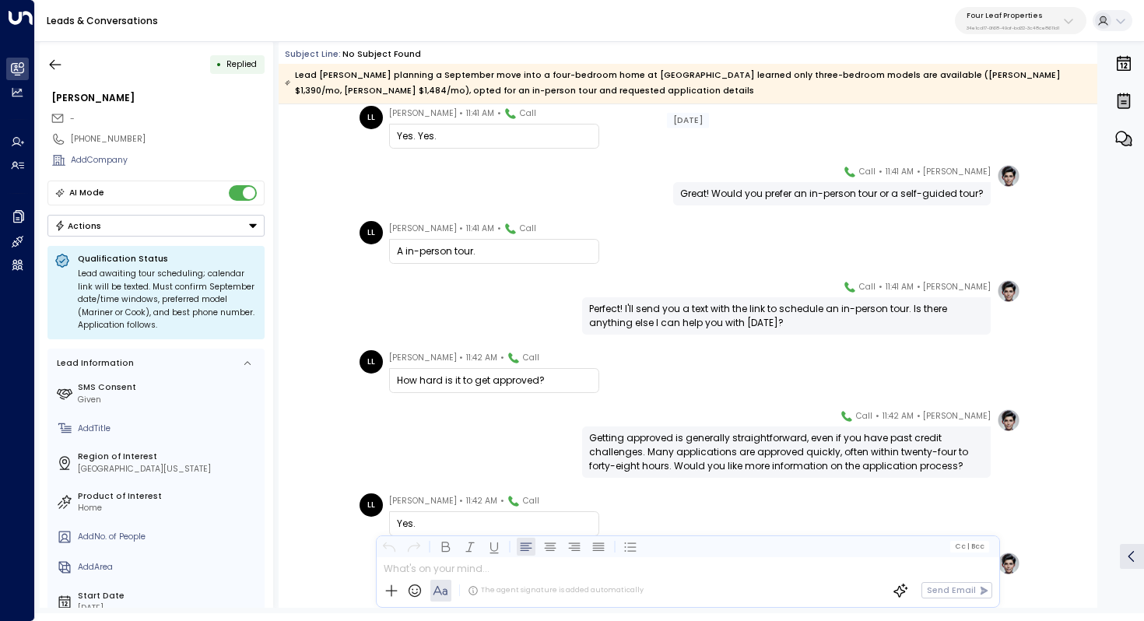
scroll to position [871, 0]
click at [722, 314] on div "Perfect! I'll send you a text with the link to schedule an in-person tour. Is t…" at bounding box center [786, 315] width 395 height 28
click at [722, 309] on div "Perfect! I'll send you a text with the link to schedule an in-person tour. Is t…" at bounding box center [786, 315] width 395 height 28
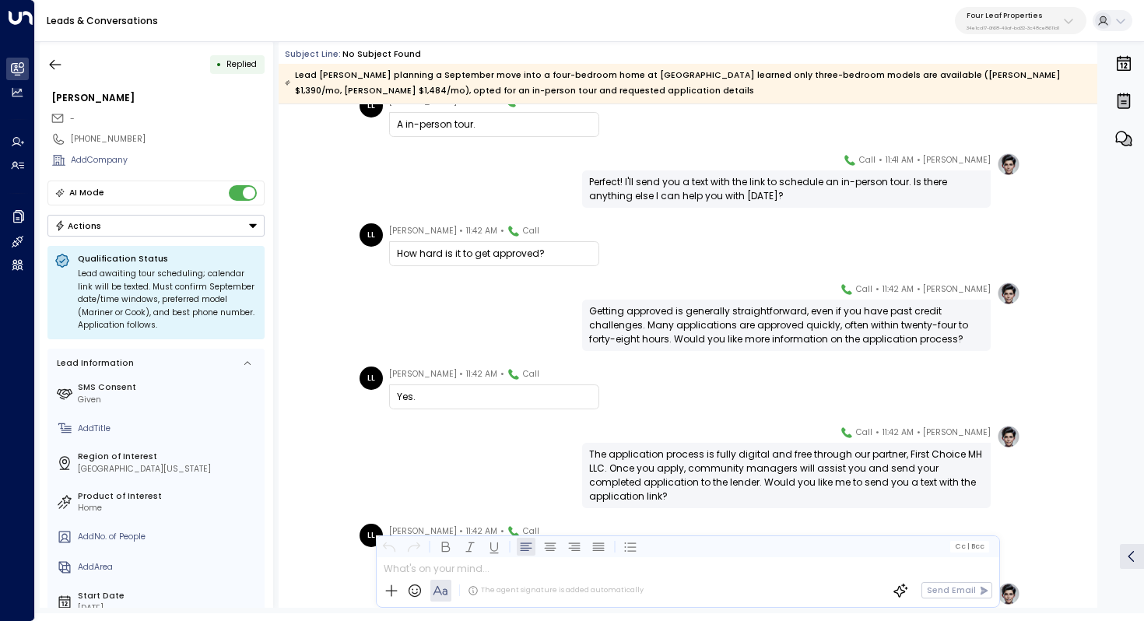
scroll to position [998, 0]
drag, startPoint x: 701, startPoint y: 312, endPoint x: 710, endPoint y: 312, distance: 9.3
click at [710, 312] on div "Getting approved is generally straightforward, even if you have past credit cha…" at bounding box center [786, 325] width 395 height 42
click at [725, 318] on div "Getting approved is generally straightforward, even if you have past credit cha…" at bounding box center [786, 325] width 395 height 42
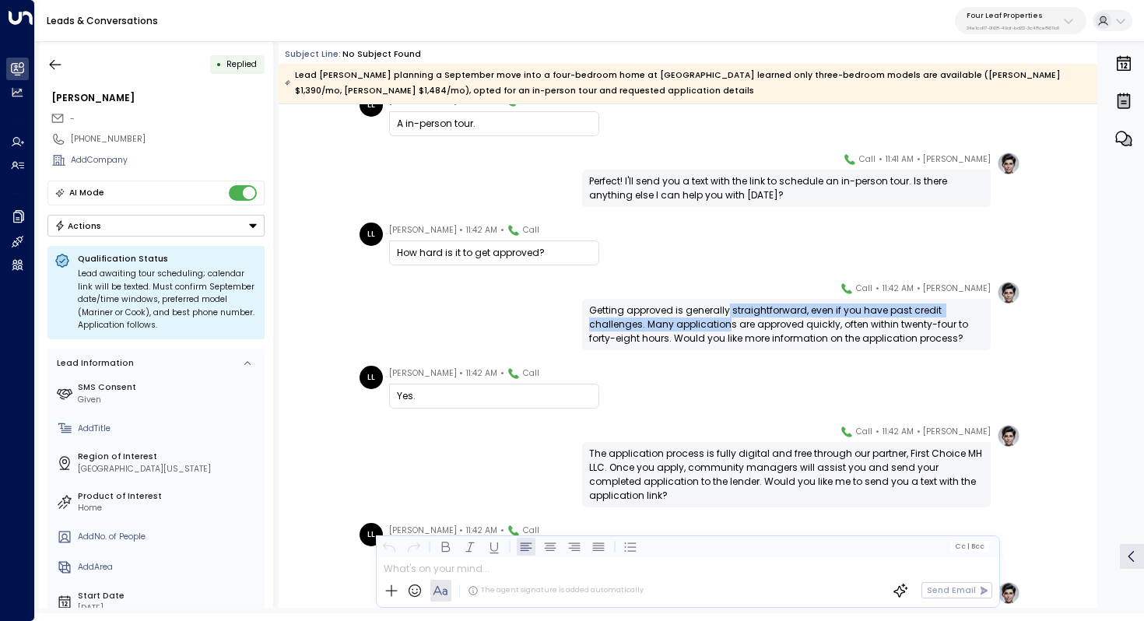
click at [725, 318] on div "Getting approved is generally straightforward, even if you have past credit cha…" at bounding box center [786, 325] width 395 height 42
click at [725, 317] on div "Getting approved is generally straightforward, even if you have past credit cha…" at bounding box center [786, 325] width 395 height 42
click at [727, 319] on div "Getting approved is generally straightforward, even if you have past credit cha…" at bounding box center [786, 325] width 395 height 42
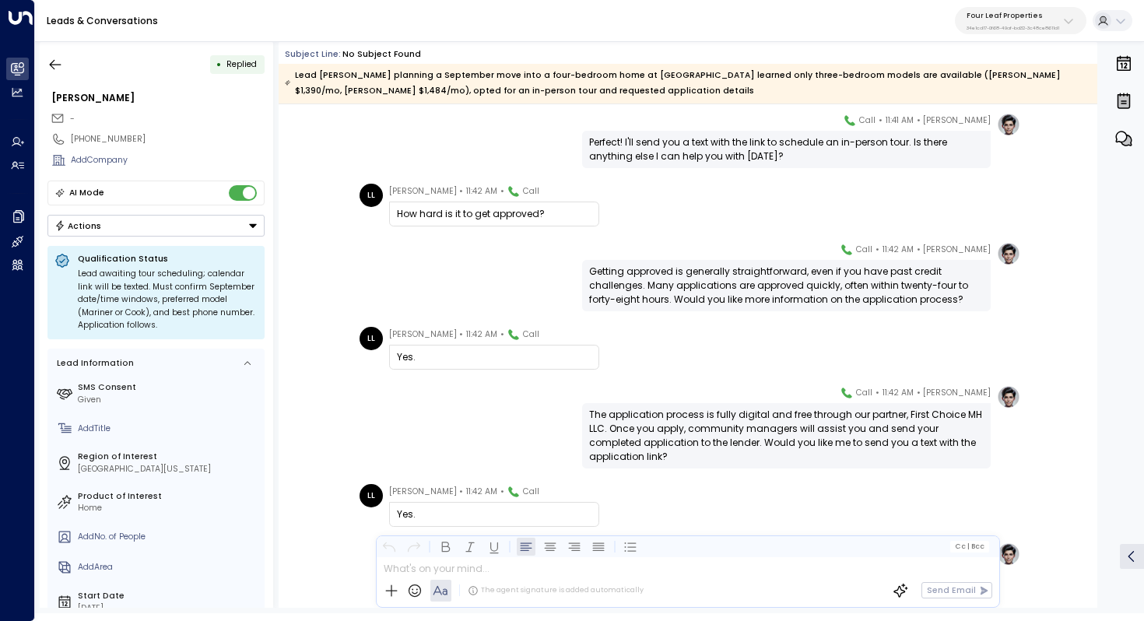
scroll to position [1048, 0]
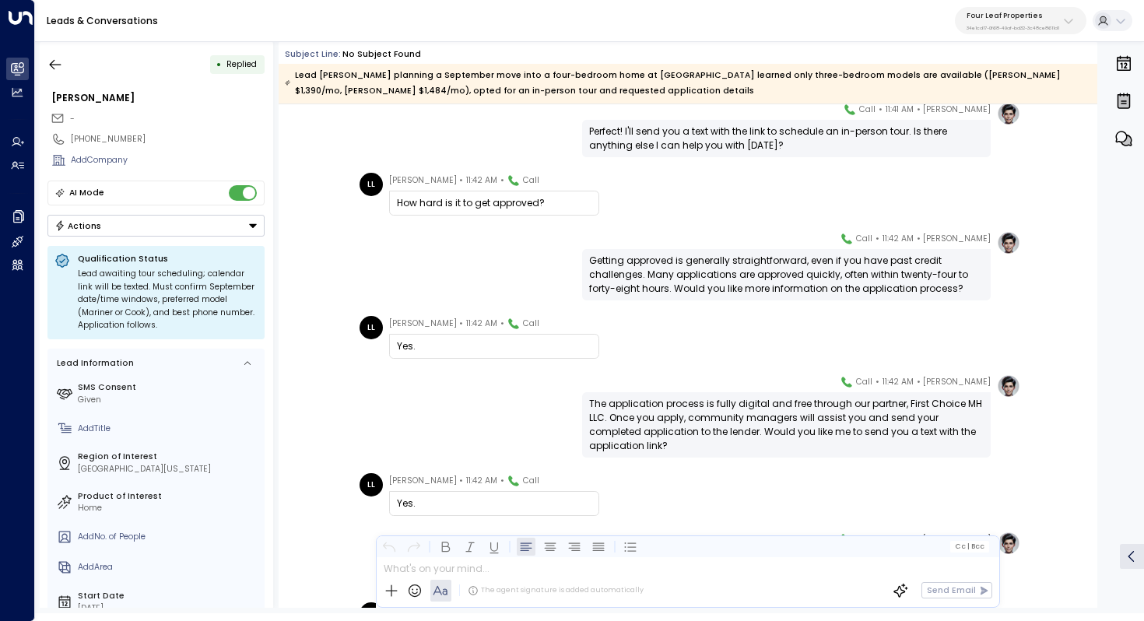
click at [736, 281] on div "Getting approved is generally straightforward, even if you have past credit cha…" at bounding box center [786, 275] width 395 height 42
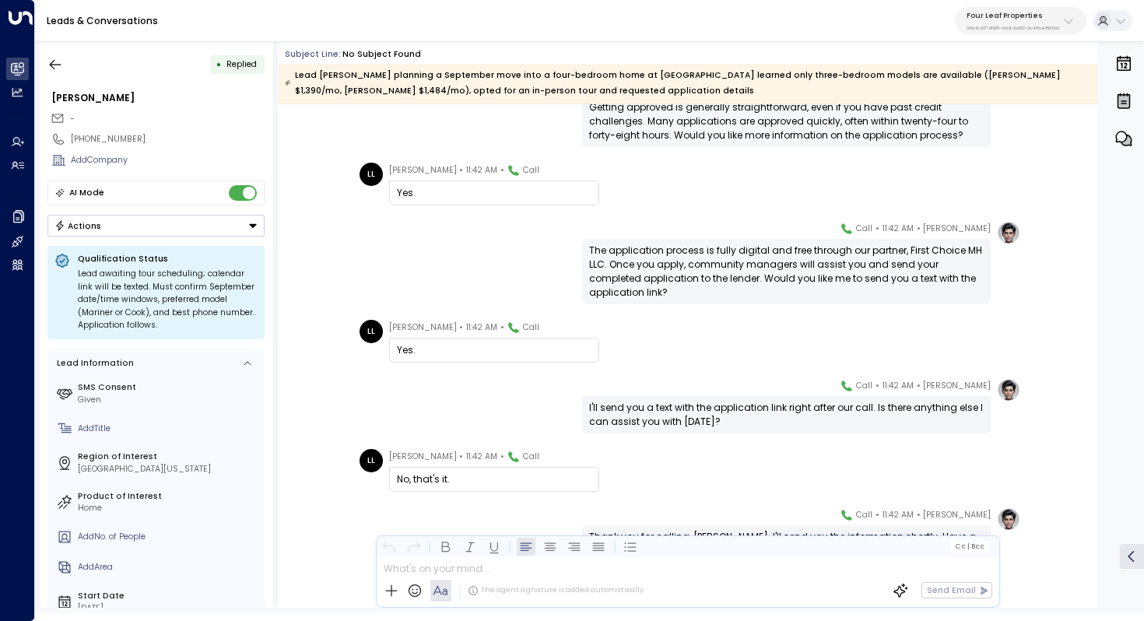
scroll to position [1206, 0]
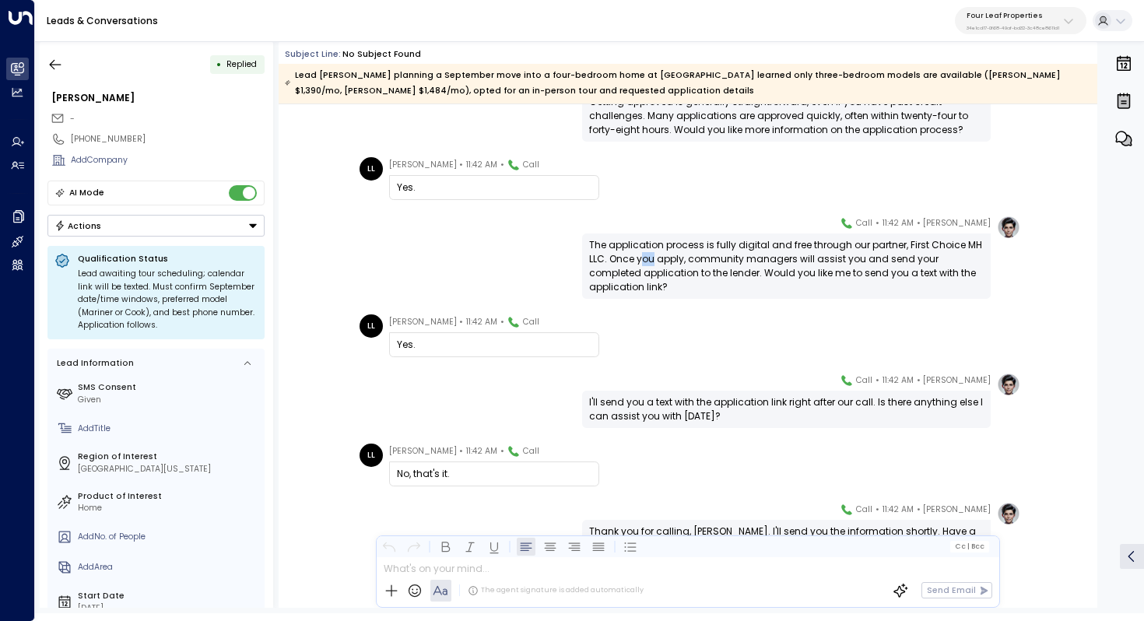
drag, startPoint x: 640, startPoint y: 258, endPoint x: 651, endPoint y: 258, distance: 10.9
click at [651, 258] on div "The application process is fully digital and free through our partner, First Ch…" at bounding box center [786, 266] width 395 height 56
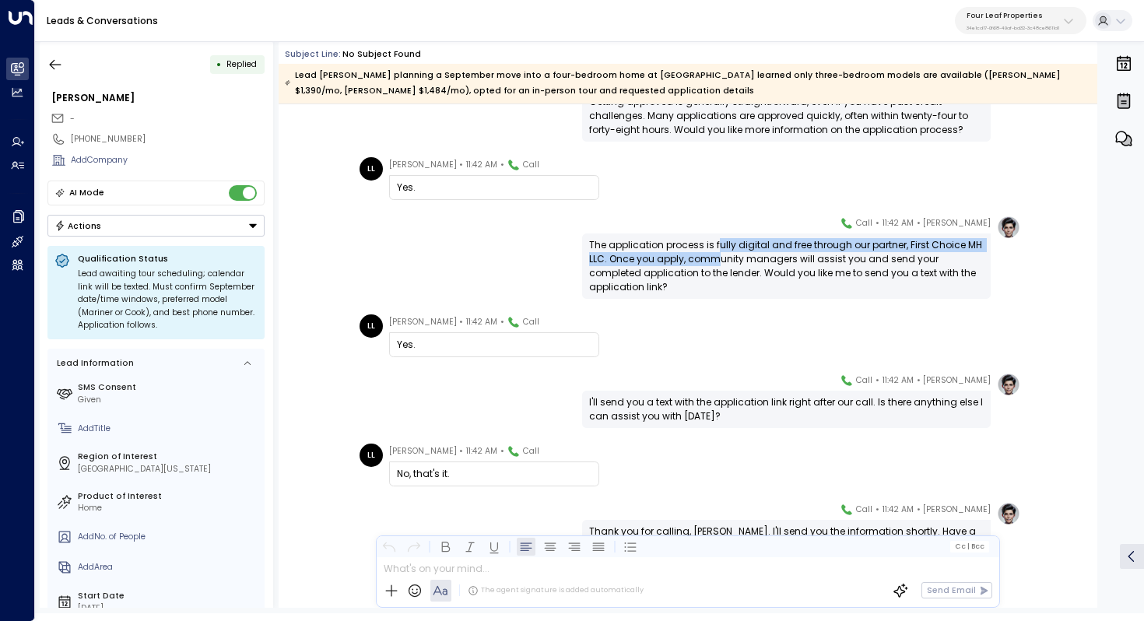
drag, startPoint x: 715, startPoint y: 247, endPoint x: 715, endPoint y: 255, distance: 8.6
click at [715, 255] on div "The application process is fully digital and free through our partner, First Ch…" at bounding box center [786, 266] width 395 height 56
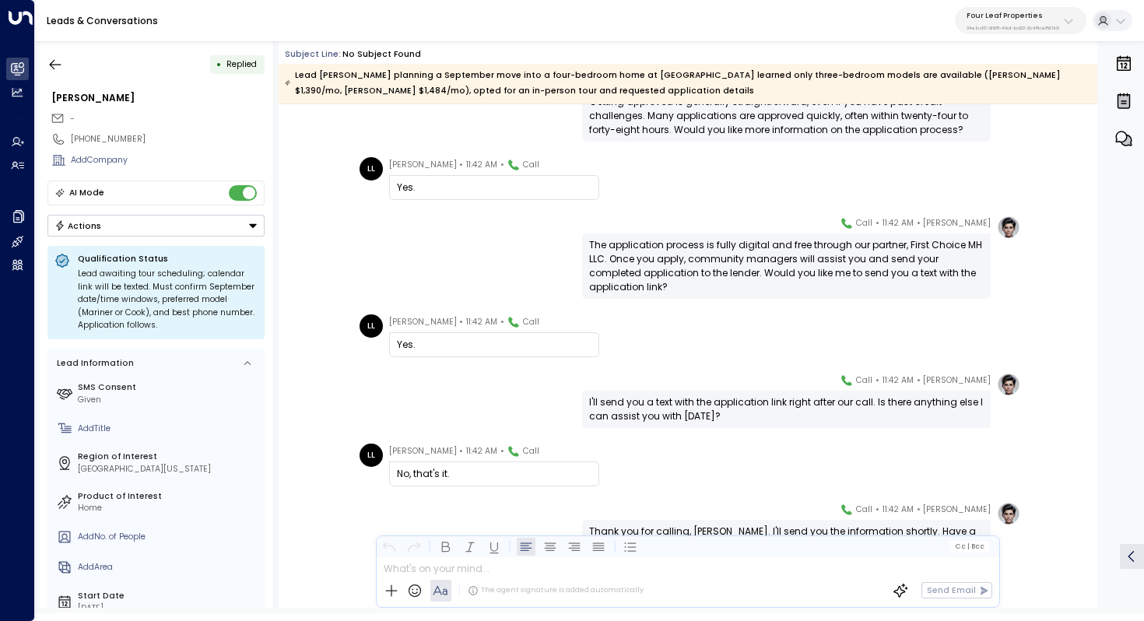
scroll to position [1236, 0]
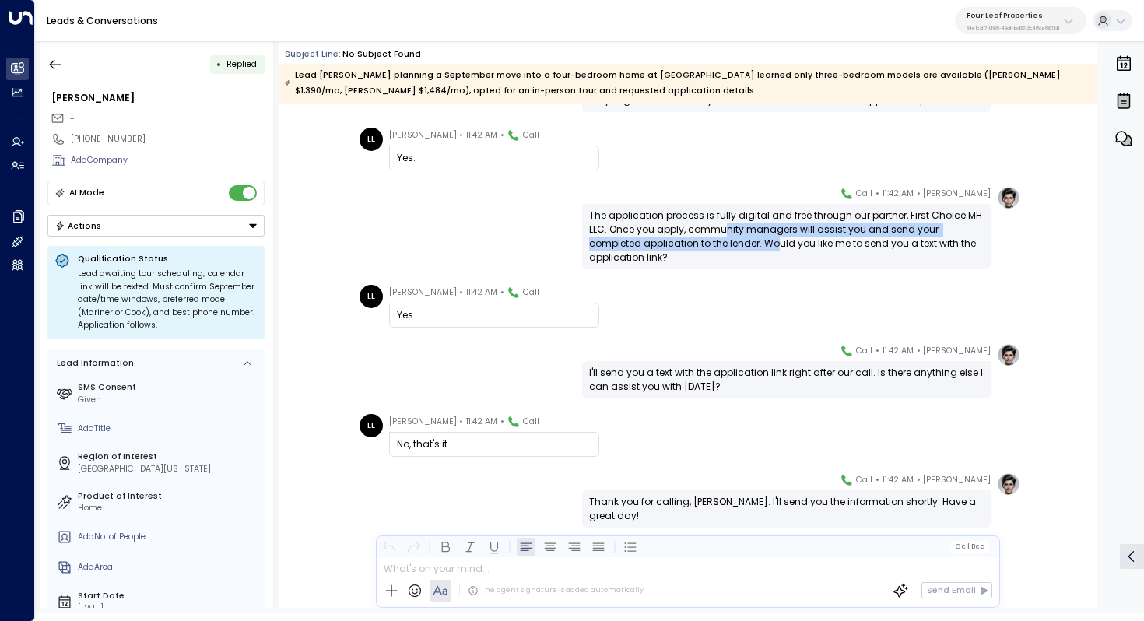
drag, startPoint x: 722, startPoint y: 235, endPoint x: 722, endPoint y: 244, distance: 9.3
click at [722, 244] on div "The application process is fully digital and free through our partner, First Ch…" at bounding box center [786, 237] width 395 height 56
click at [726, 237] on div "The application process is fully digital and free through our partner, First Ch…" at bounding box center [786, 237] width 395 height 56
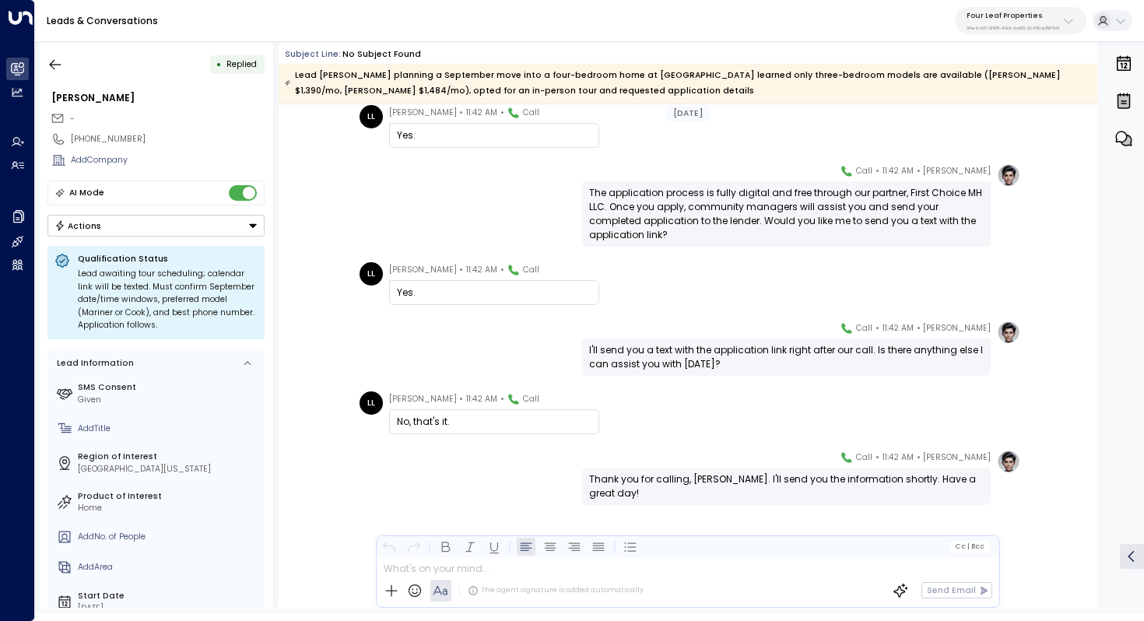
scroll to position [1259, 0]
click at [697, 362] on div "I'll send you a text with the application link right after our call. Is there a…" at bounding box center [786, 357] width 395 height 28
click at [55, 60] on icon "button" at bounding box center [55, 65] width 16 height 16
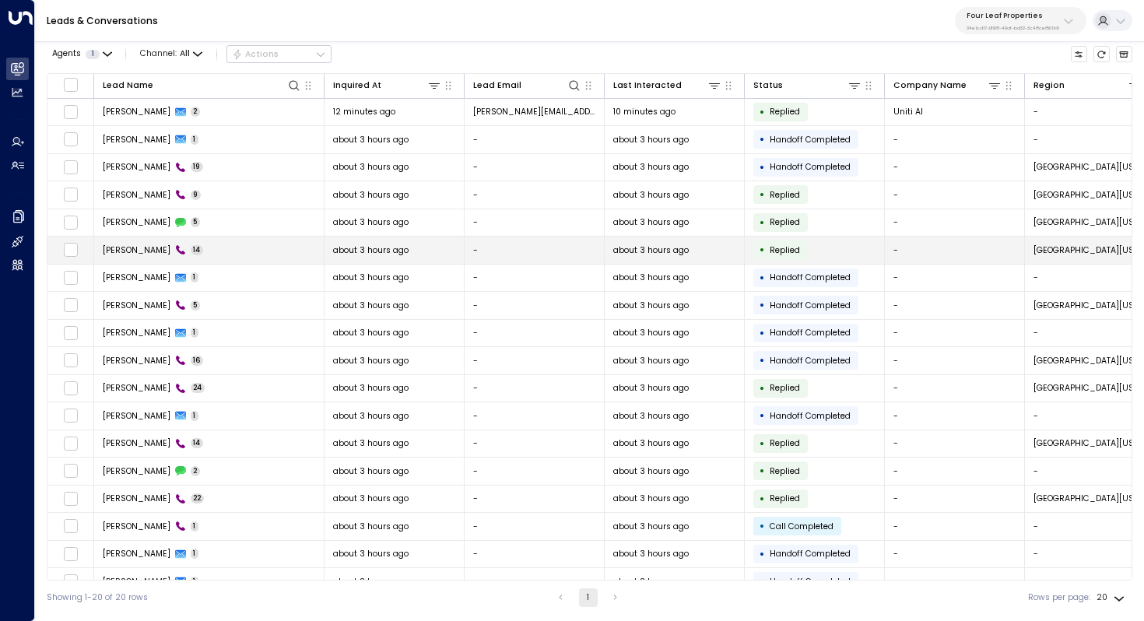
click at [212, 255] on td "[PERSON_NAME] 14" at bounding box center [209, 250] width 230 height 27
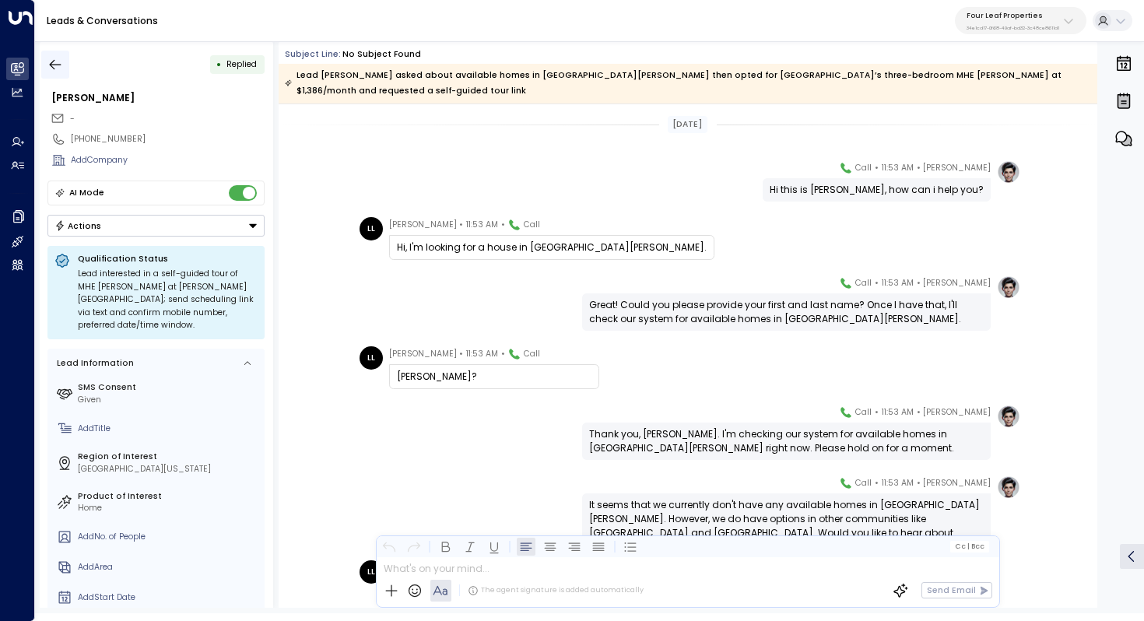
click at [50, 63] on icon "button" at bounding box center [55, 65] width 16 height 16
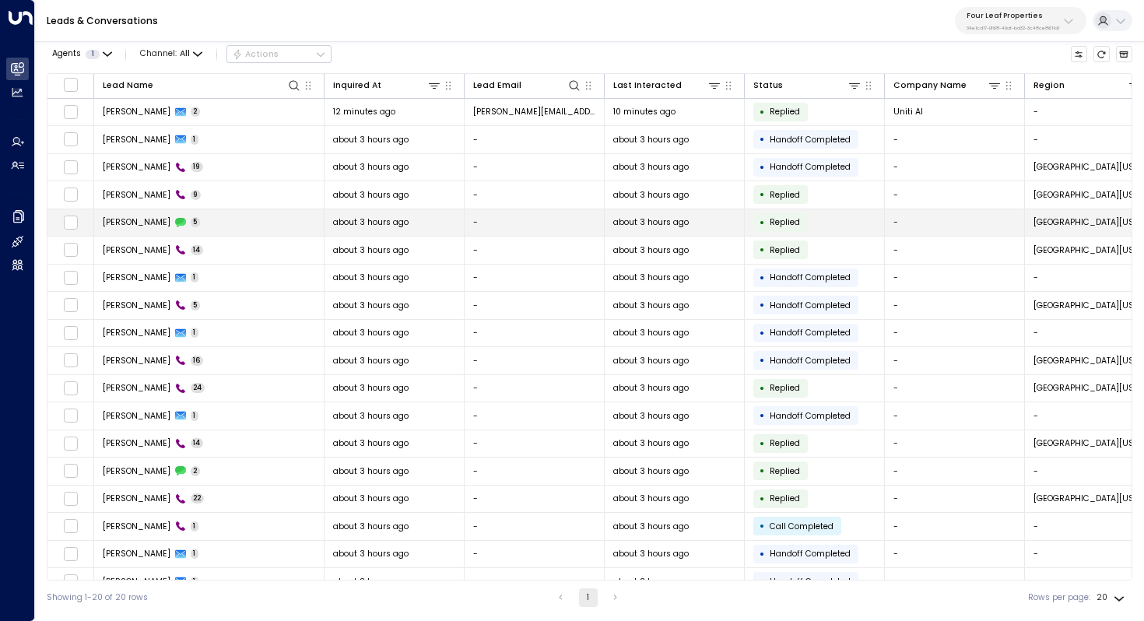
click at [231, 224] on td "[PERSON_NAME] 5" at bounding box center [209, 222] width 230 height 27
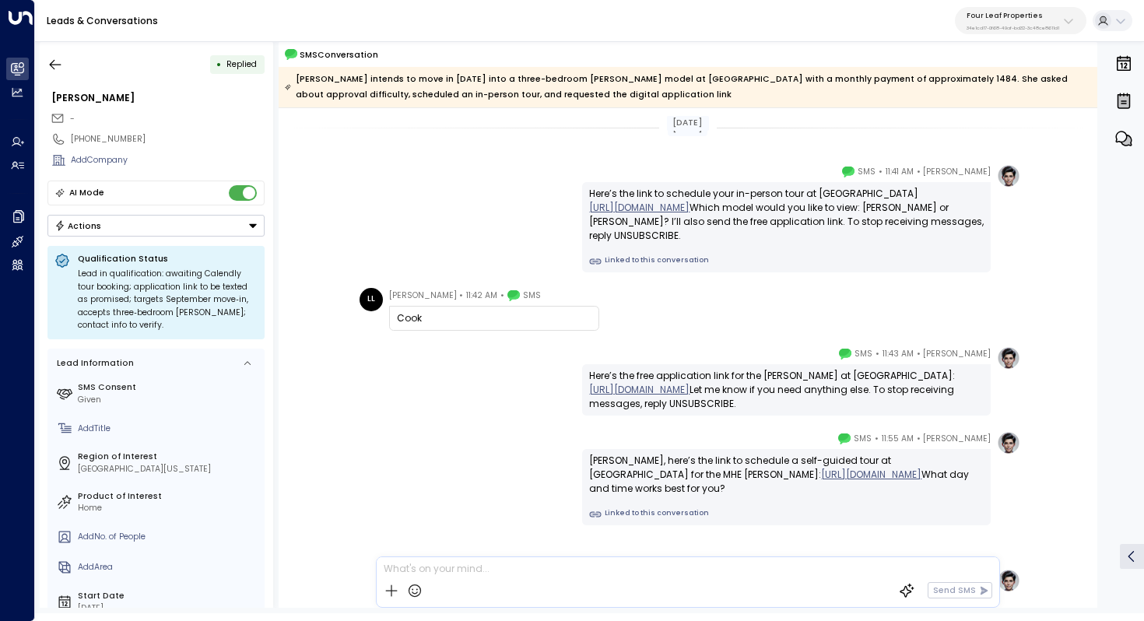
scroll to position [158, 0]
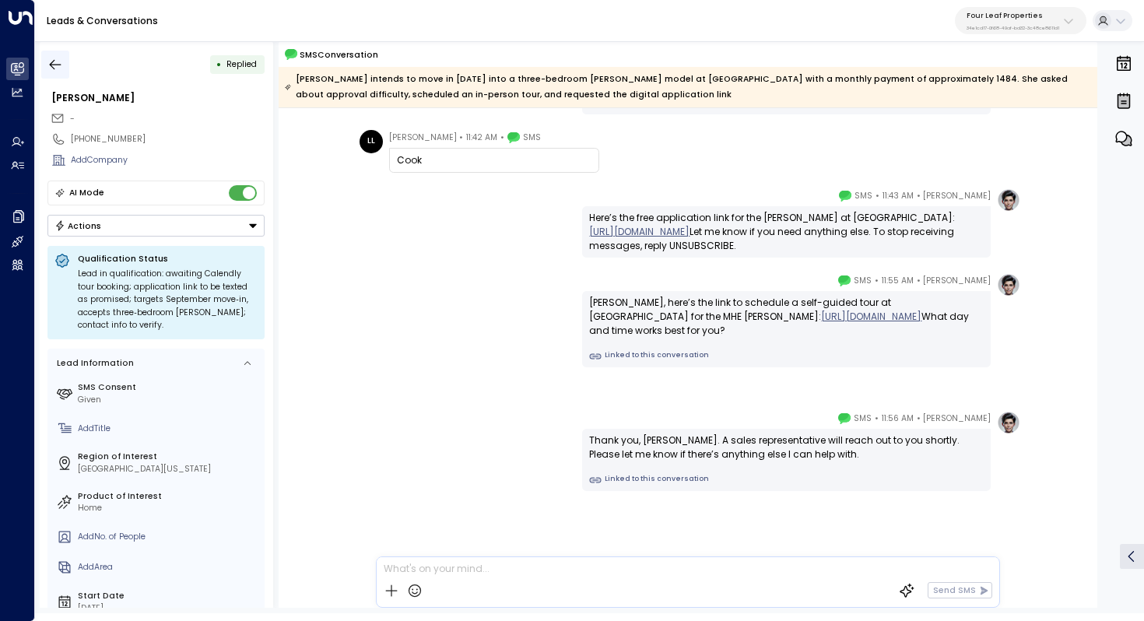
click at [56, 70] on icon "button" at bounding box center [55, 65] width 16 height 16
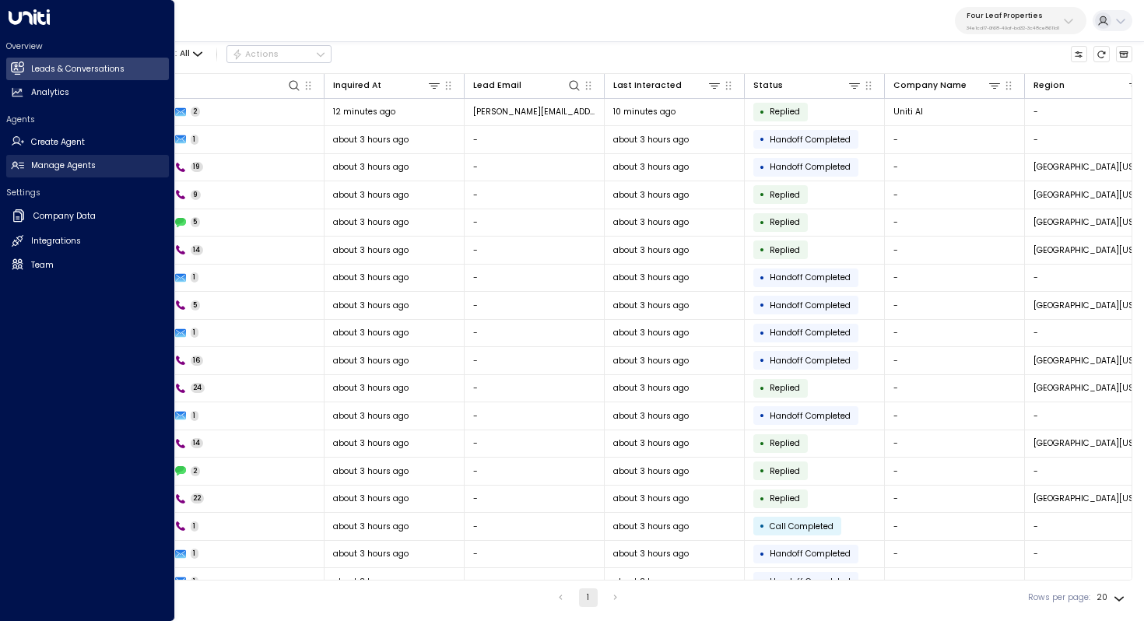
click at [70, 160] on h2 "Manage Agents" at bounding box center [63, 166] width 65 height 12
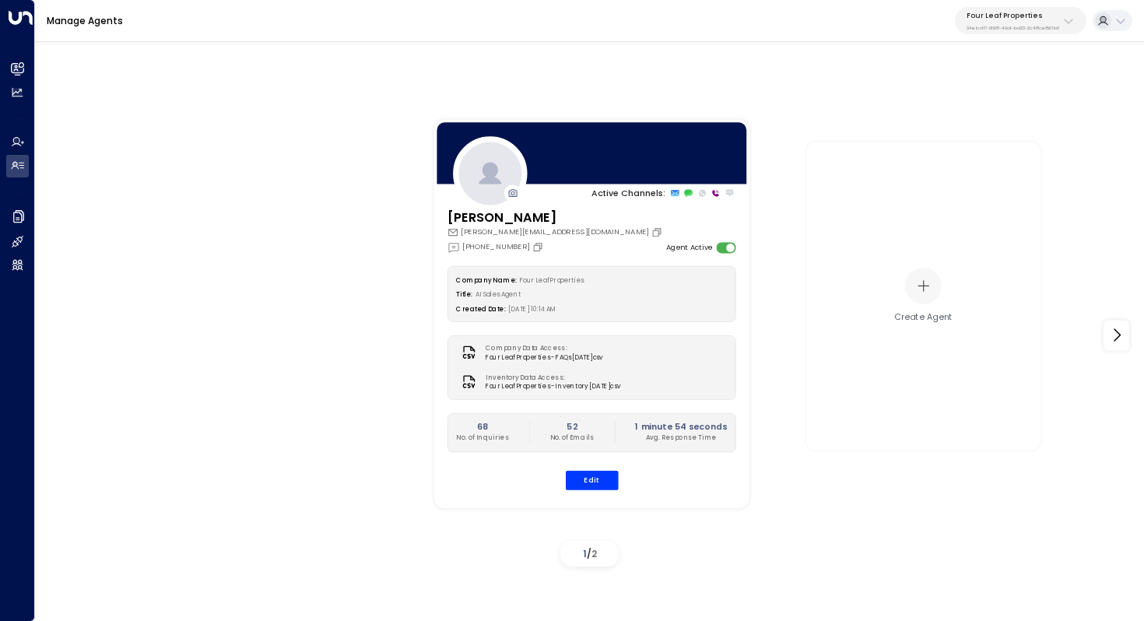
click at [1021, 16] on p "Four Leaf Properties" at bounding box center [1013, 15] width 93 height 9
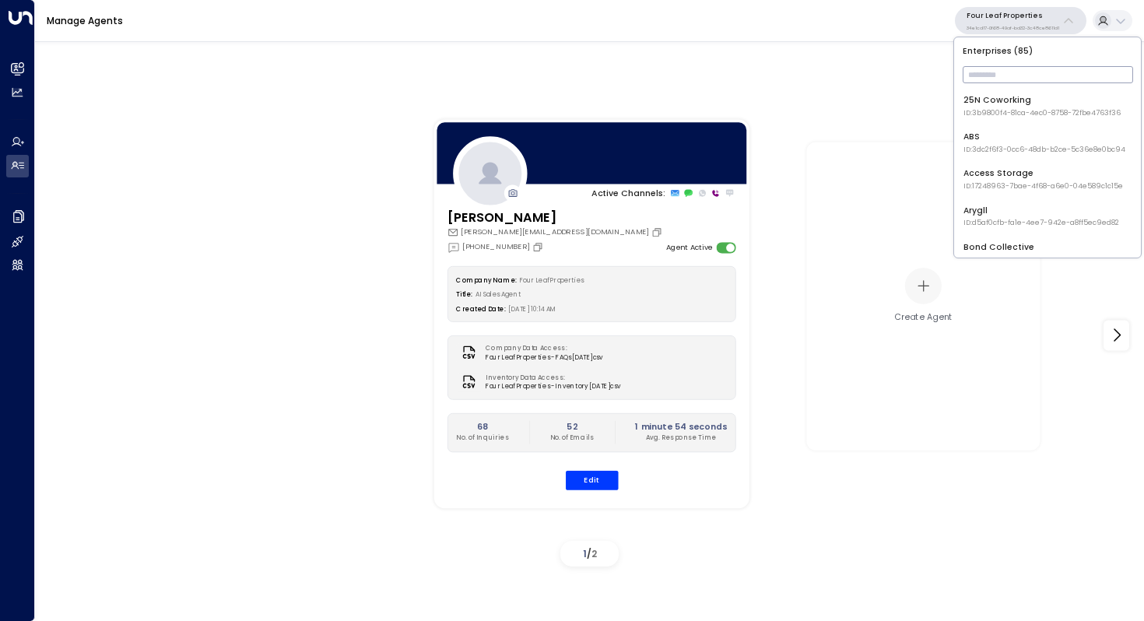
click at [985, 67] on input "text" at bounding box center [1048, 74] width 170 height 25
type input "***"
click at [1003, 107] on div "Havenpark ID: 413dacf9-5485-402c-a519-14108c614857" at bounding box center [1041, 106] width 155 height 24
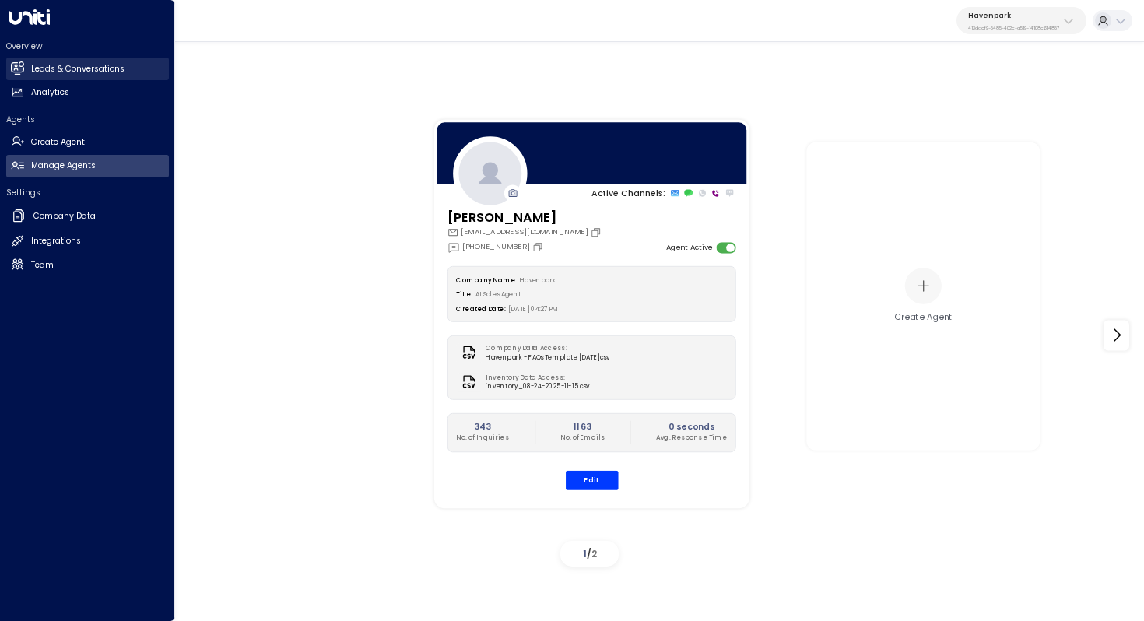
click at [72, 71] on h2 "Leads & Conversations" at bounding box center [77, 69] width 93 height 12
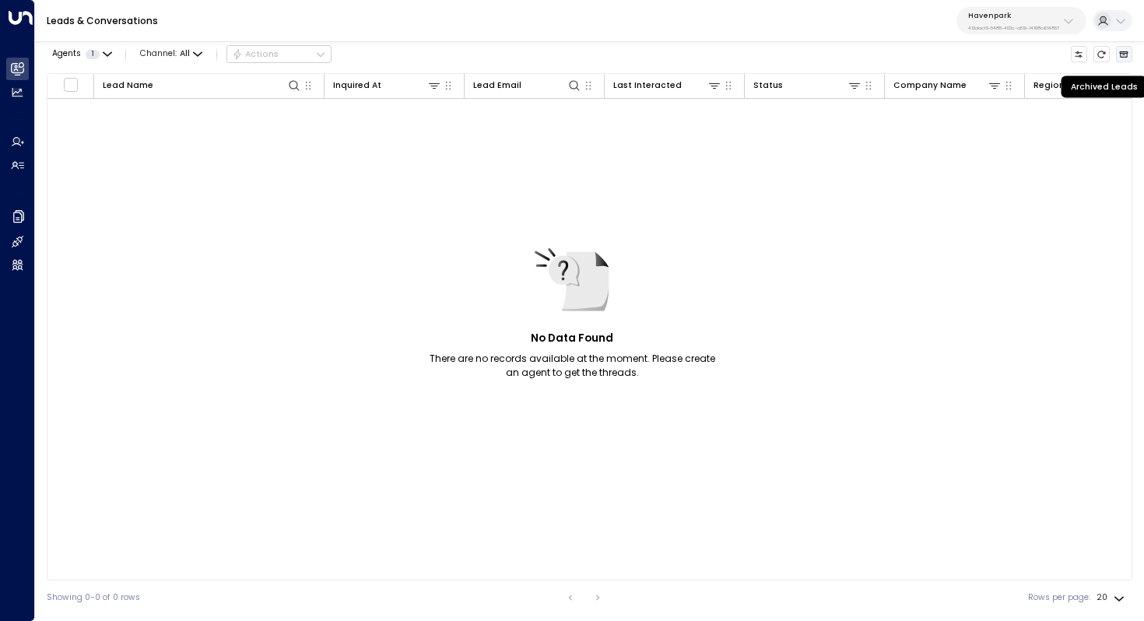
click at [1119, 56] on icon "Archived Leads" at bounding box center [1123, 54] width 9 height 9
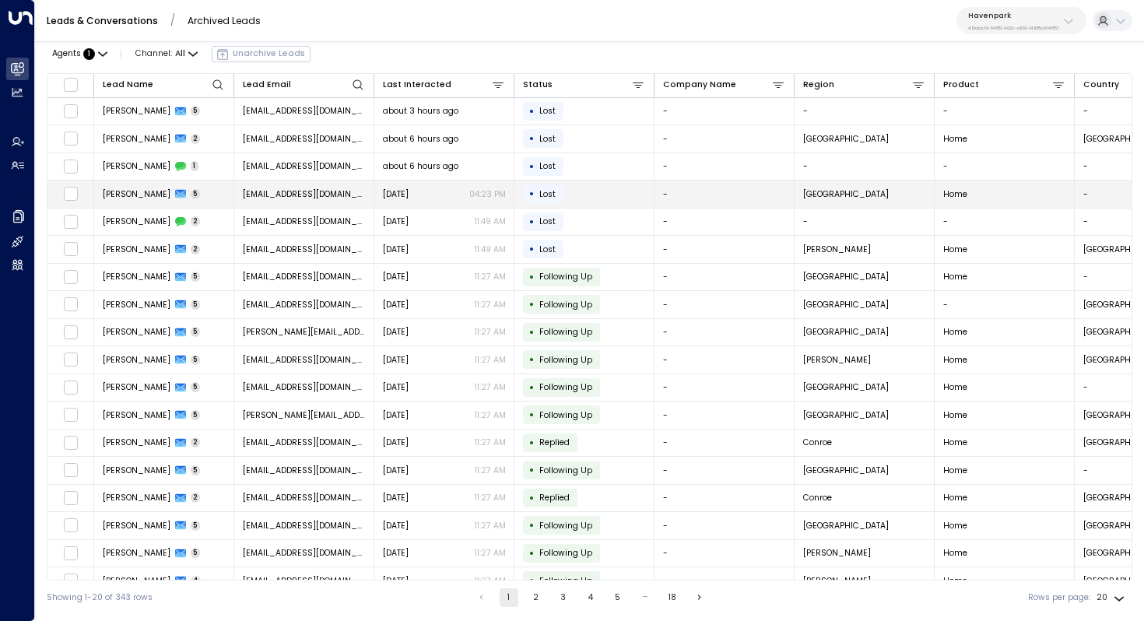
click at [136, 196] on span "[PERSON_NAME]" at bounding box center [137, 194] width 68 height 12
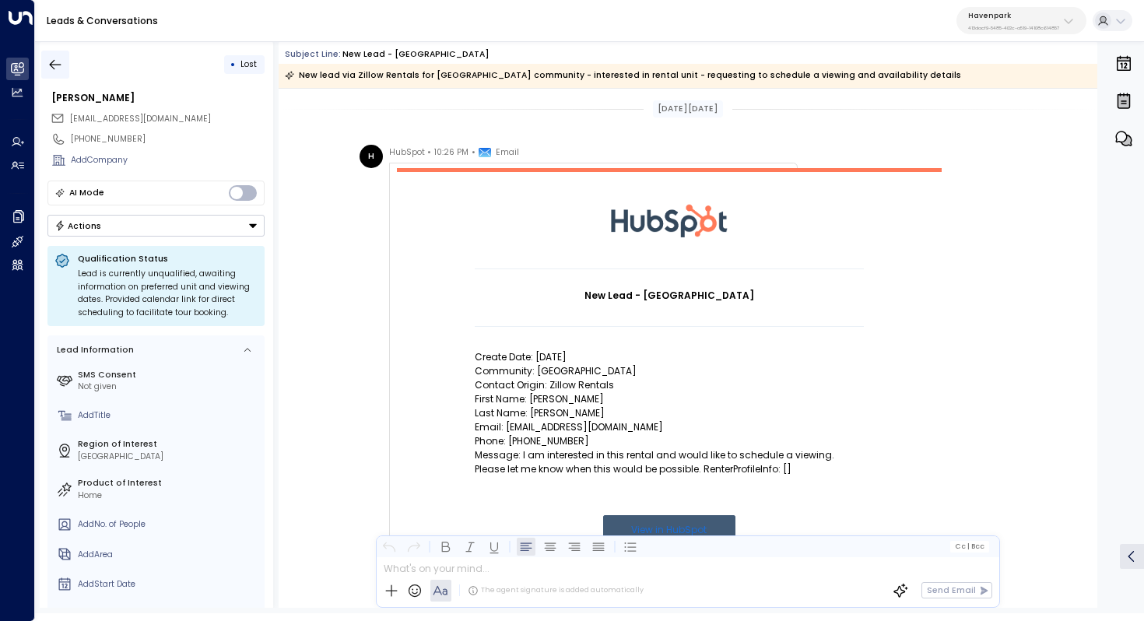
click at [50, 55] on button "button" at bounding box center [55, 65] width 28 height 28
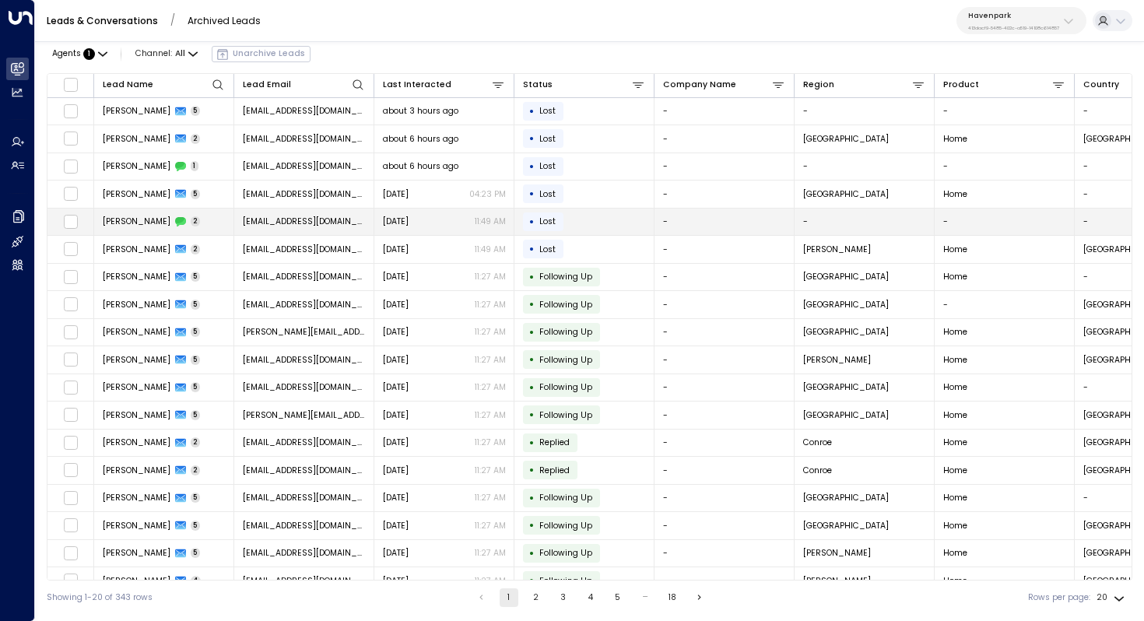
click at [139, 230] on td "[PERSON_NAME] 2" at bounding box center [164, 222] width 140 height 27
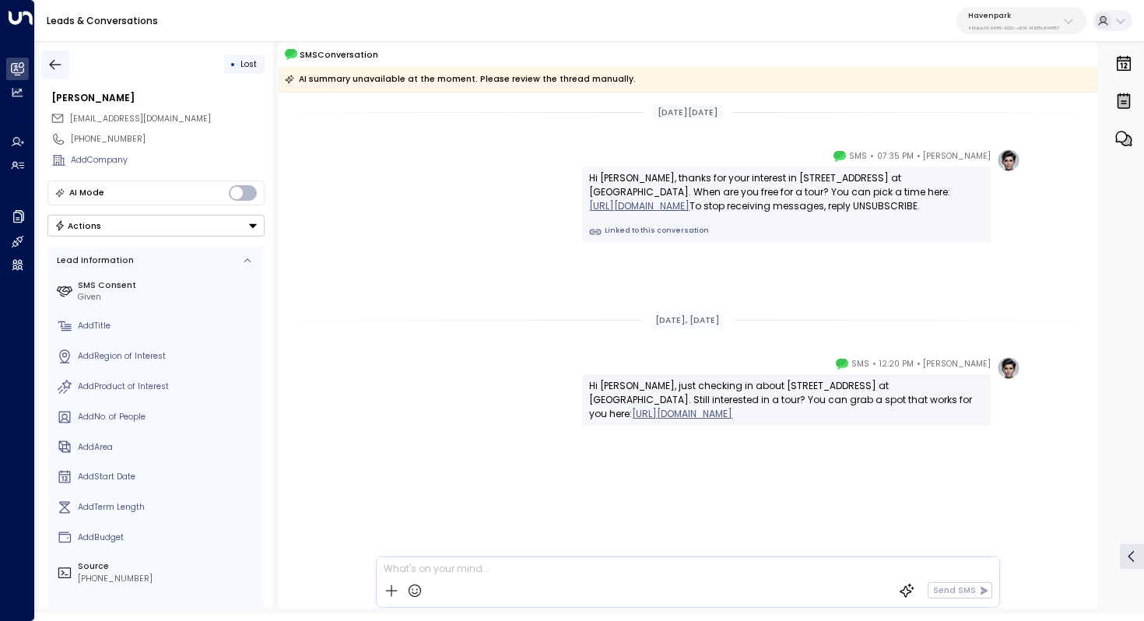
click at [46, 61] on button "button" at bounding box center [55, 65] width 28 height 28
